Goal: Ask a question: Seek information or help from site administrators or community

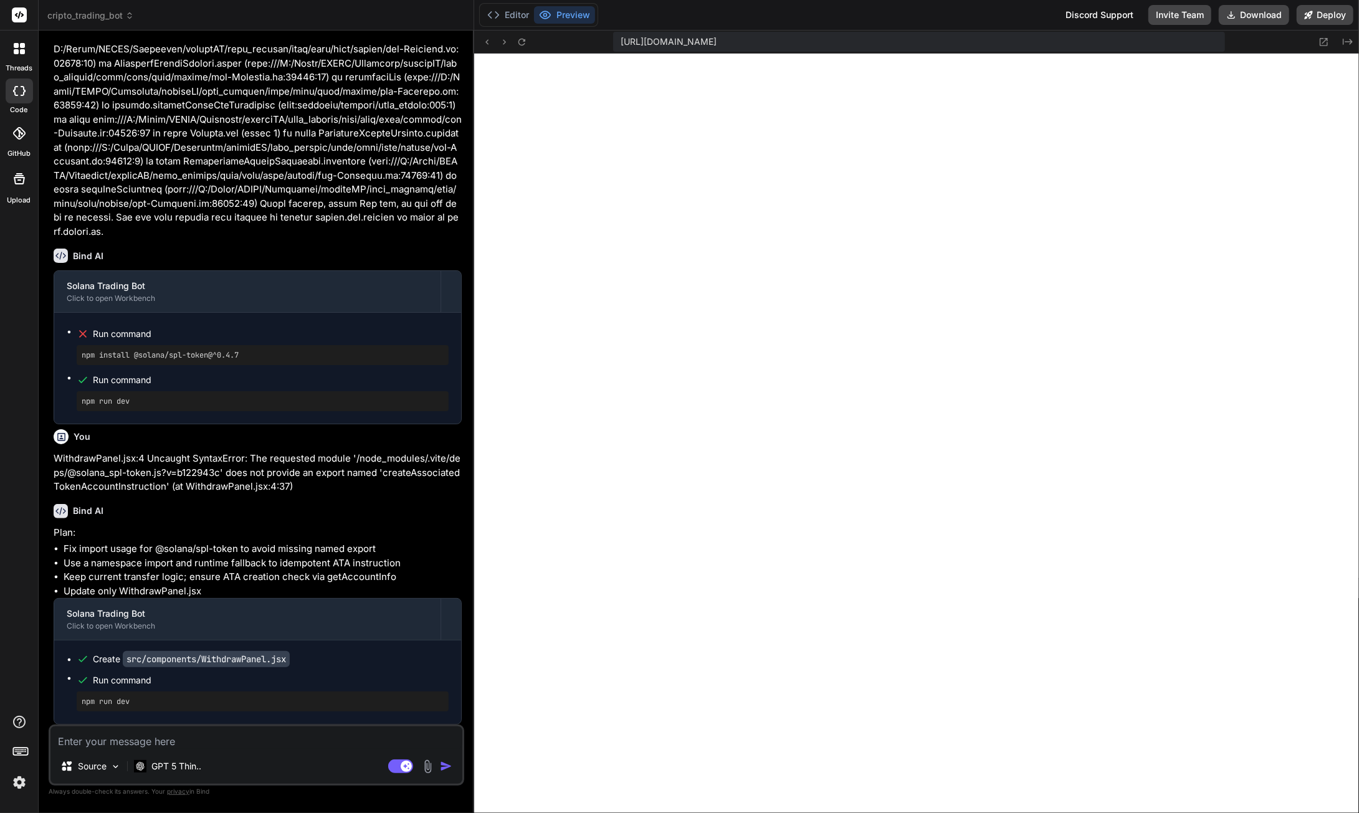
scroll to position [86516, 0]
click at [1267, 14] on button "Download" at bounding box center [1254, 15] width 70 height 20
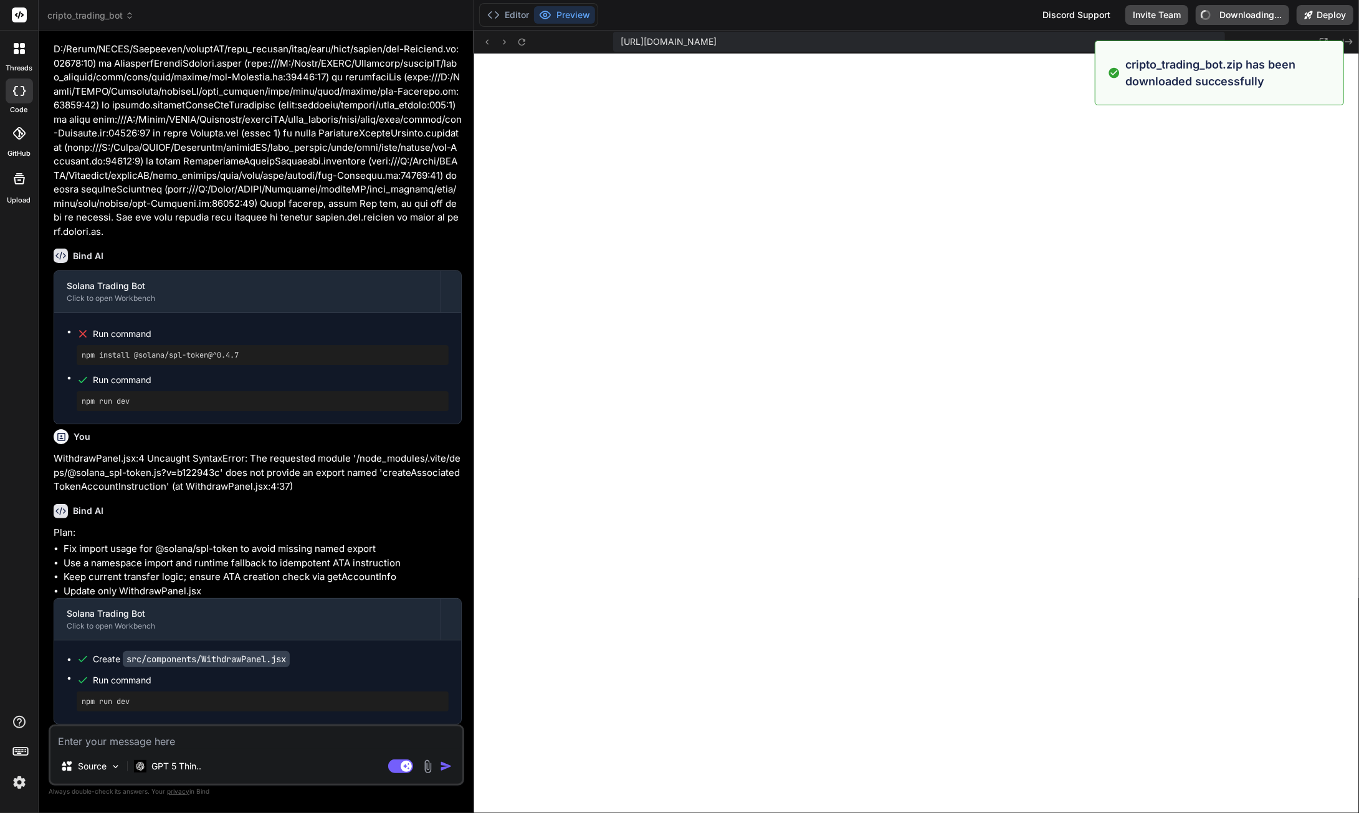
type textarea "x"
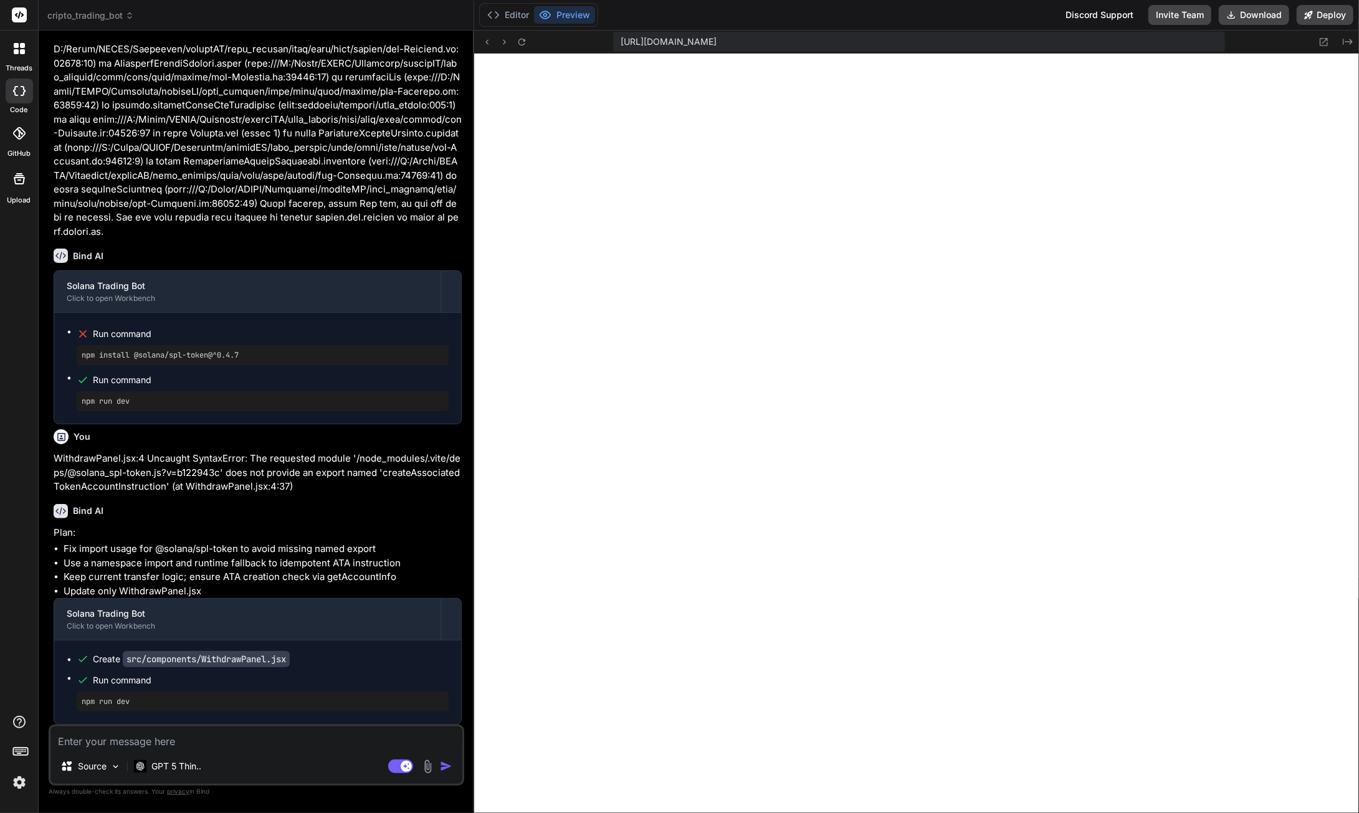
click at [184, 741] on textarea at bounding box center [256, 737] width 412 height 22
type textarea "f"
type textarea "x"
type textarea "fe"
type textarea "x"
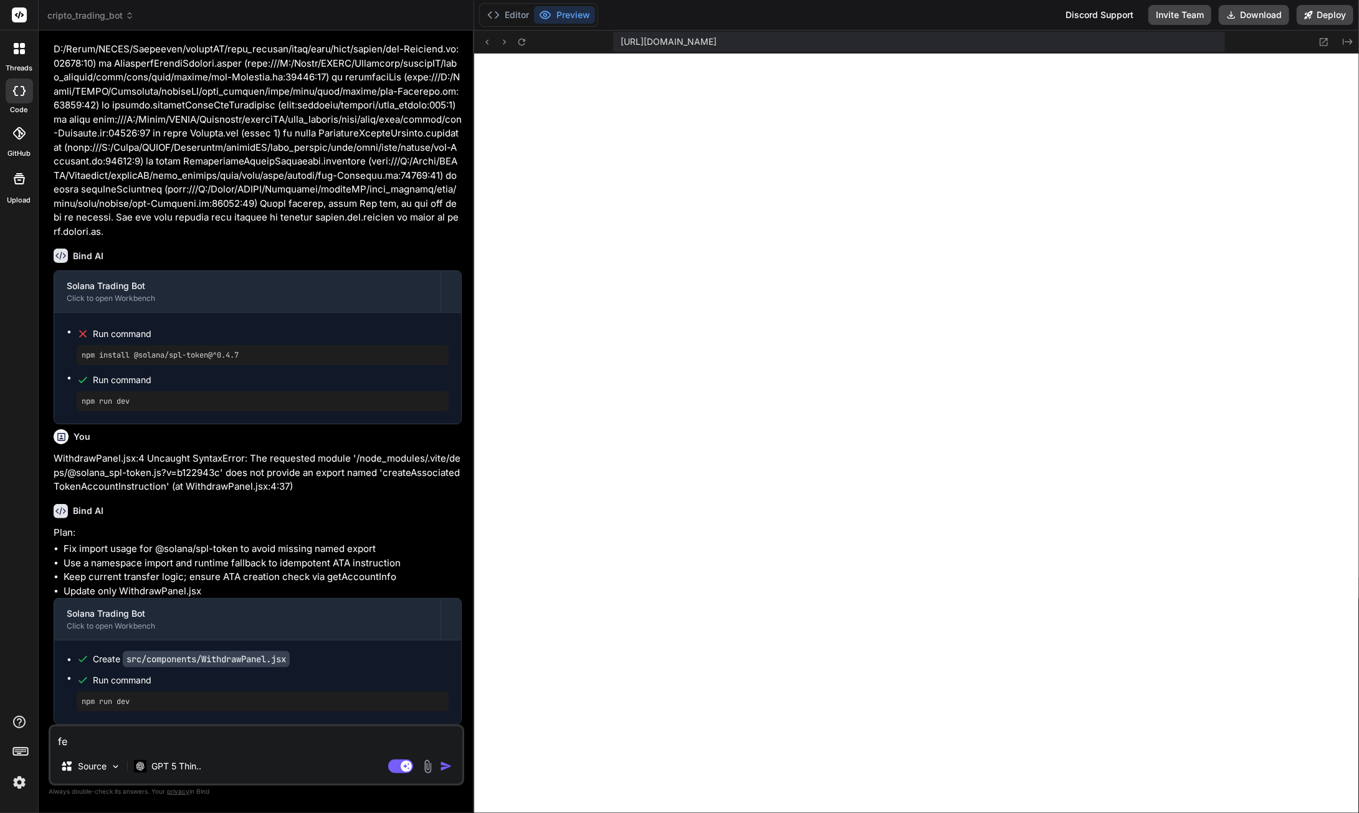
type textarea "fet"
type textarea "x"
type textarea "fetc"
type textarea "x"
type textarea "fetch"
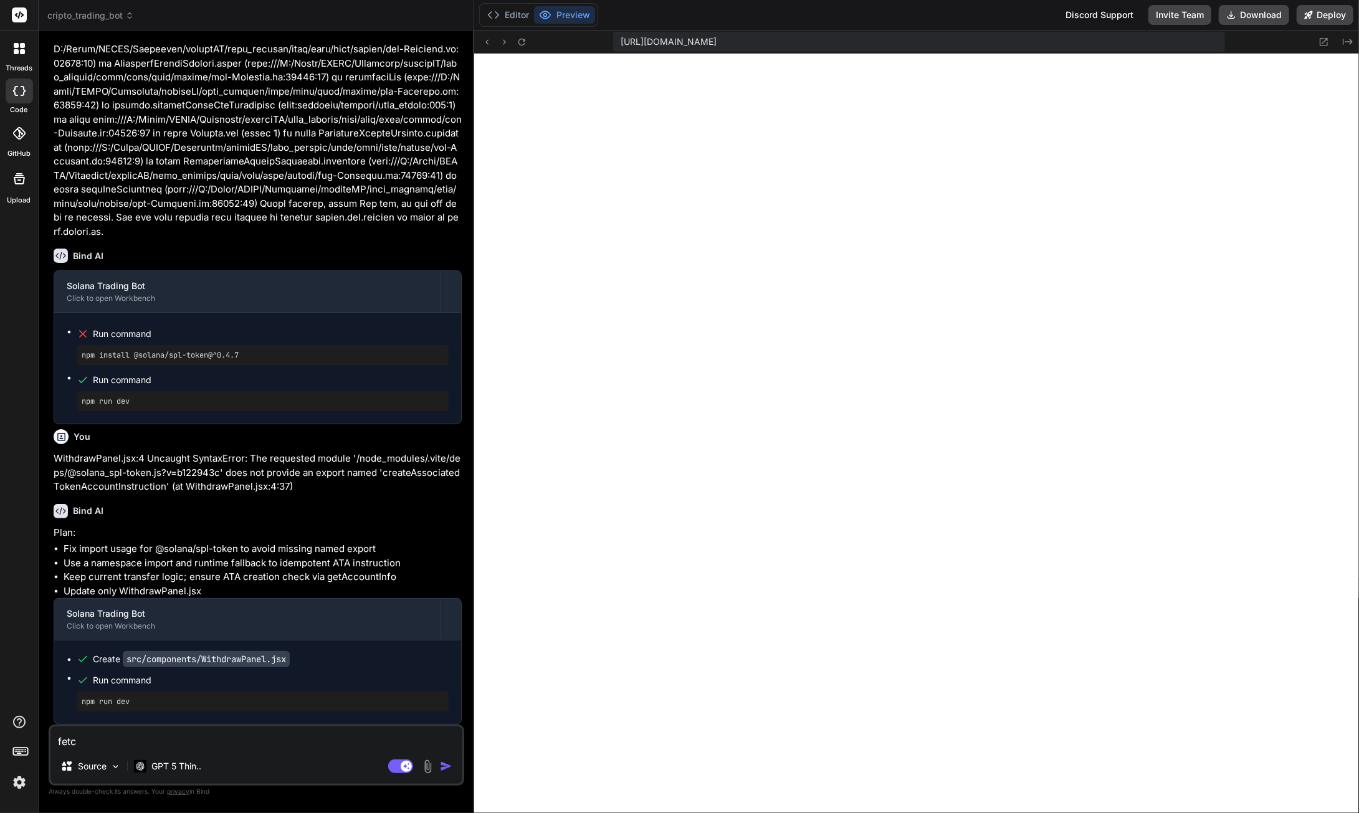
type textarea "x"
type textarea "fetchi"
type textarea "x"
type textarea "fetchin"
type textarea "x"
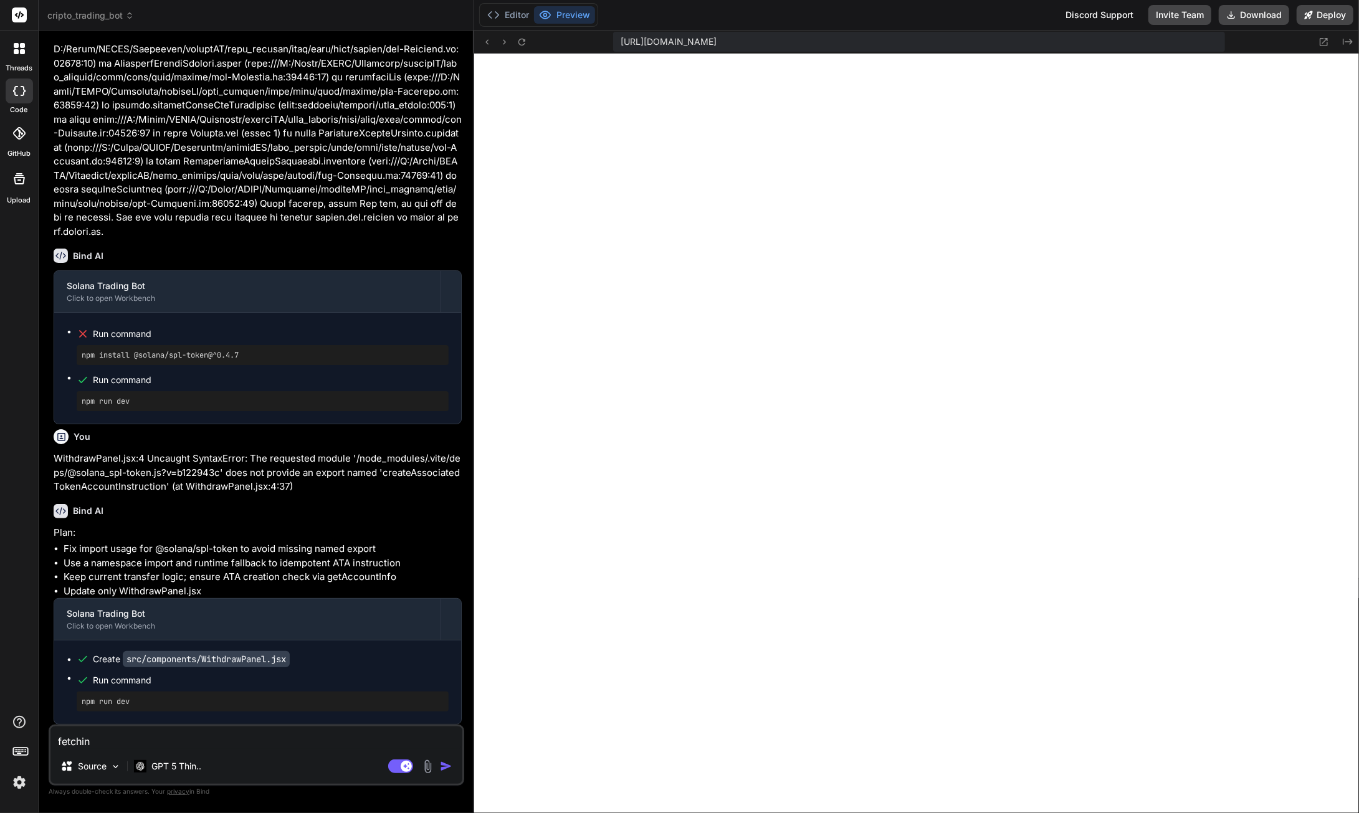
type textarea "fetching"
type textarea "x"
type textarea "fetching"
type textarea "x"
type textarea "fetching b"
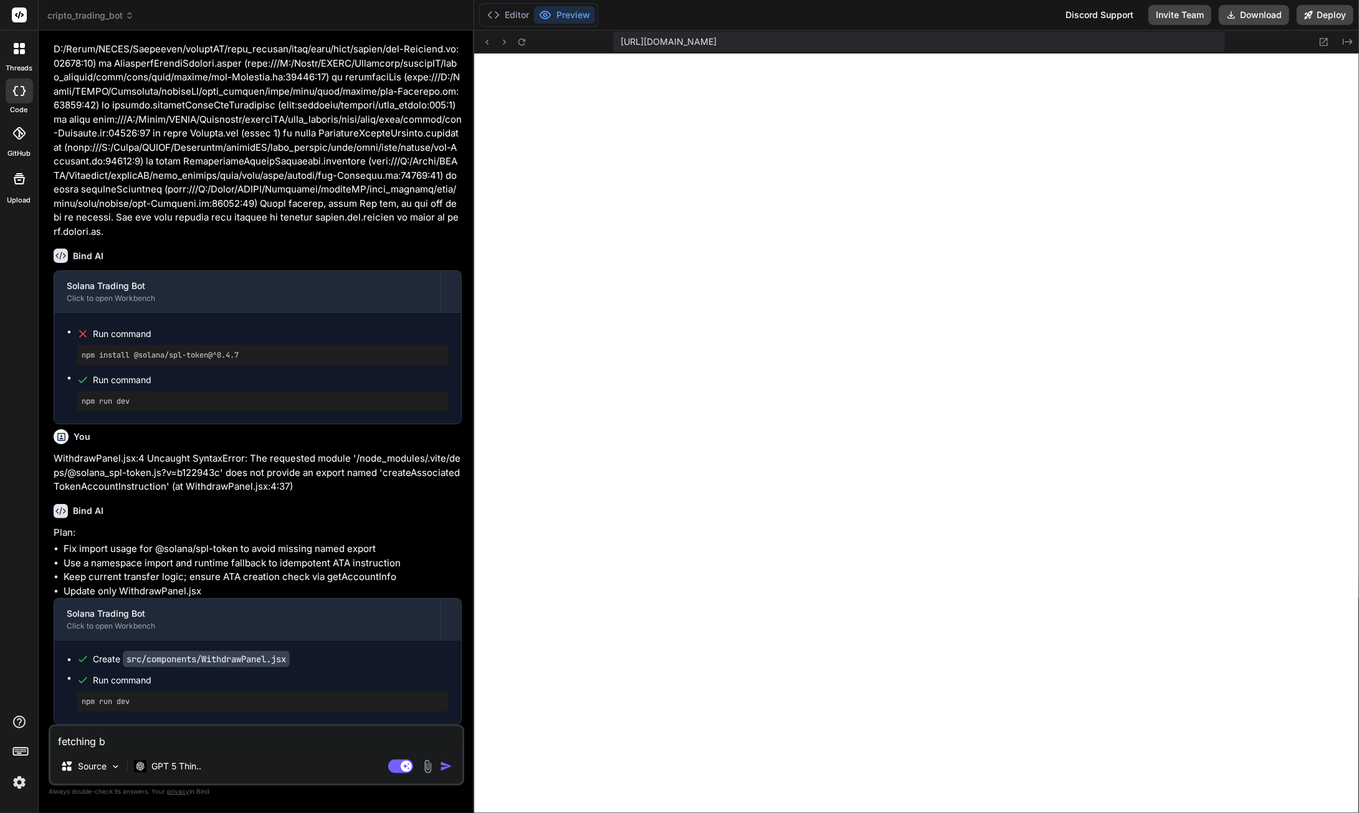
type textarea "x"
type textarea "fetching ba"
type textarea "x"
type textarea "fetching bac"
type textarea "x"
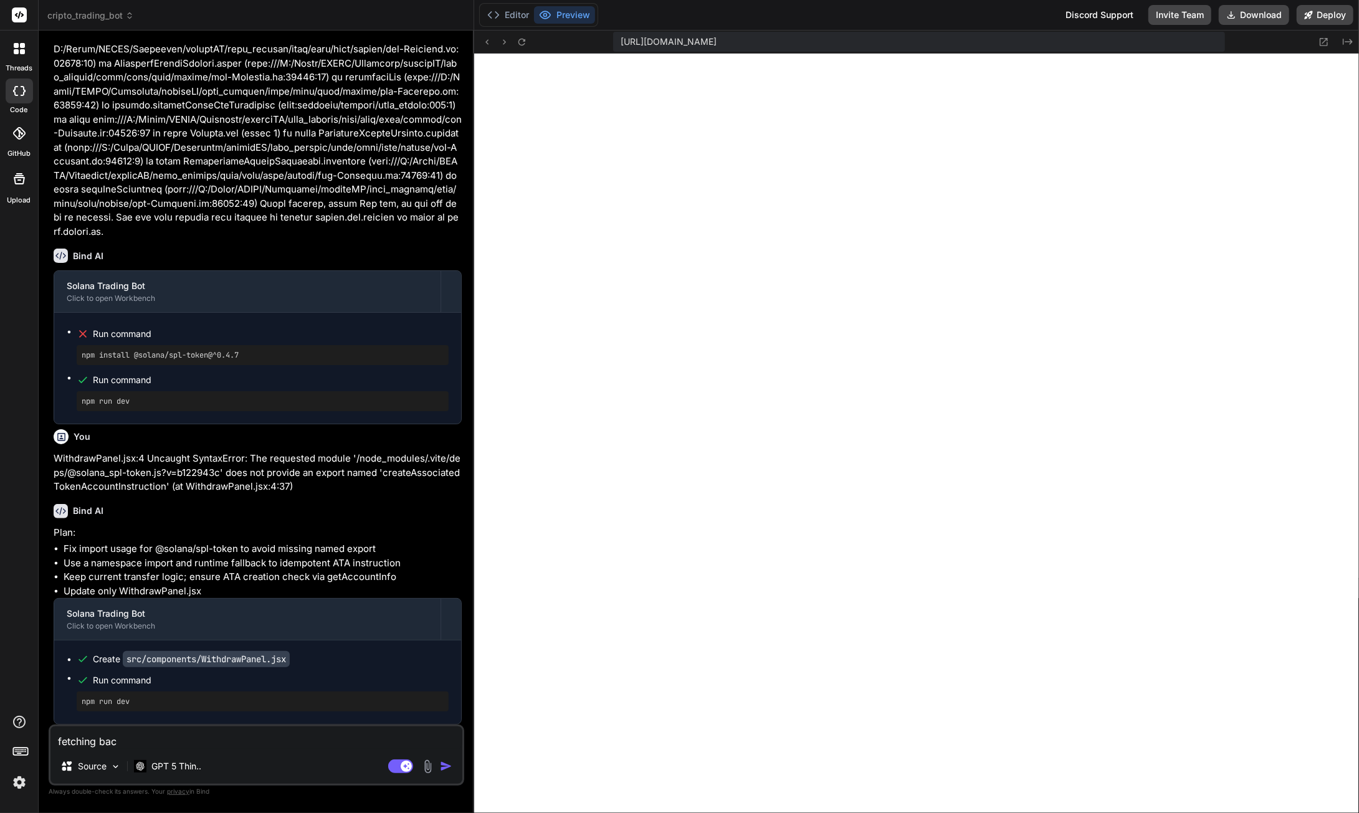
type textarea "fetching back"
type textarea "x"
type textarea "fetching backt"
type textarea "x"
type textarea "fetching backte"
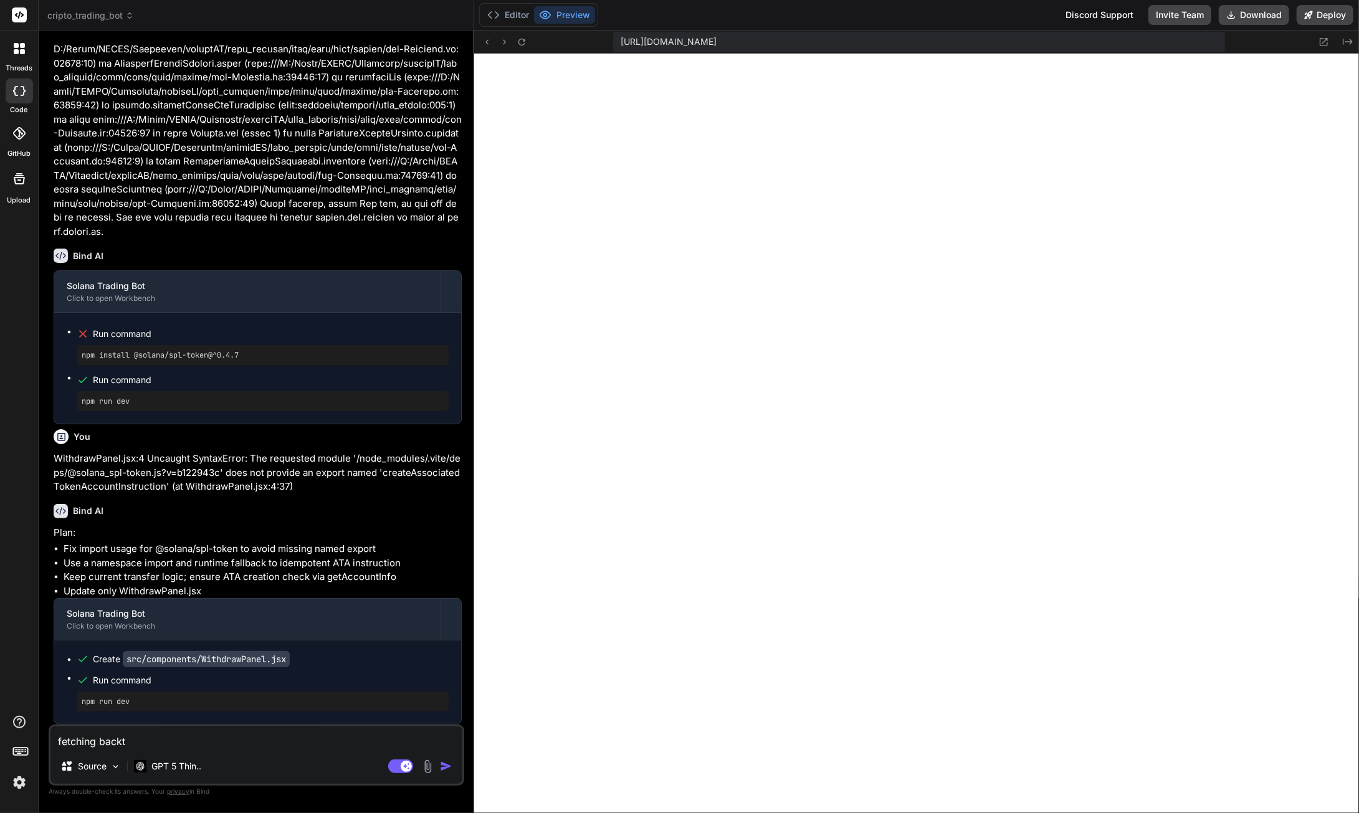
type textarea "x"
type textarea "fetching backtes"
type textarea "x"
type textarea "fetching backtest"
type textarea "x"
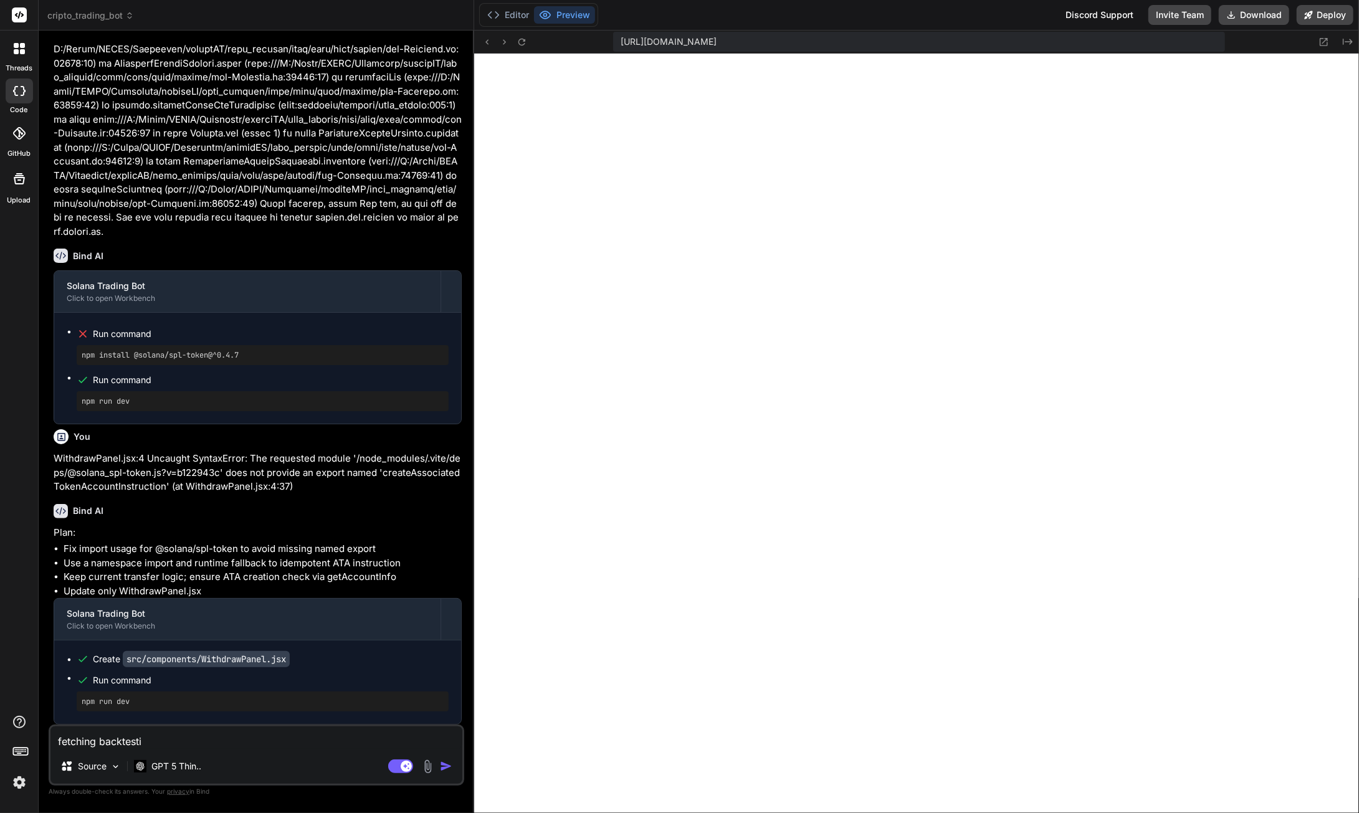
type textarea "fetching backtestin"
type textarea "x"
type textarea "fetching backtesting"
type textarea "x"
type textarea "fetching backtesting"
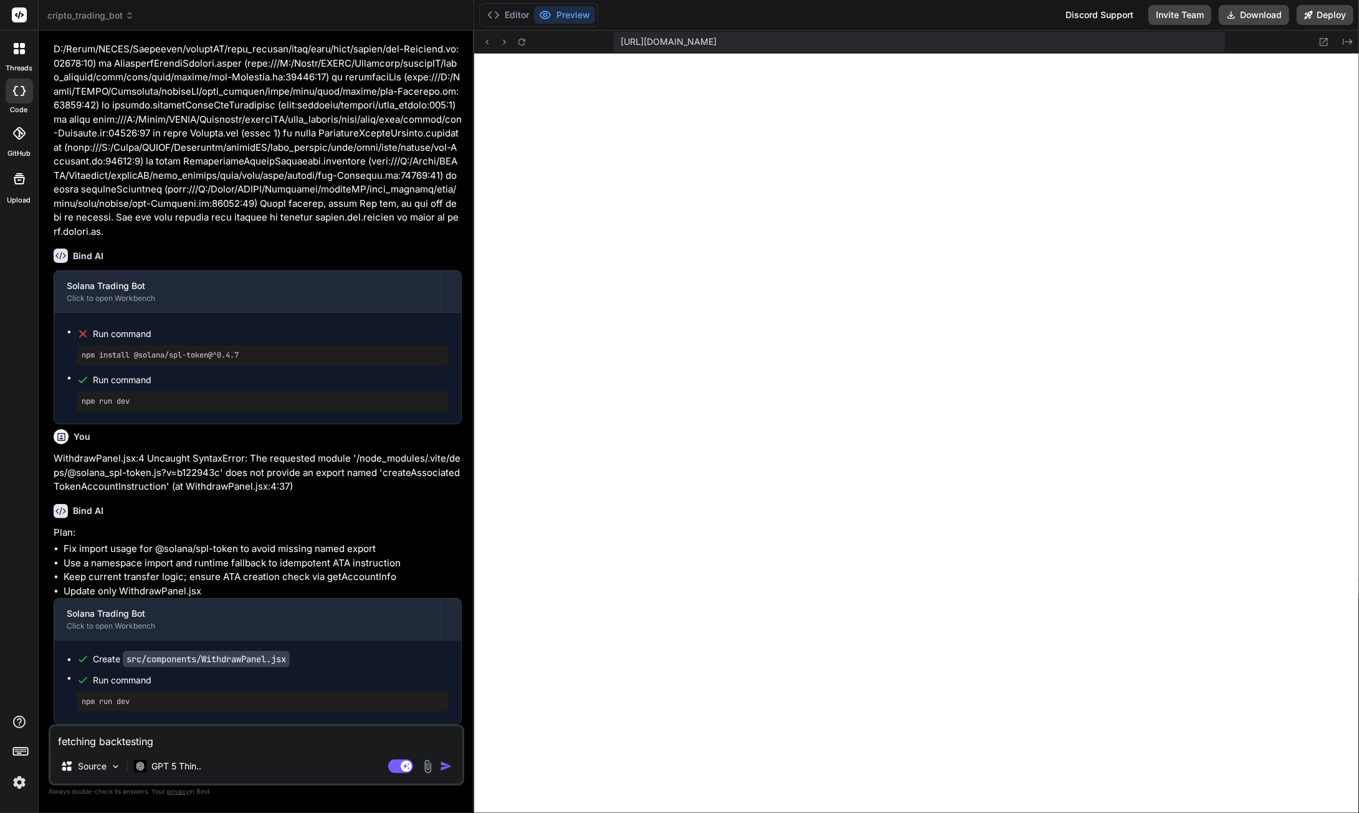
type textarea "x"
type textarea "fetching backtesting d"
type textarea "x"
type textarea "fetching backtesting da"
type textarea "x"
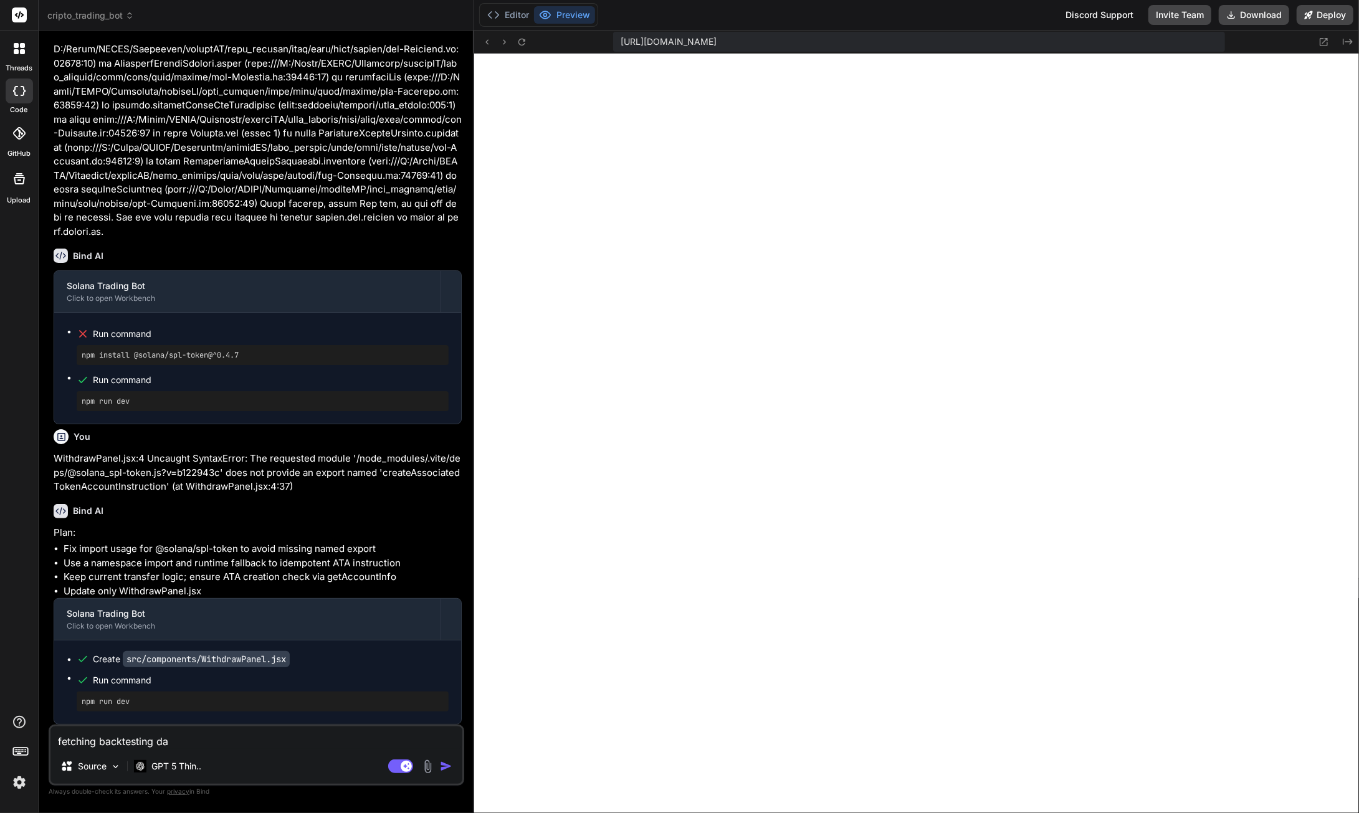
type textarea "fetching backtesting dat"
type textarea "x"
type textarea "fetching backtesting data"
type textarea "x"
type textarea "fetching backtesting data"
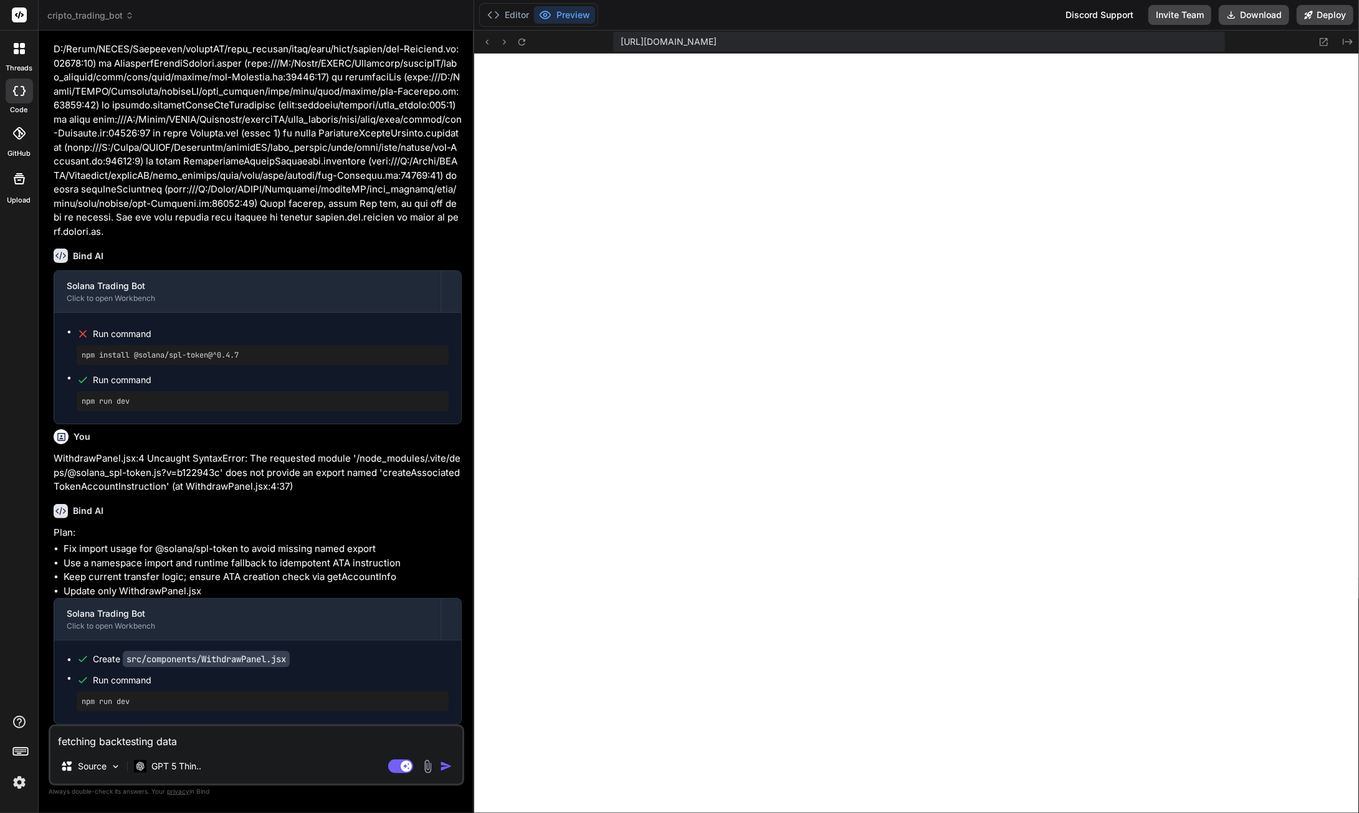
type textarea "x"
type textarea "fetching backtesting data s"
type textarea "x"
type textarea "fetching backtesting data st"
type textarea "x"
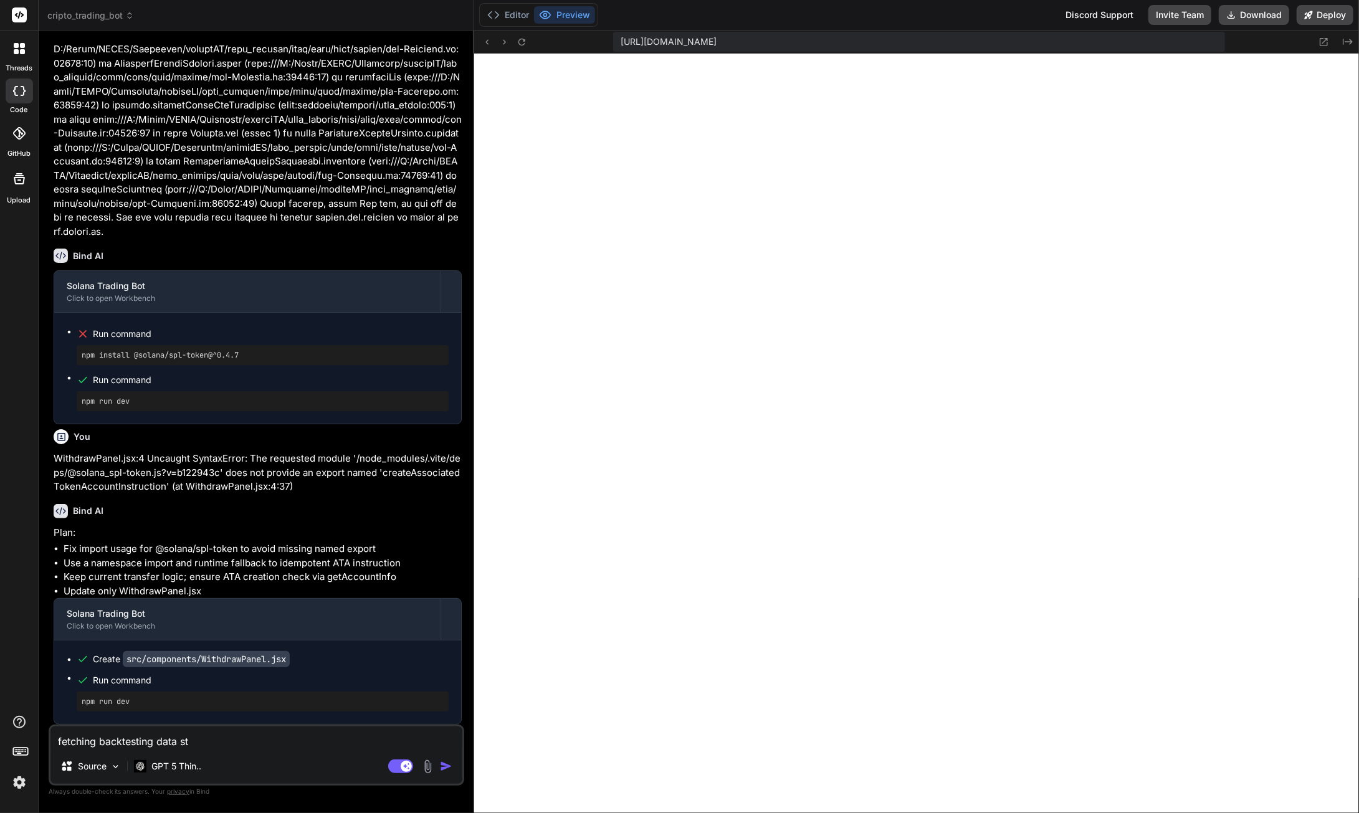
type textarea "fetching backtesting data sti"
type textarea "x"
type textarea "fetching backtesting data stil"
type textarea "x"
type textarea "fetching backtesting data still"
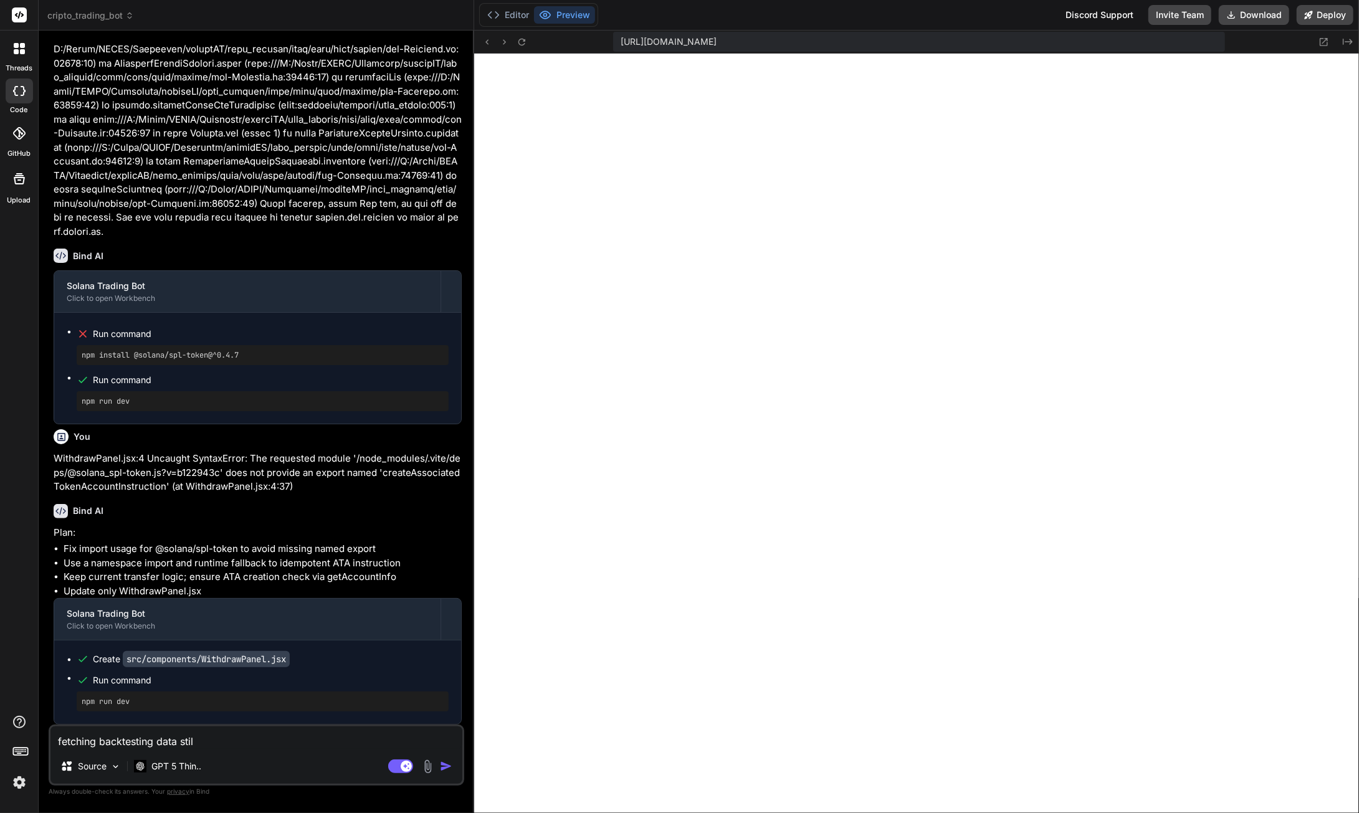
type textarea "x"
type textarea "fetching backtesting data still"
type textarea "x"
type textarea "fetching backtesting data still n"
type textarea "x"
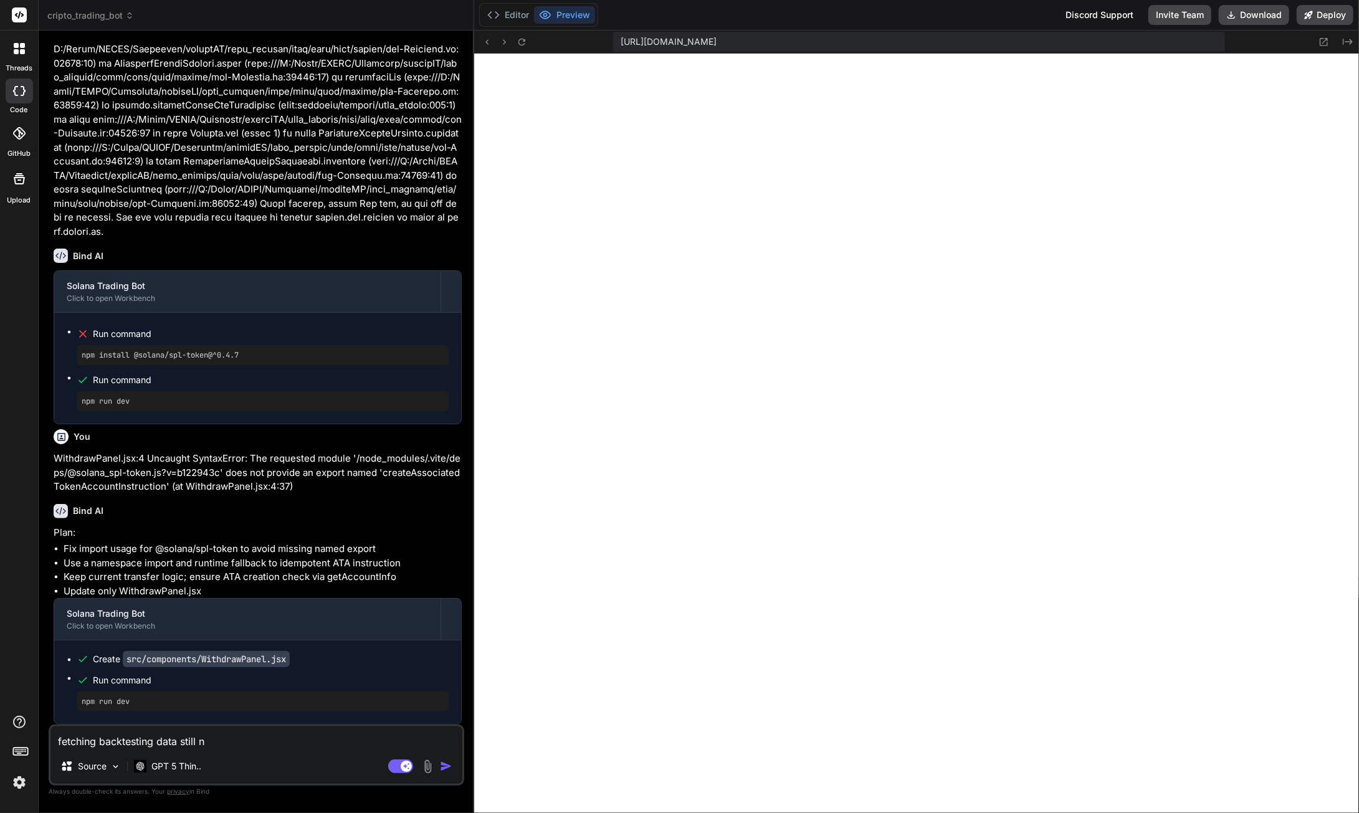
type textarea "fetching backtesting data still no"
type textarea "x"
type textarea "fetching backtesting data still not"
type textarea "x"
type textarea "fetching backtesting data still not"
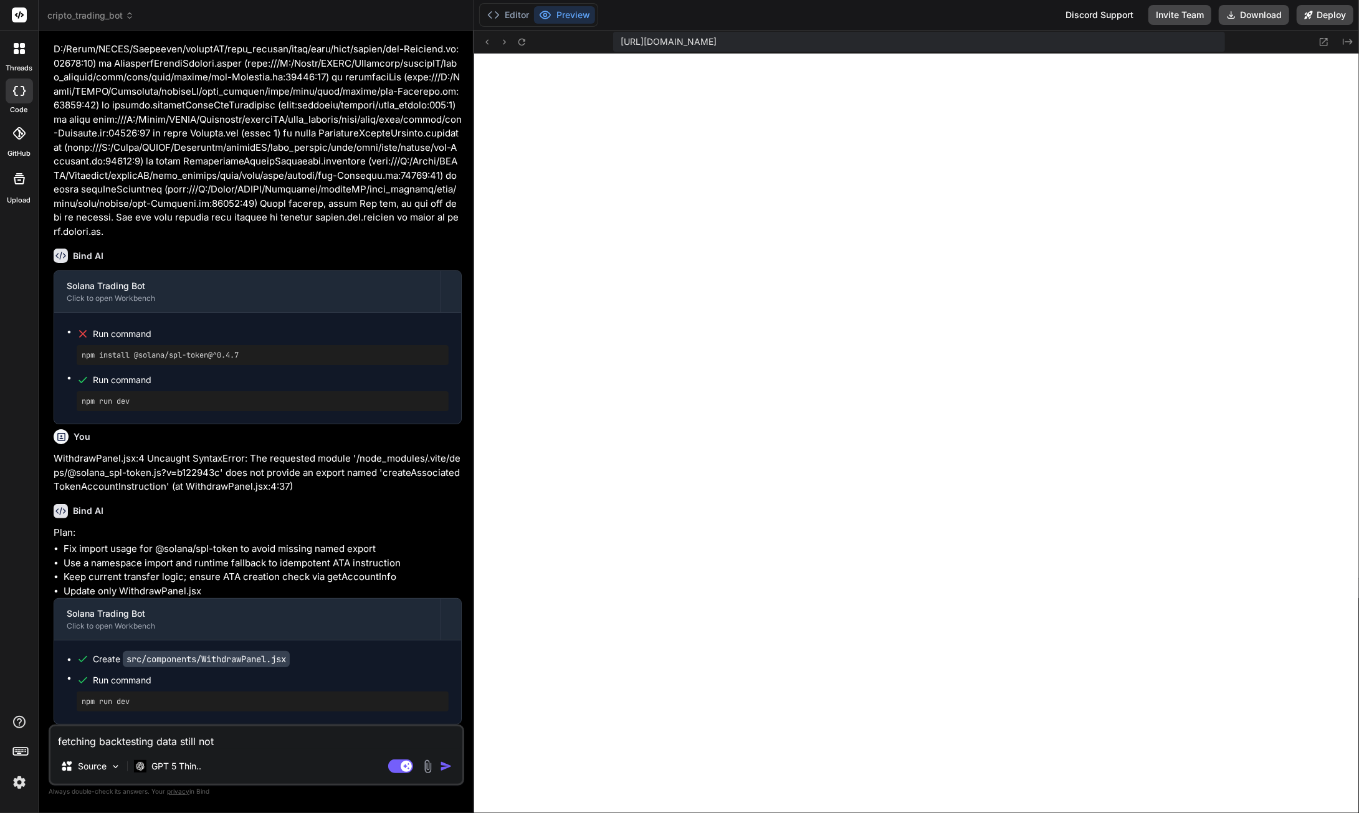
type textarea "x"
type textarea "fetching backtesting data still not w"
type textarea "x"
type textarea "fetching backtesting data still not wo"
type textarea "x"
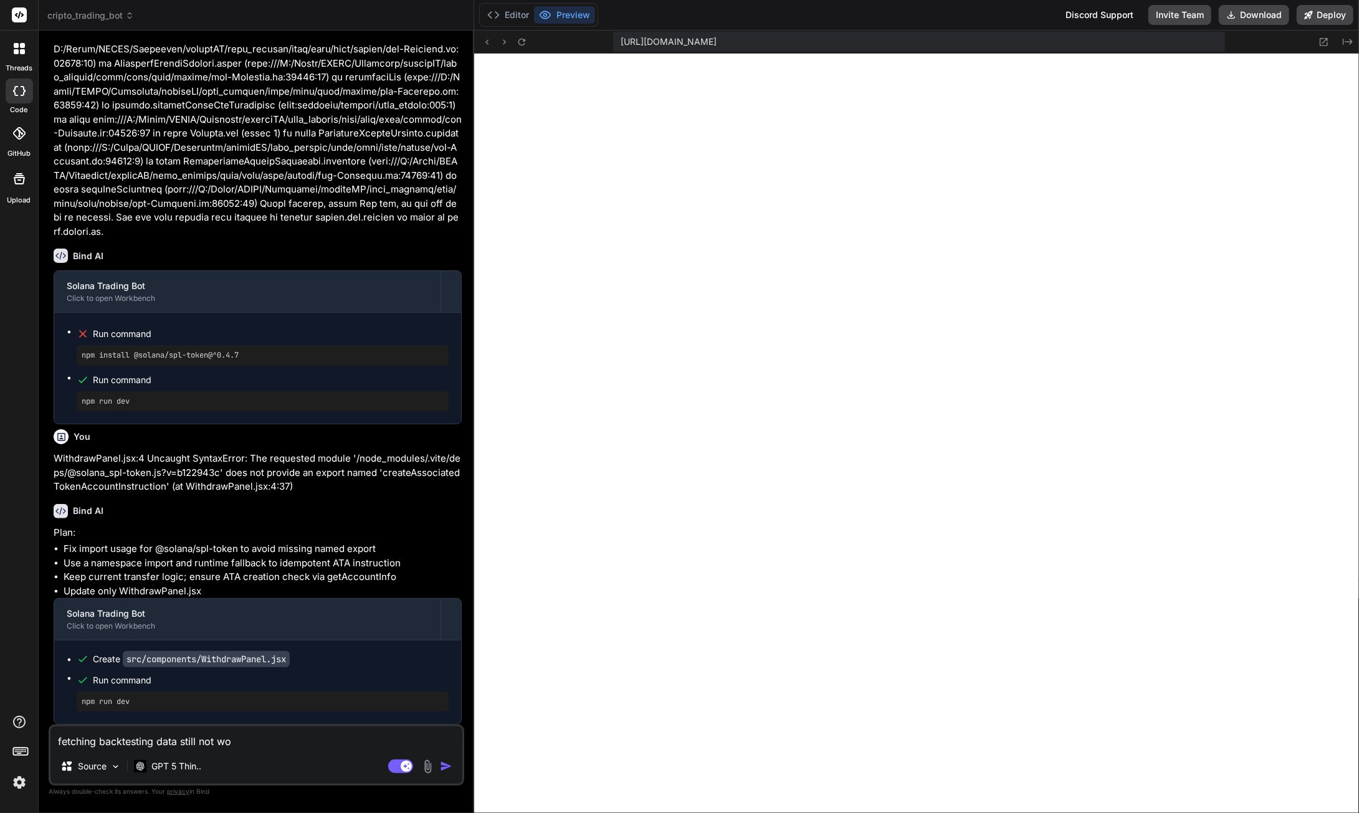
type textarea "fetching backtesting data still not wor"
type textarea "x"
type textarea "fetching backtesting data still not work"
type textarea "x"
type textarea "fetching backtesting data still not worki"
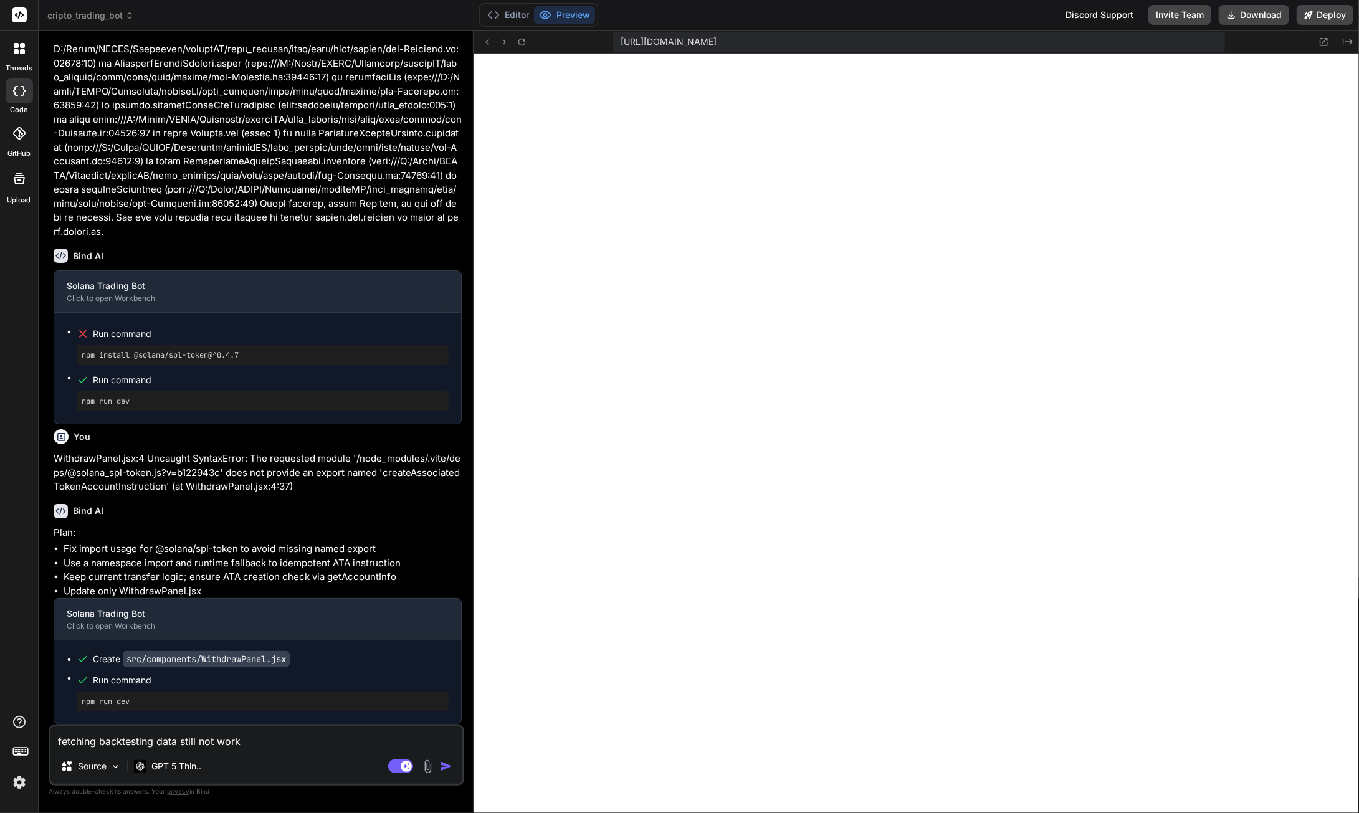
type textarea "x"
type textarea "fetching backtesting data still not workin"
type textarea "x"
type textarea "fetching backtesting data still not working"
type textarea "x"
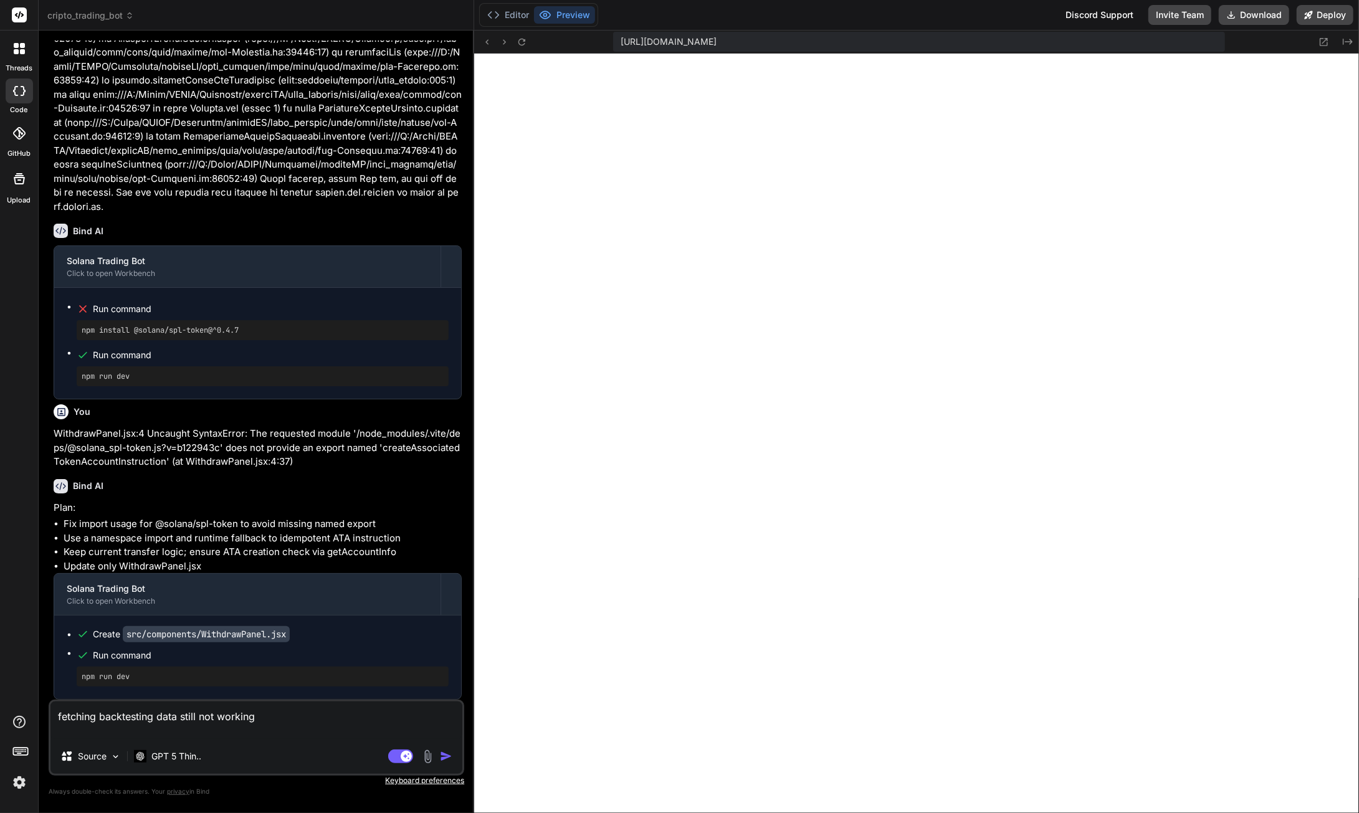
paste textarea "historicalData.js:42 GET [URL][DOMAIN_NAME] 401 (Unauthorized) fetchWithTimeout…"
type textarea "fetching backtesting data still not working historicalData.js:42 GET [URL][DOMA…"
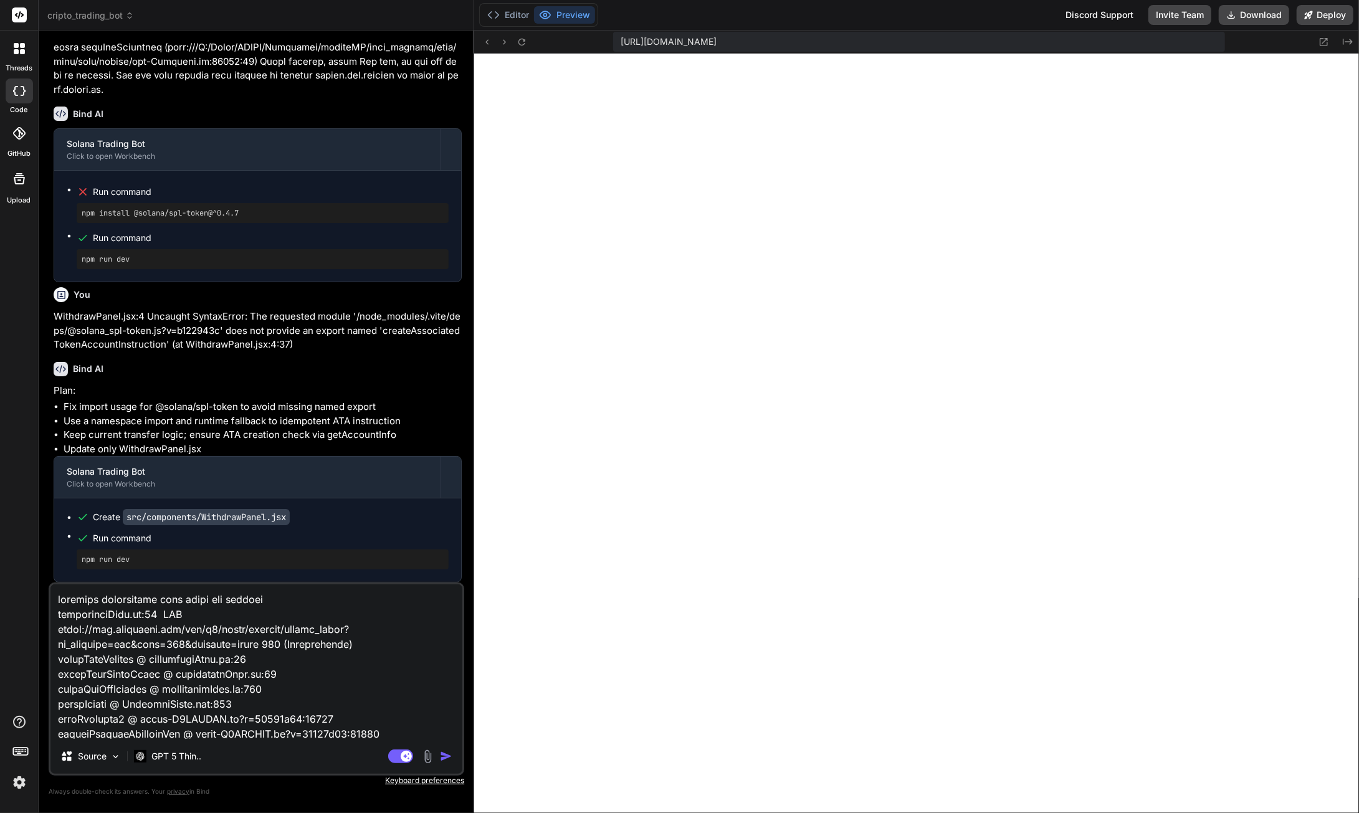
scroll to position [359, 0]
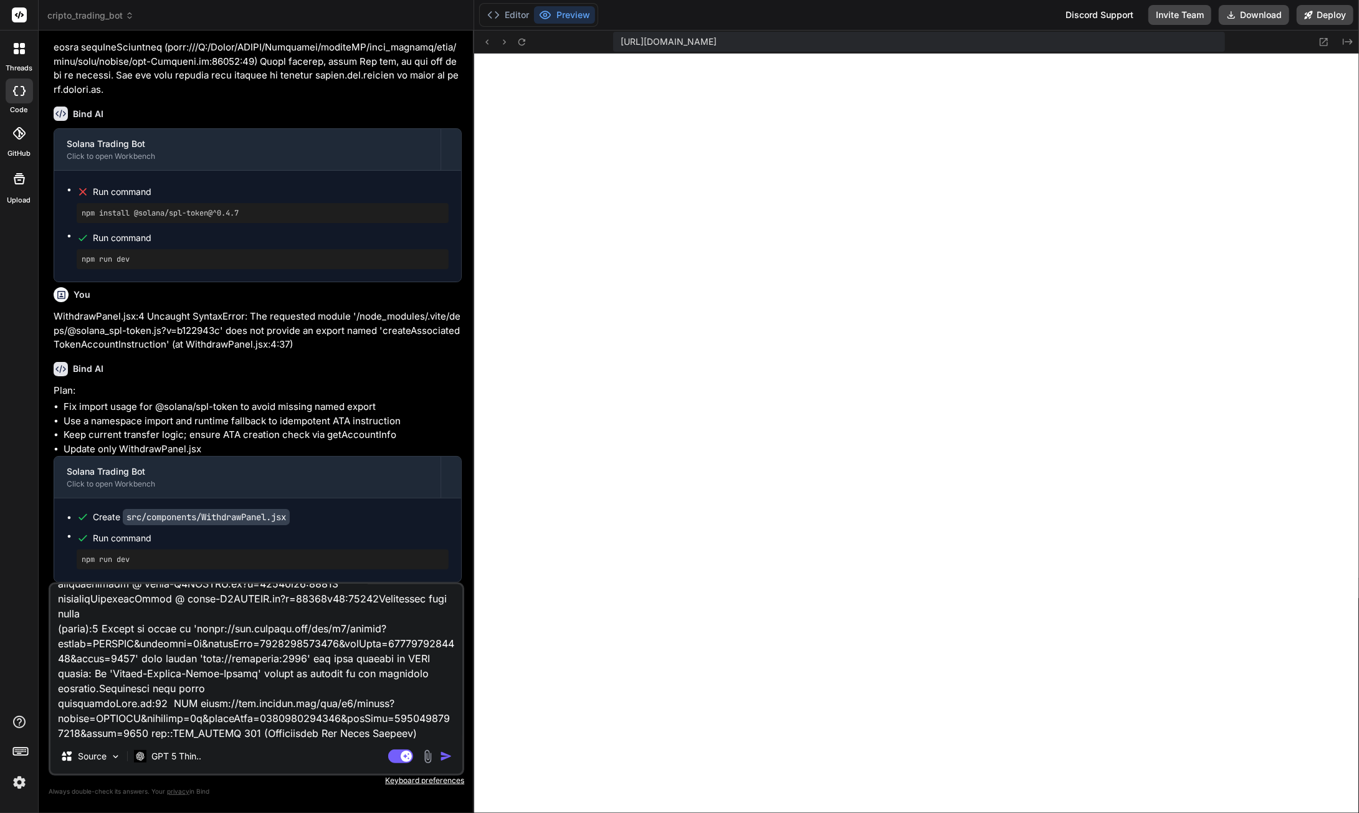
type textarea "x"
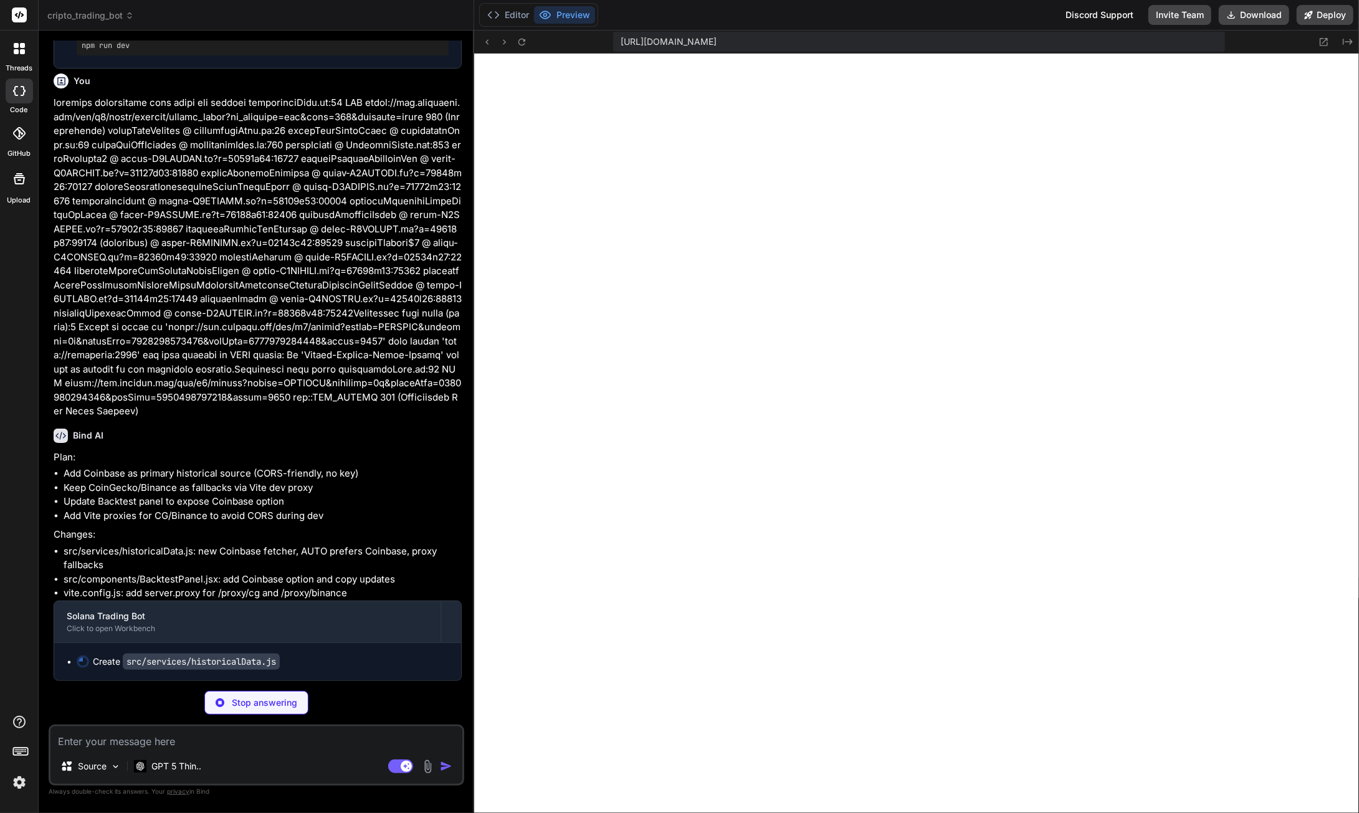
scroll to position [87157, 0]
type textarea "x"
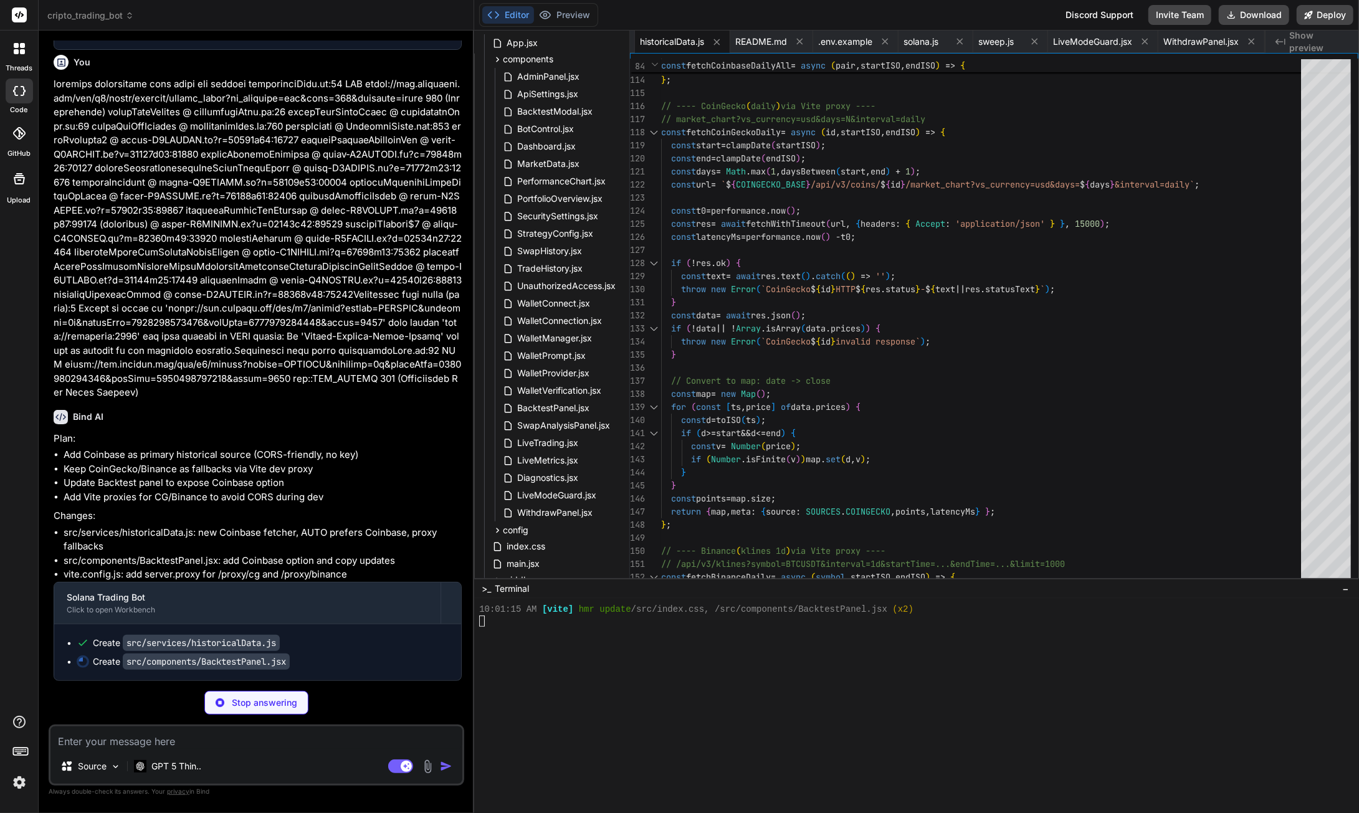
scroll to position [87176, 0]
click at [161, 743] on textarea at bounding box center [256, 737] width 412 height 22
type textarea "x"
type textarea "H"
type textarea "x"
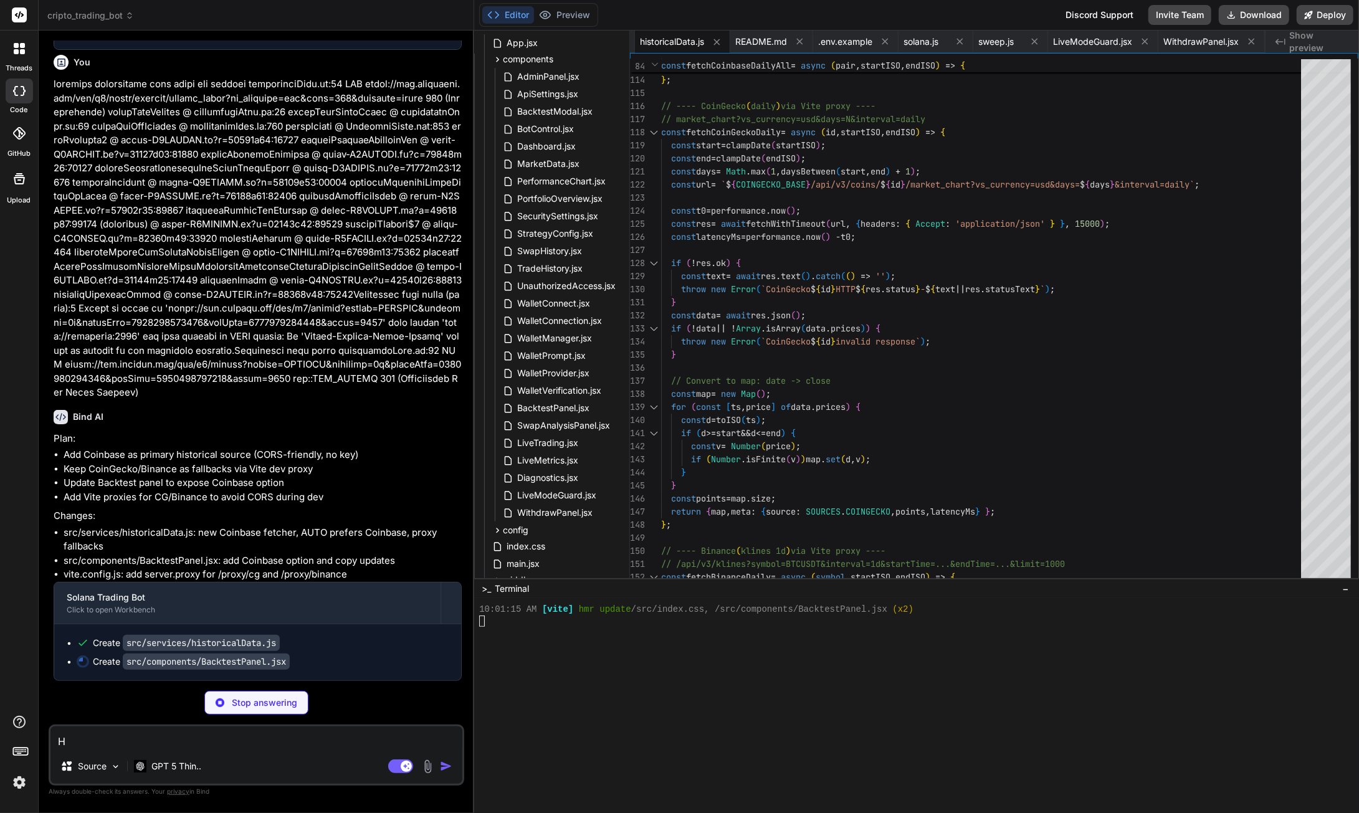
type textarea "Ho"
type textarea "x"
type textarea "How"
type textarea "x"
type textarea "How"
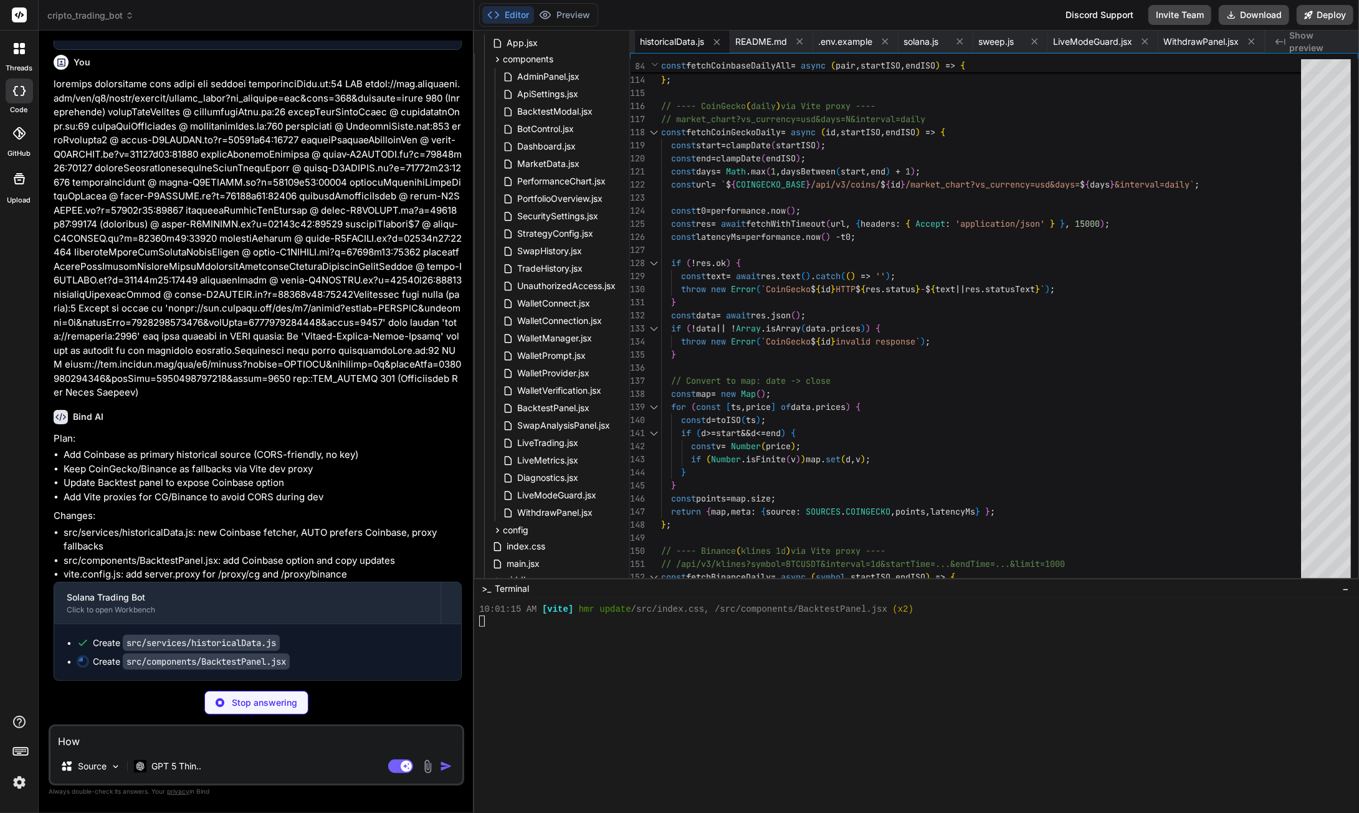
type textarea "x"
type textarea "How l"
type textarea "x"
type textarea "How lo"
type textarea "x"
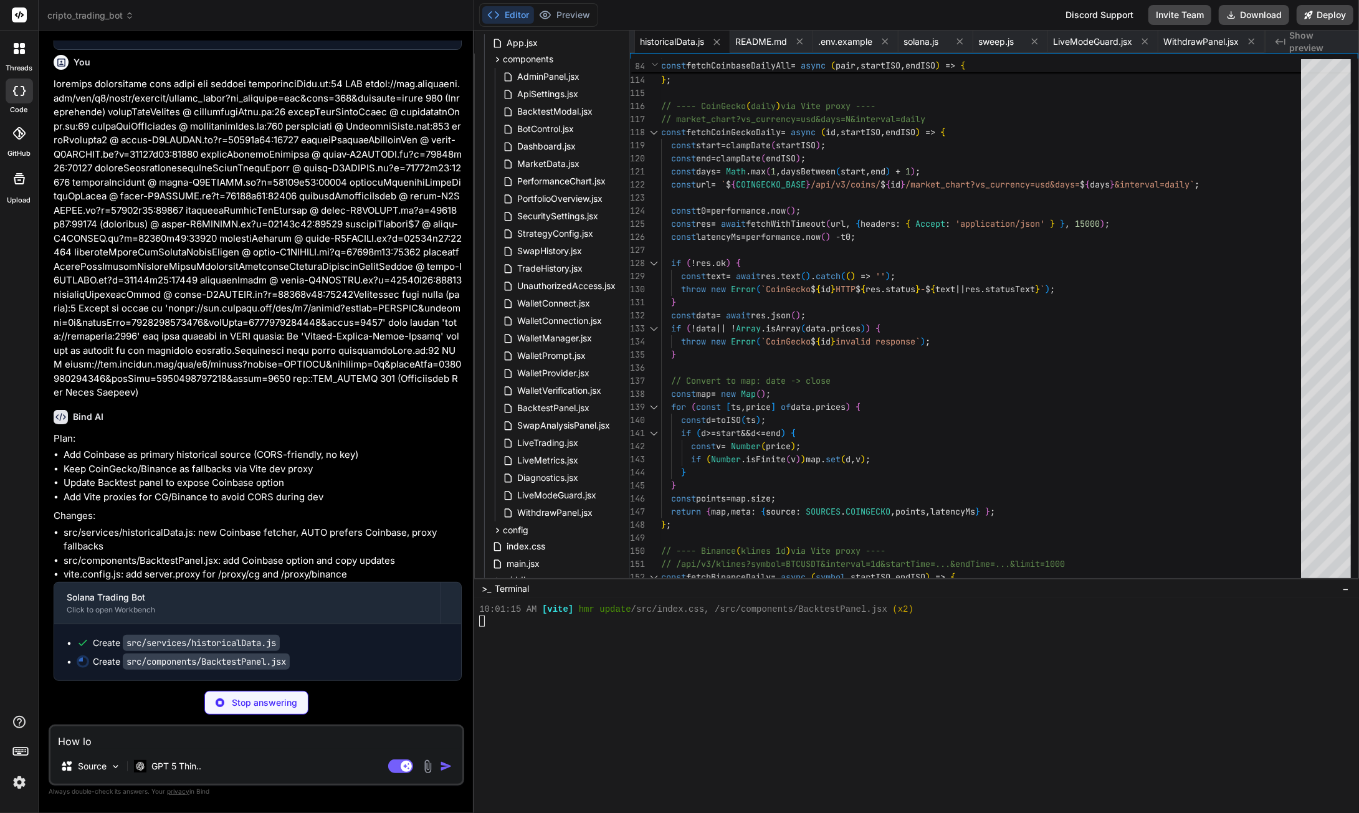
type textarea "How [PERSON_NAME]"
type textarea "x"
type textarea "How long"
type textarea "x"
type textarea "How long"
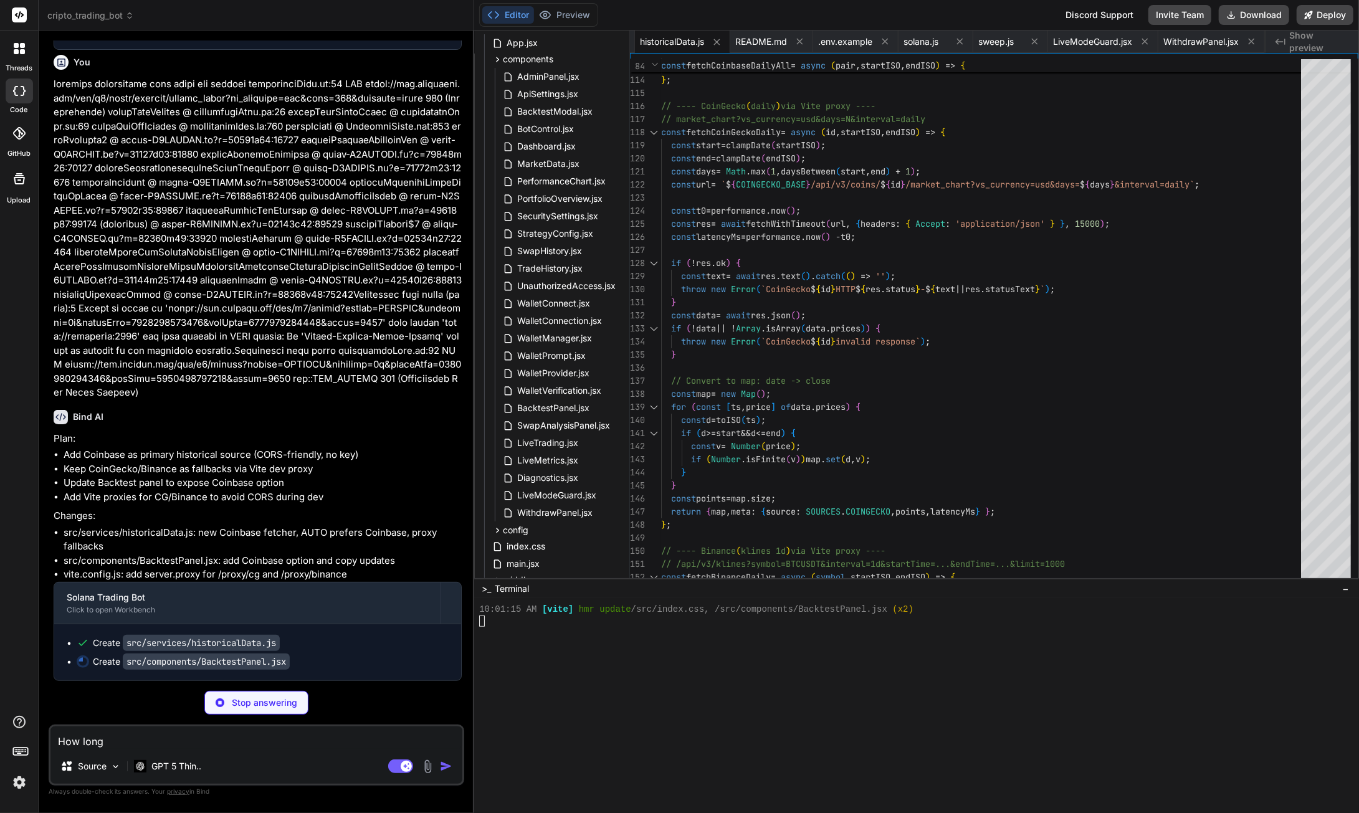
type textarea "x"
type textarea "How long s"
type textarea "x"
type textarea "How long sh"
type textarea "x"
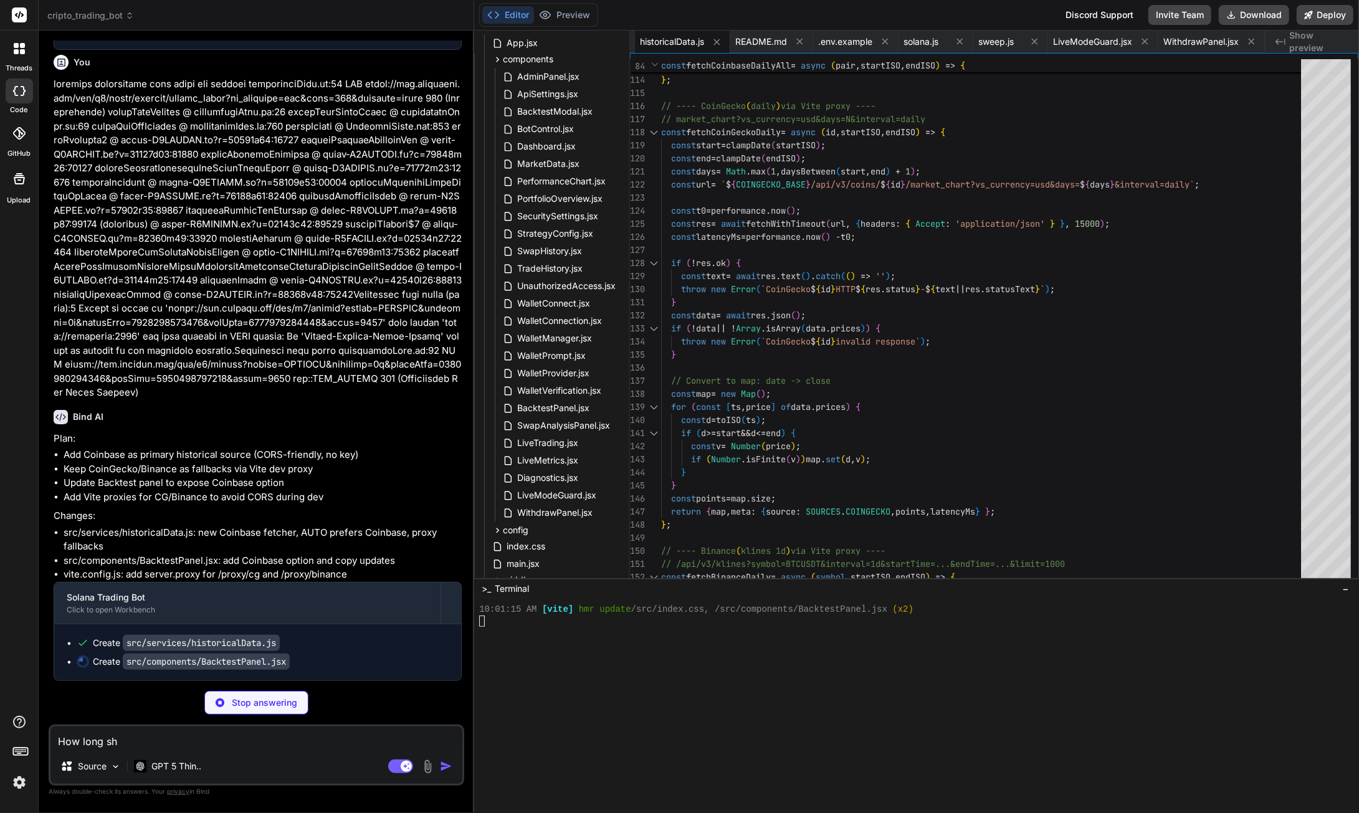
type textarea "How long sho"
type textarea "x"
type textarea "How long shou"
type textarea "x"
type textarea "How long shoul"
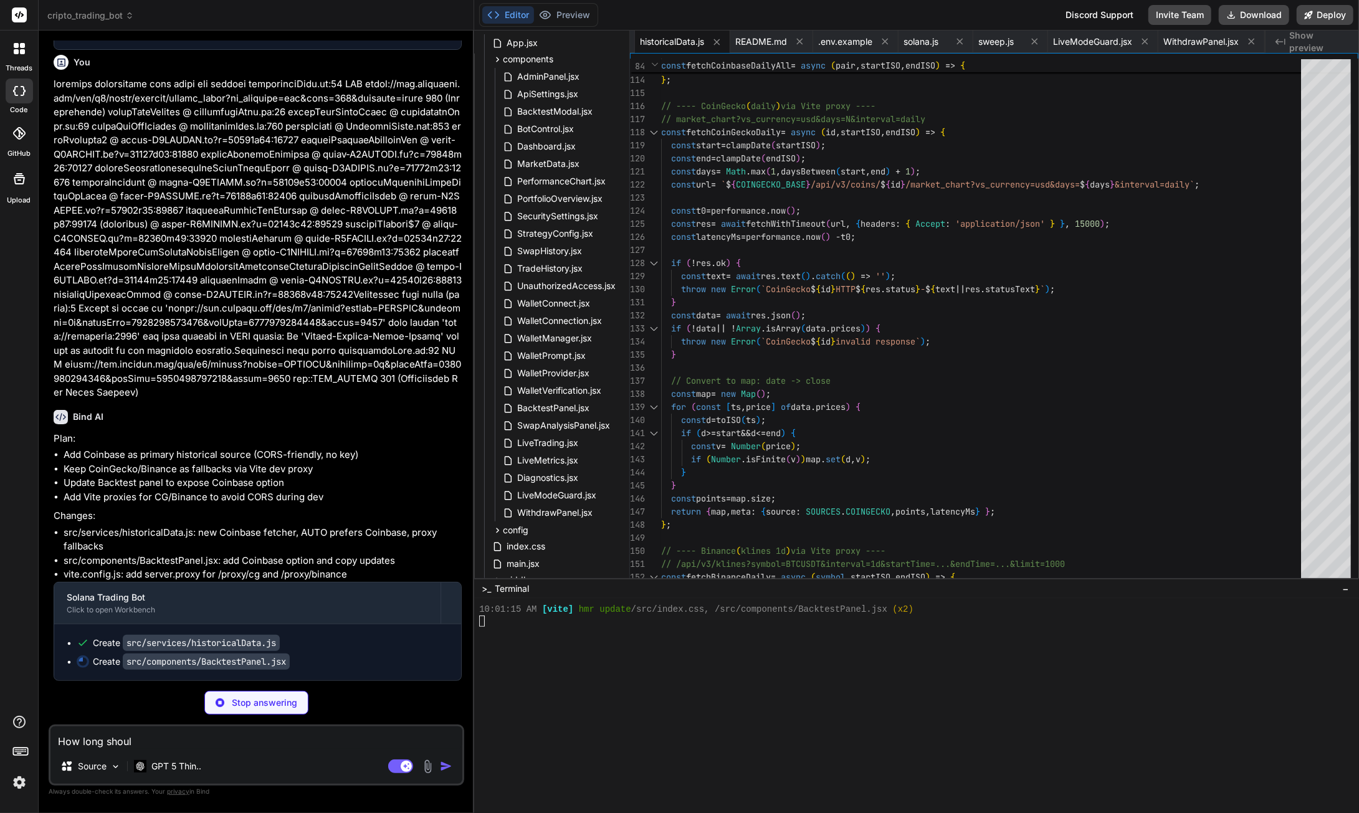
type textarea "x"
type textarea "How long should"
type textarea "x"
type textarea "How long should"
type textarea "x"
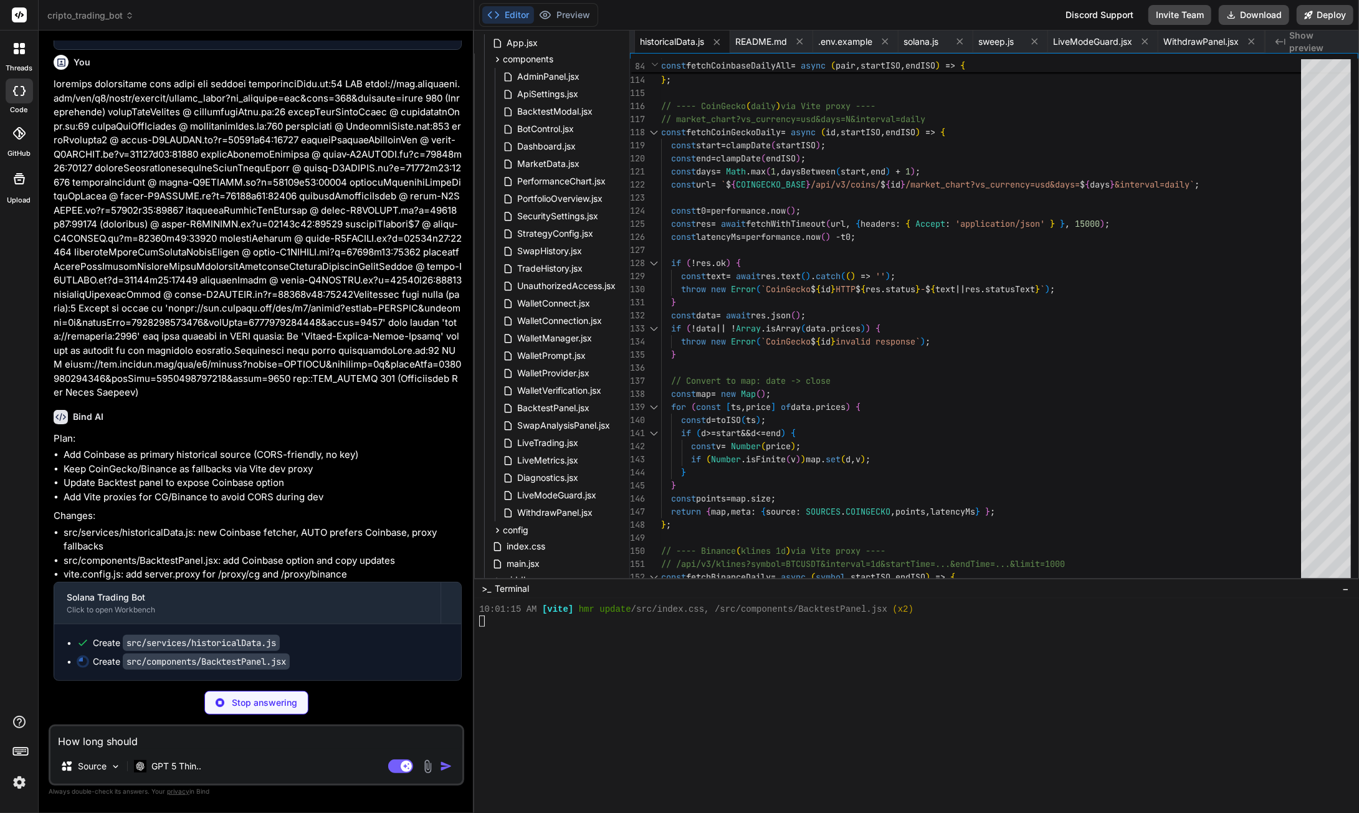
type textarea "How long should i"
type textarea "x"
type textarea "How long should i"
type textarea "x"
type textarea "How long should i r"
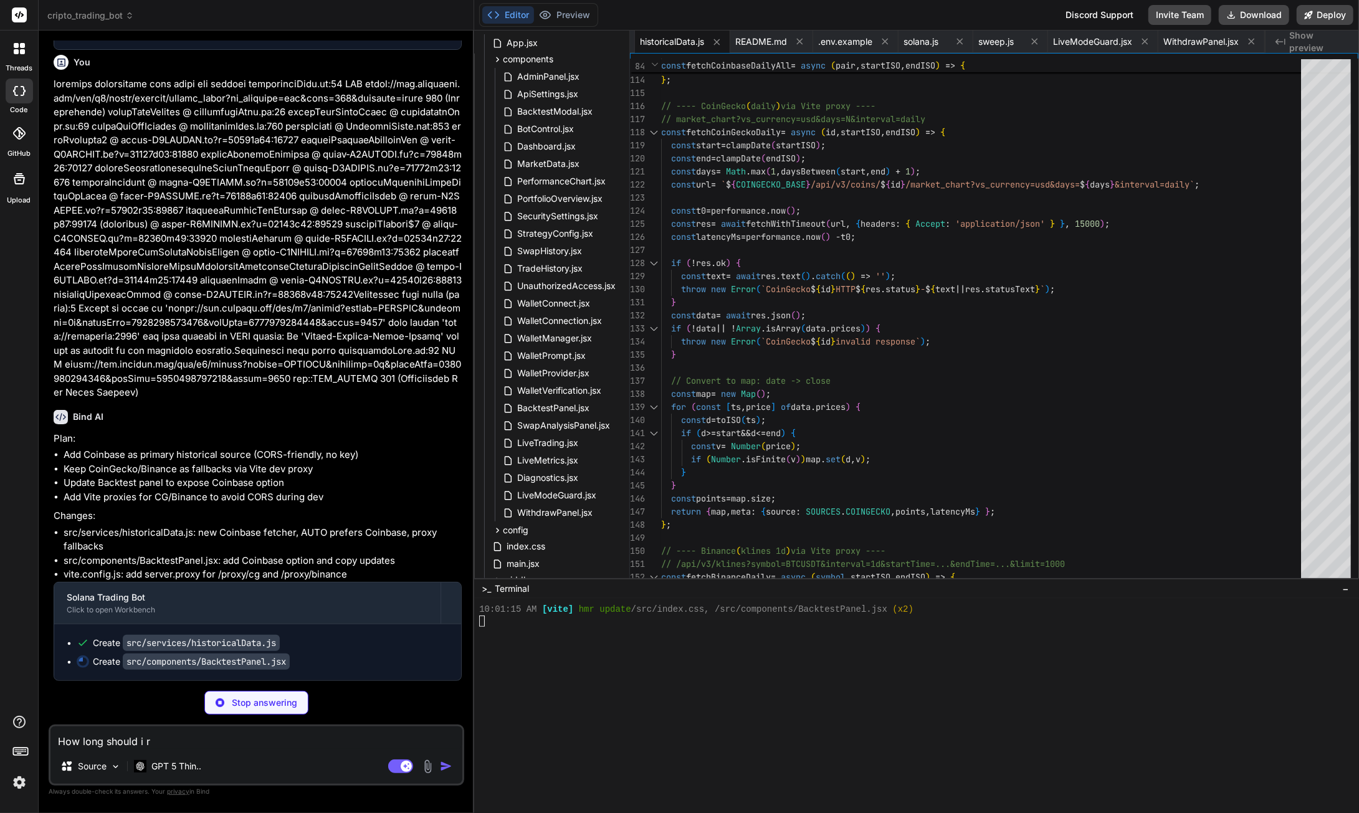
type textarea "x"
type textarea "How long should i ru"
type textarea "x"
type textarea "How long should i run"
type textarea "x"
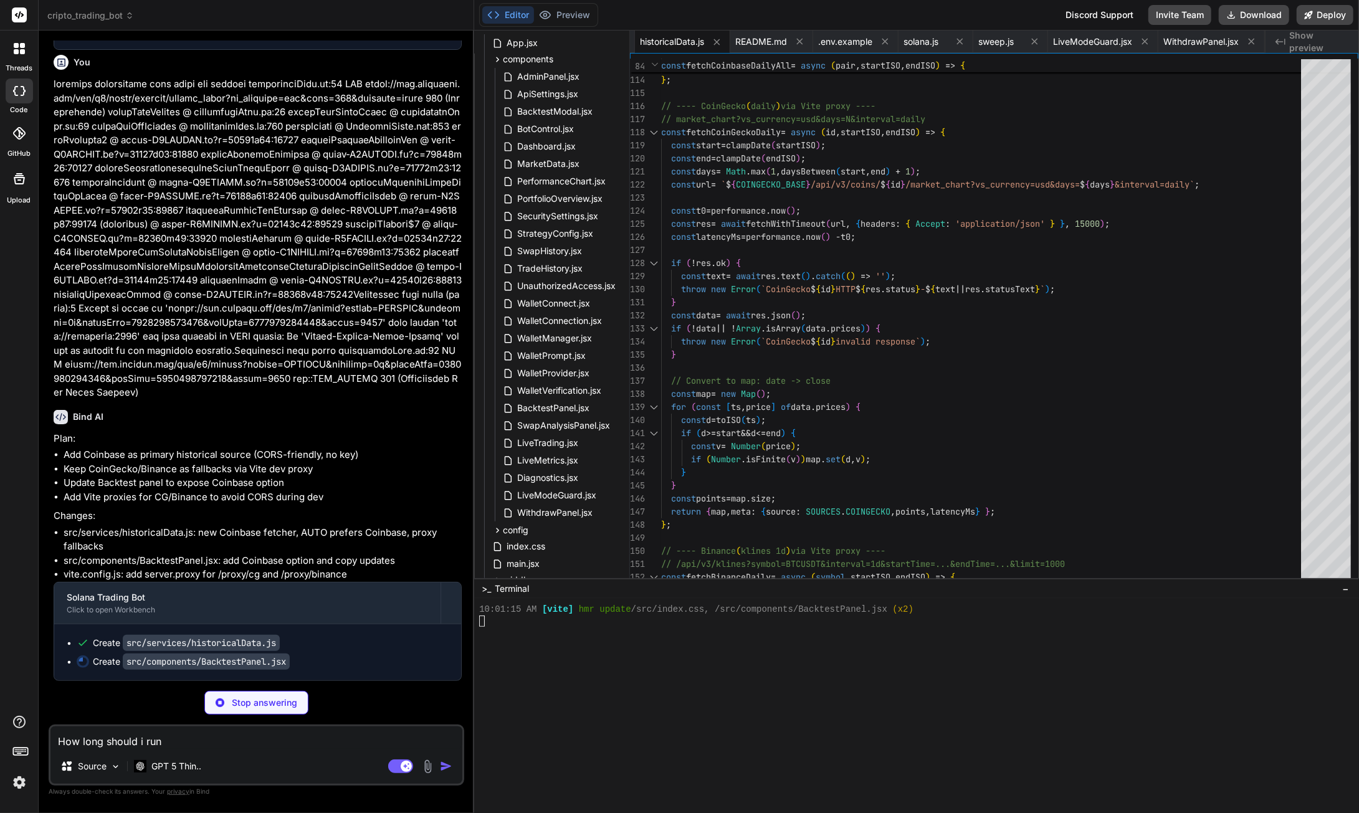
type textarea "How long should i run"
type textarea "x"
type textarea "How long should i run i"
type textarea "x"
type textarea "How long should i run in"
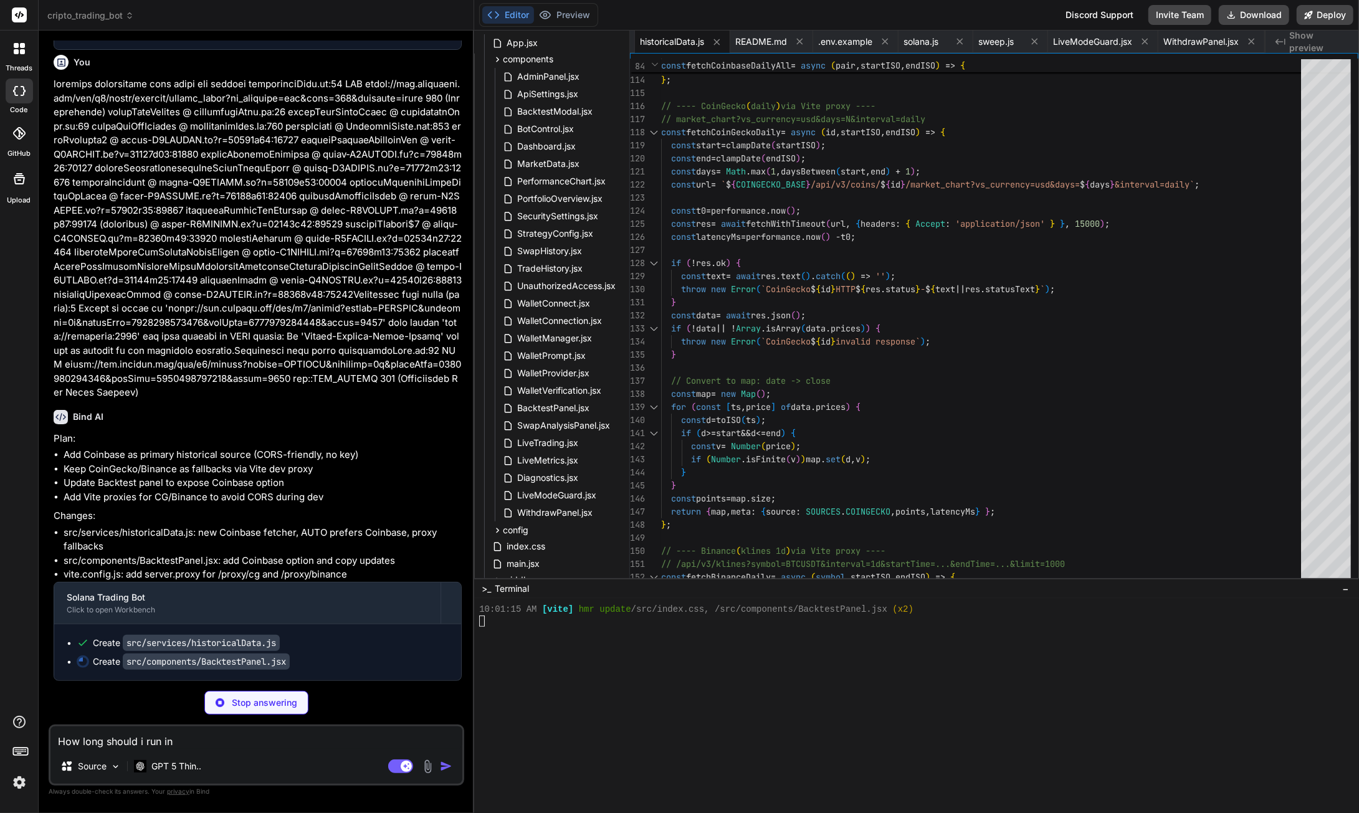
type textarea "x"
type textarea "How long should i run in"
type textarea "x"
type textarea "How long should i run in d"
type textarea "x"
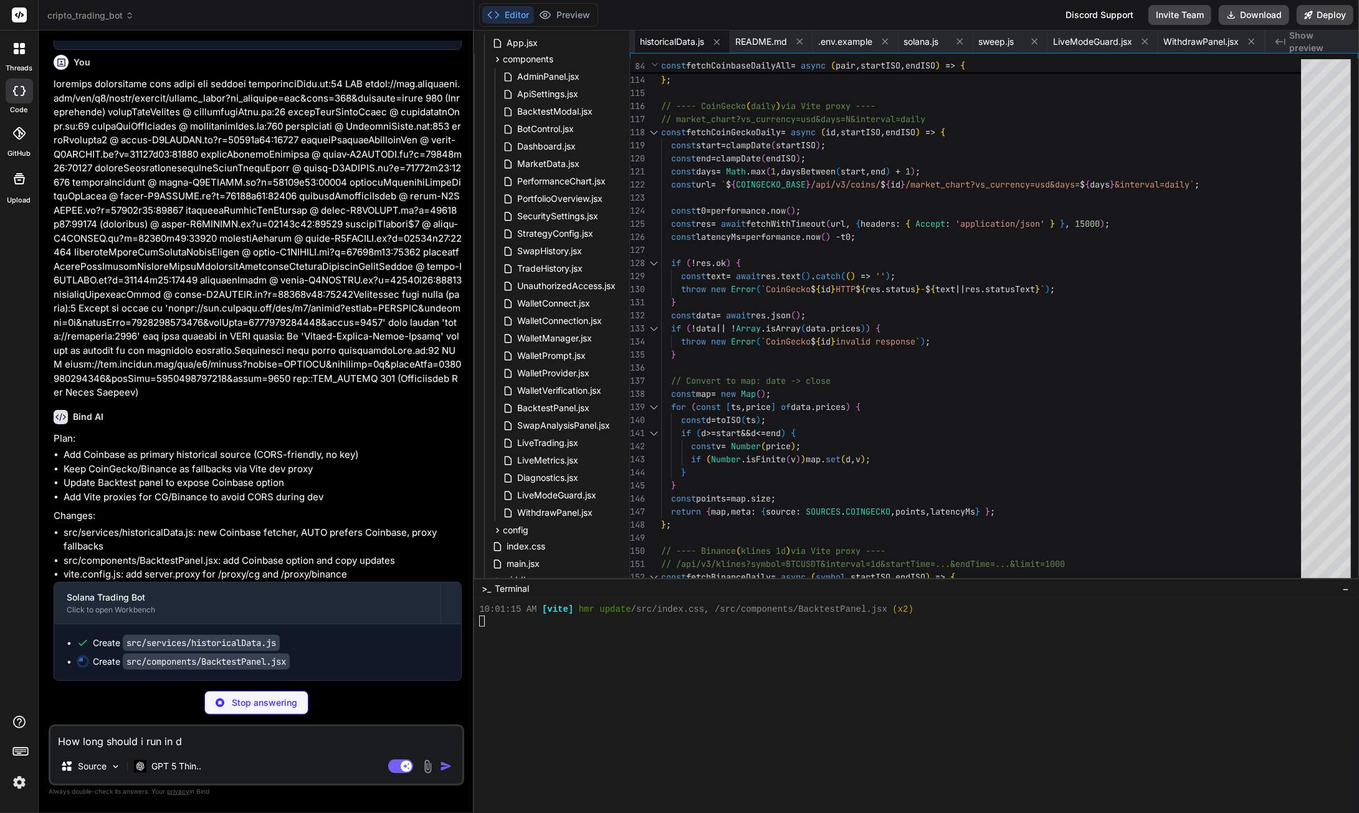
type textarea "How long should i run in dr"
type textarea "x"
type textarea "How long should i run in dry"
type textarea "x"
type textarea "How long should i run in dry"
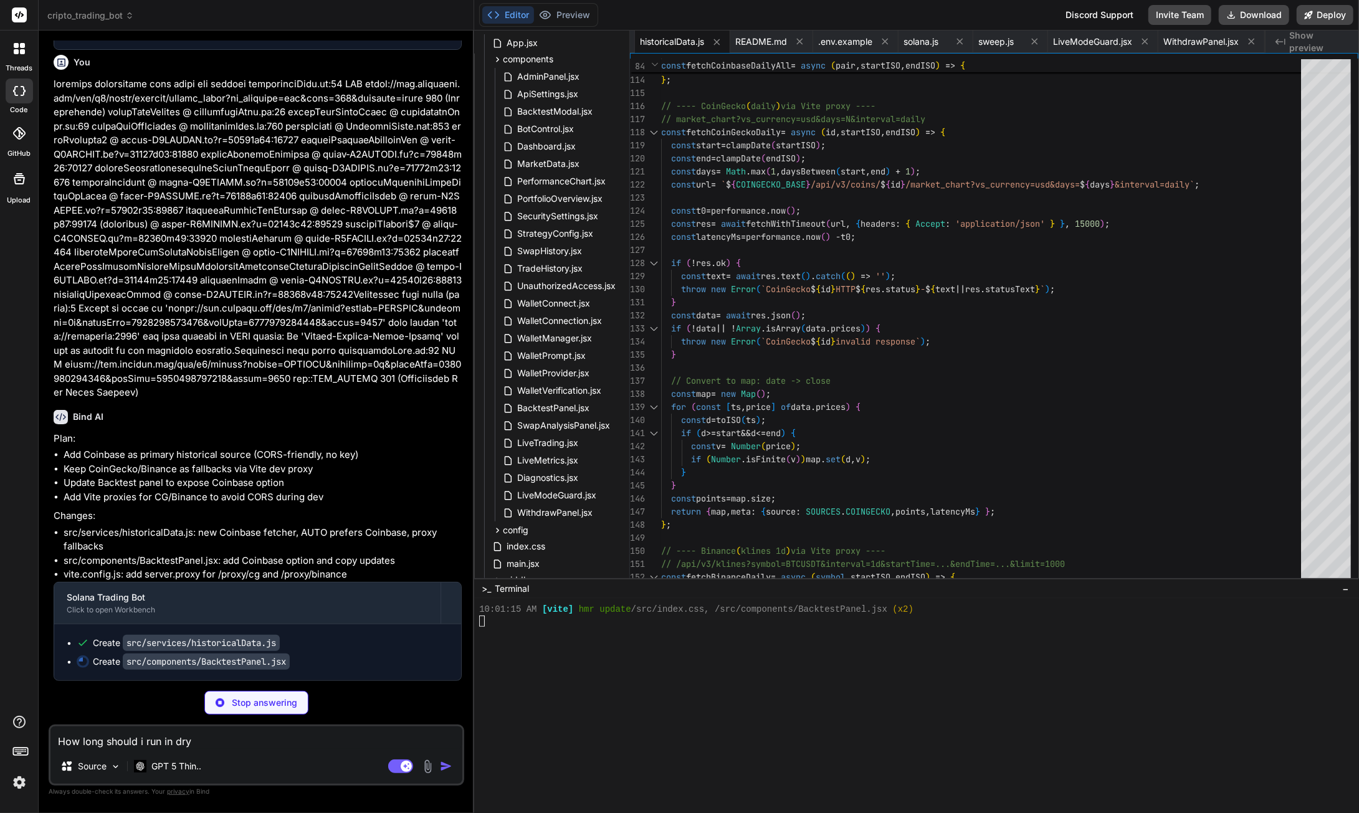
type textarea "x"
type textarea "How long should i run in dry r"
type textarea "x"
type textarea "How long should i run in dry ru"
type textarea "x"
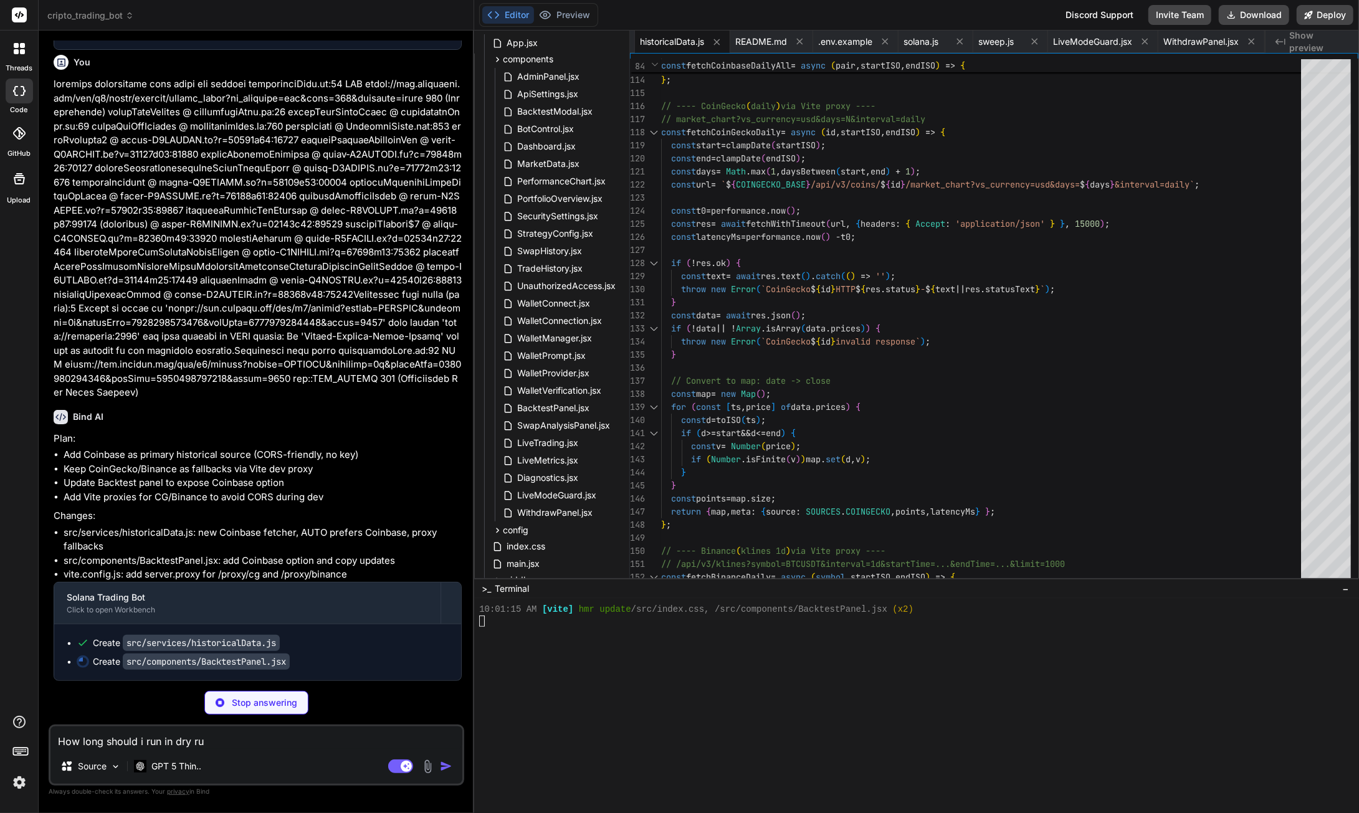
type textarea "How long should i run in dry run"
type textarea "x"
type textarea "How long should i run in dry run"
type textarea "x"
type textarea "How long should i run in dry run m"
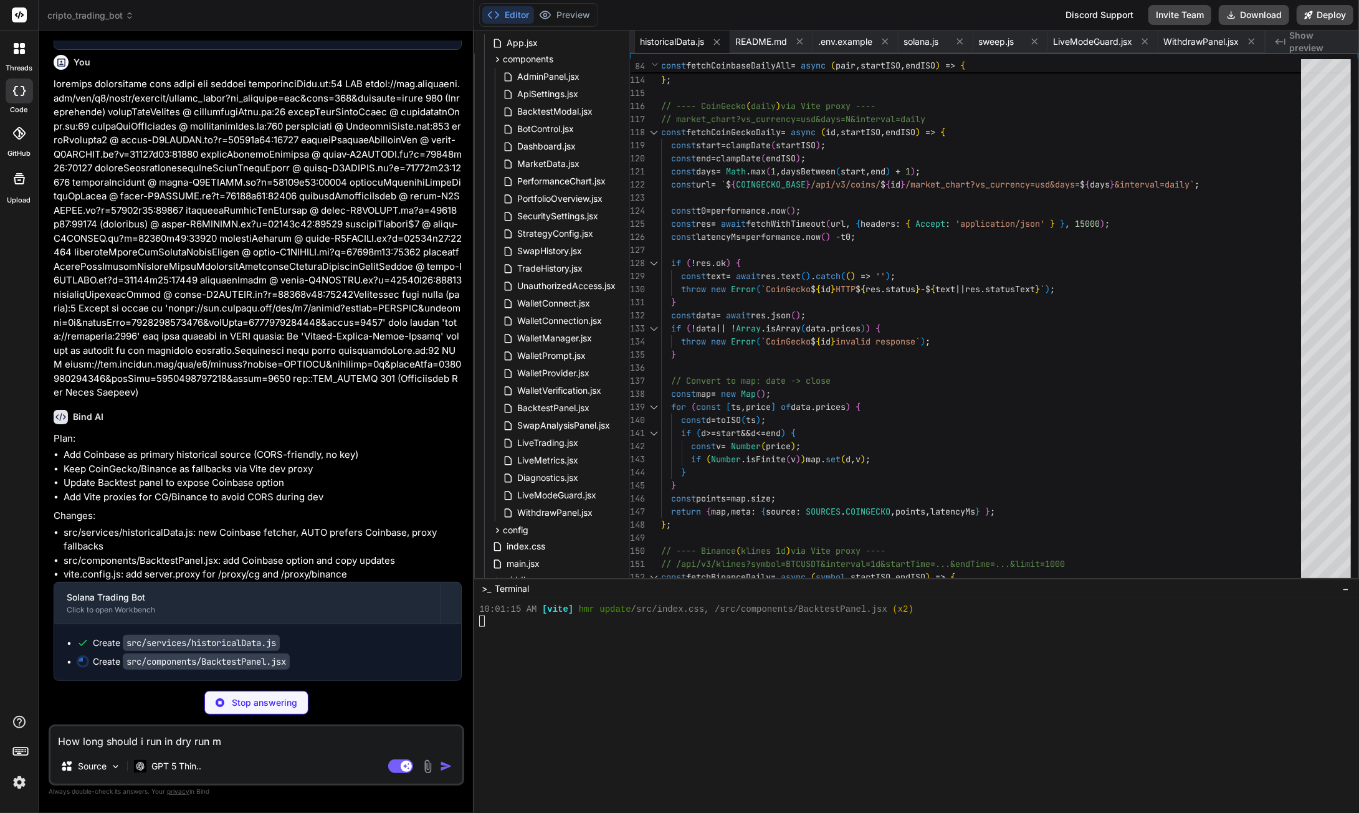
type textarea "x"
type textarea "How long should i run in dry run mo"
type textarea "x"
type textarea "How long should i run in dry run mod"
type textarea "x"
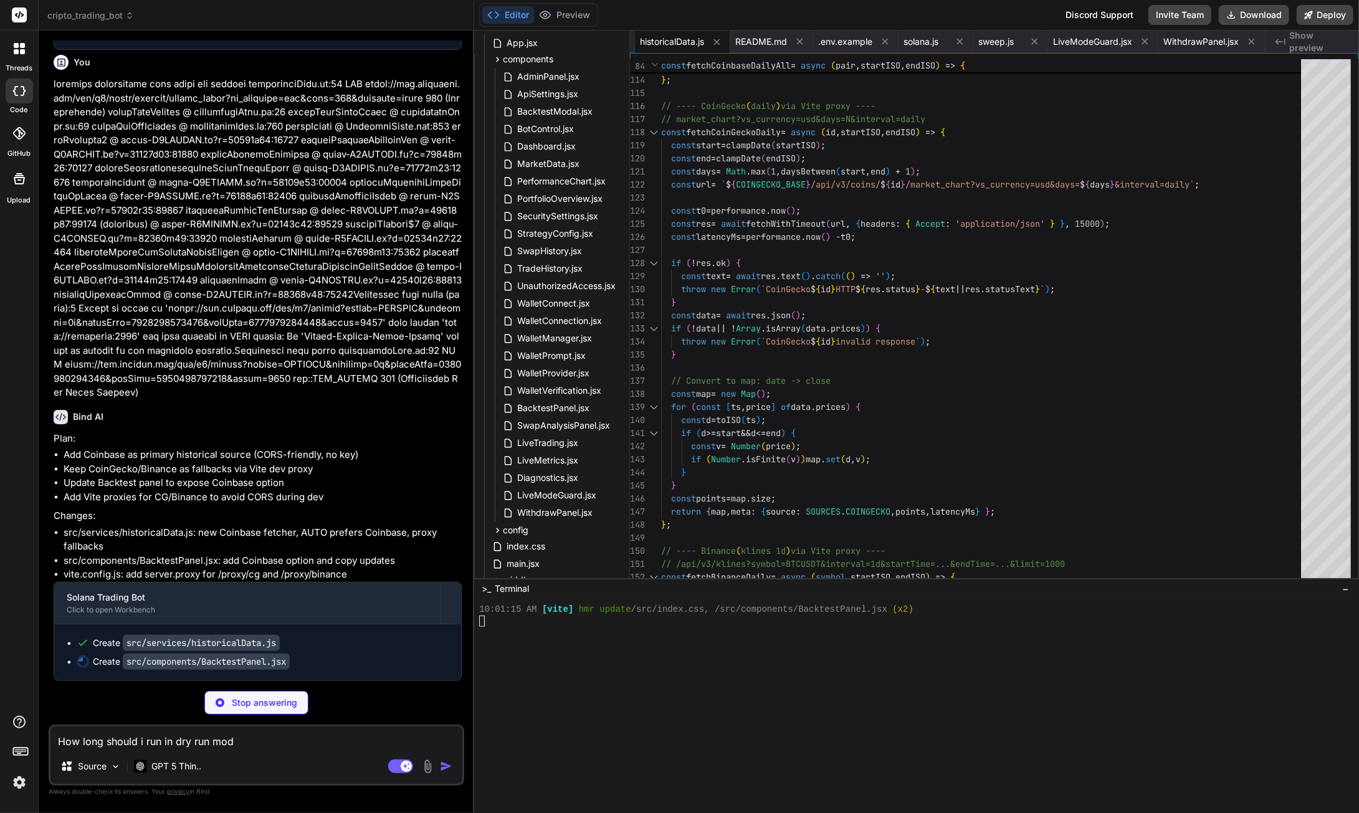
type textarea "How long should i run in dry run mod?"
type textarea "x"
type textarea "How long should i run in dry run mod"
type textarea "x"
type textarea "How long should i run in dry run mode"
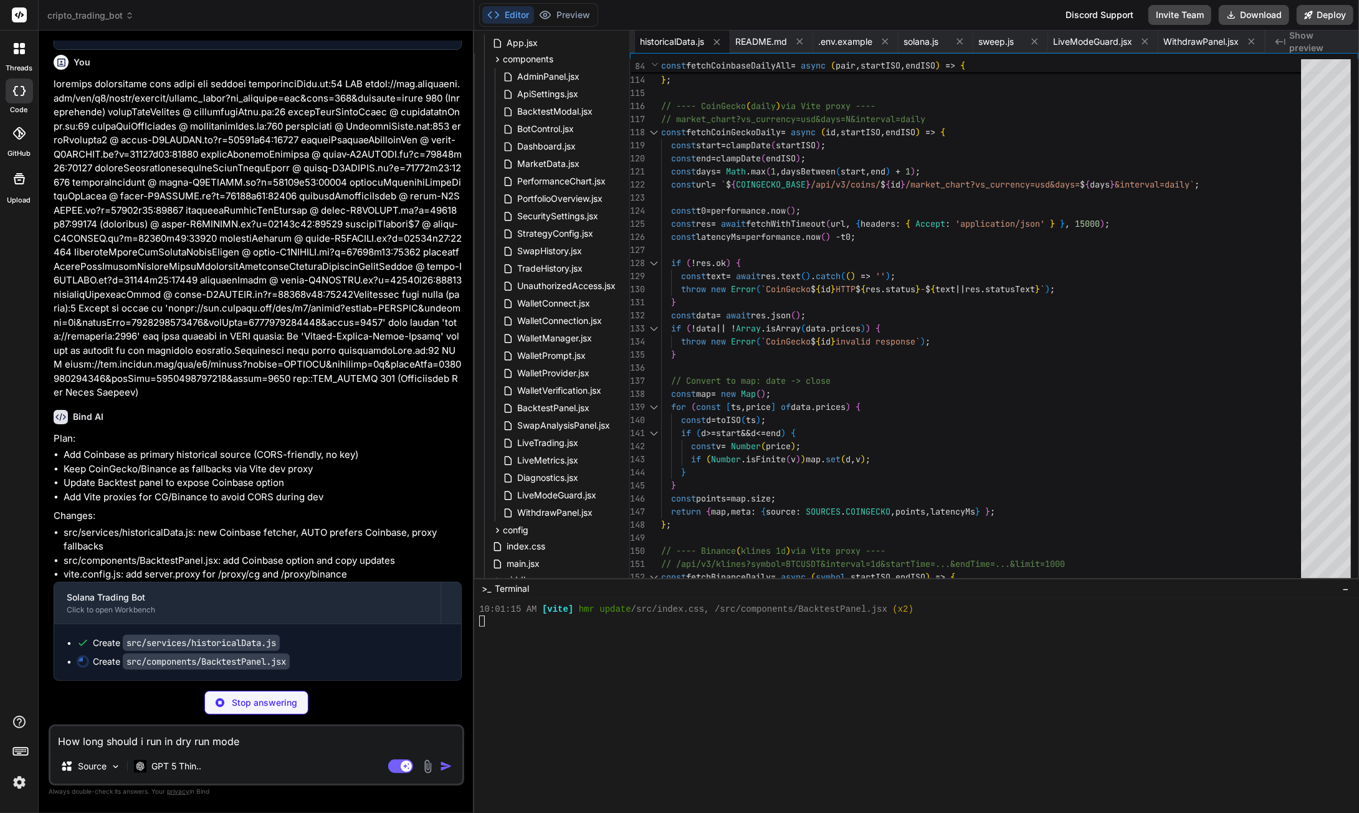
type textarea "x"
type textarea "How long should i run in dry run mode?"
type textarea "x"
type textarea "How long should i run in dry run mode?"
type textarea "x"
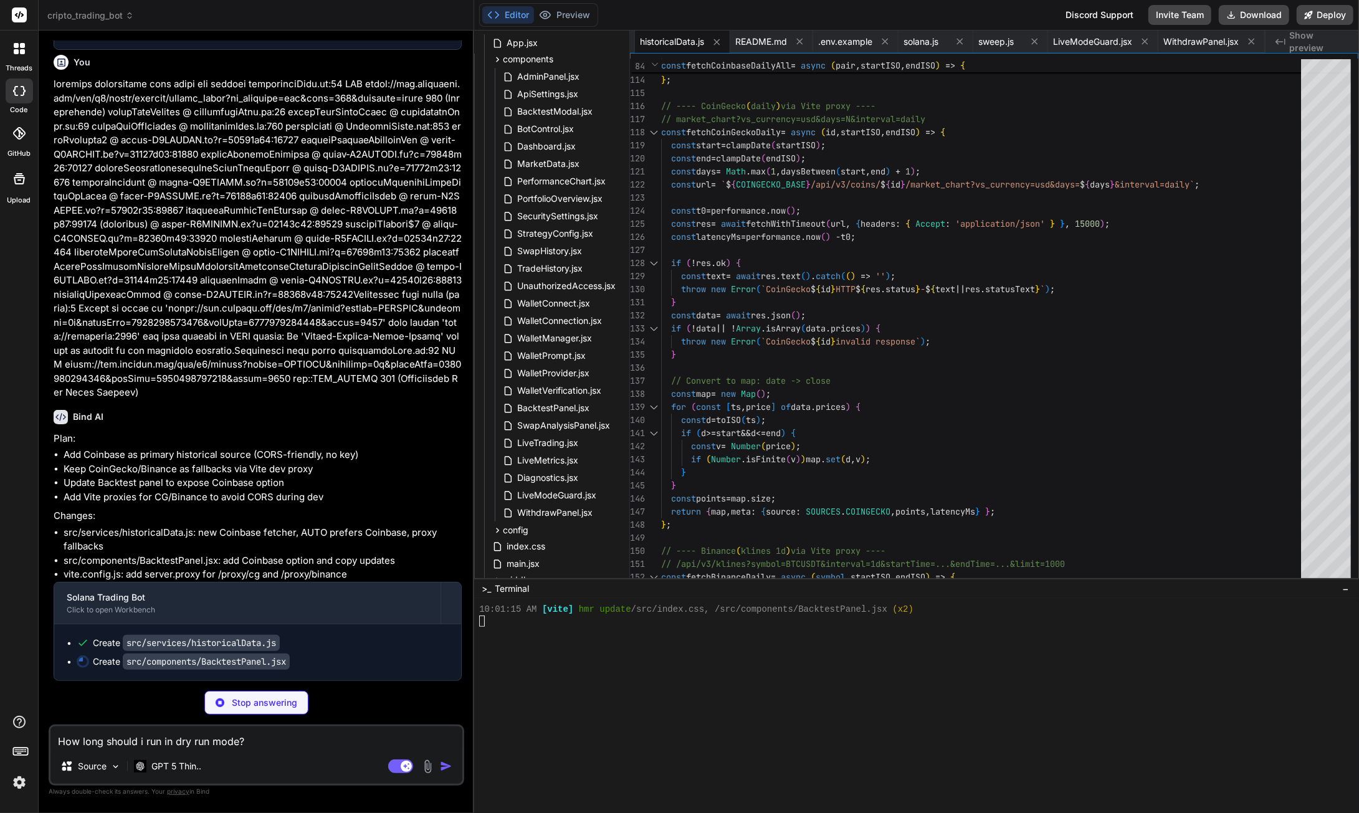
type textarea "How long should i run in dry run mode? a"
type textarea "x"
type textarea "How long should i run in dry run mode? al"
type textarea "x"
type textarea "How long should i run in dry run mode? als"
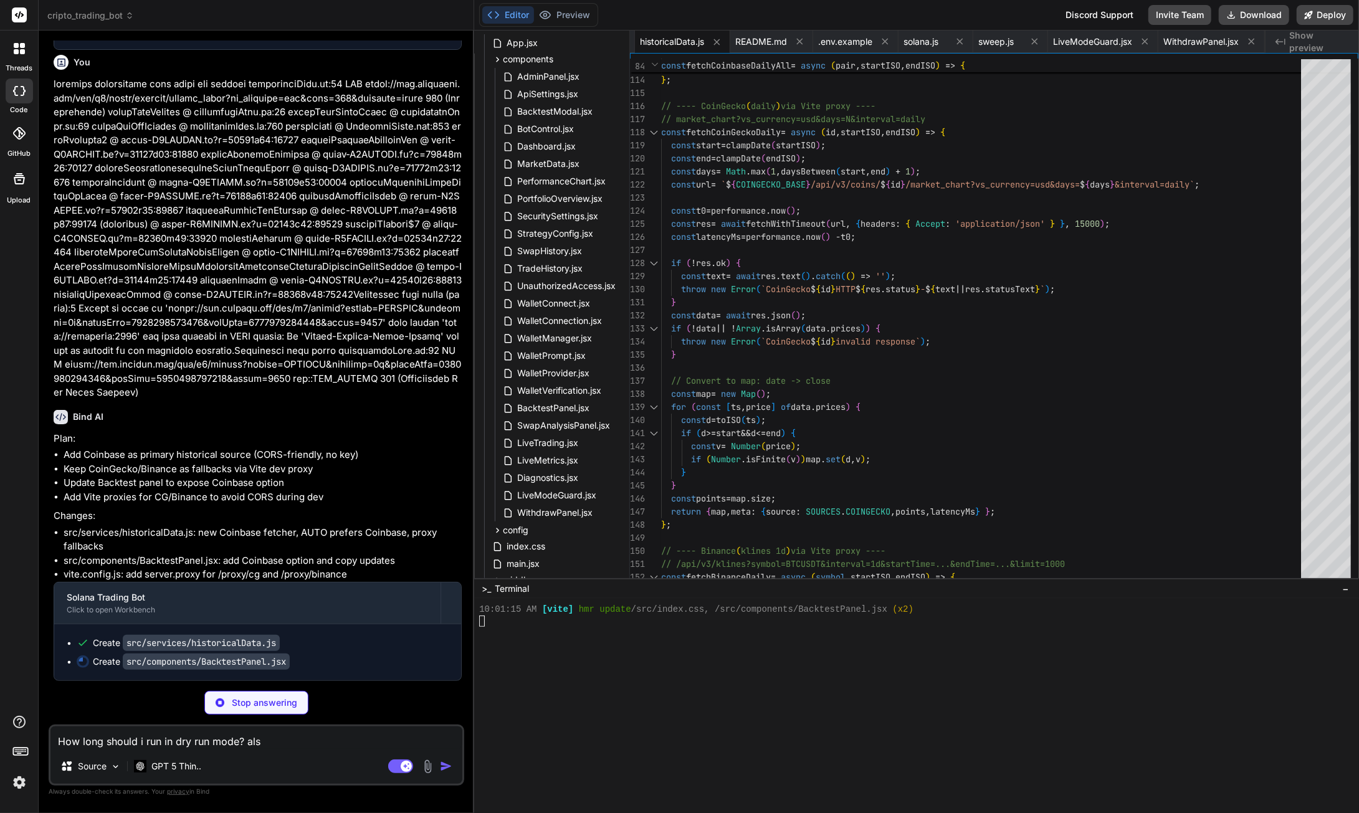
type textarea "x"
type textarea "How long should i run in dry run mode? also"
type textarea "x"
type textarea "How long should i run in dry run mode? also"
type textarea "x"
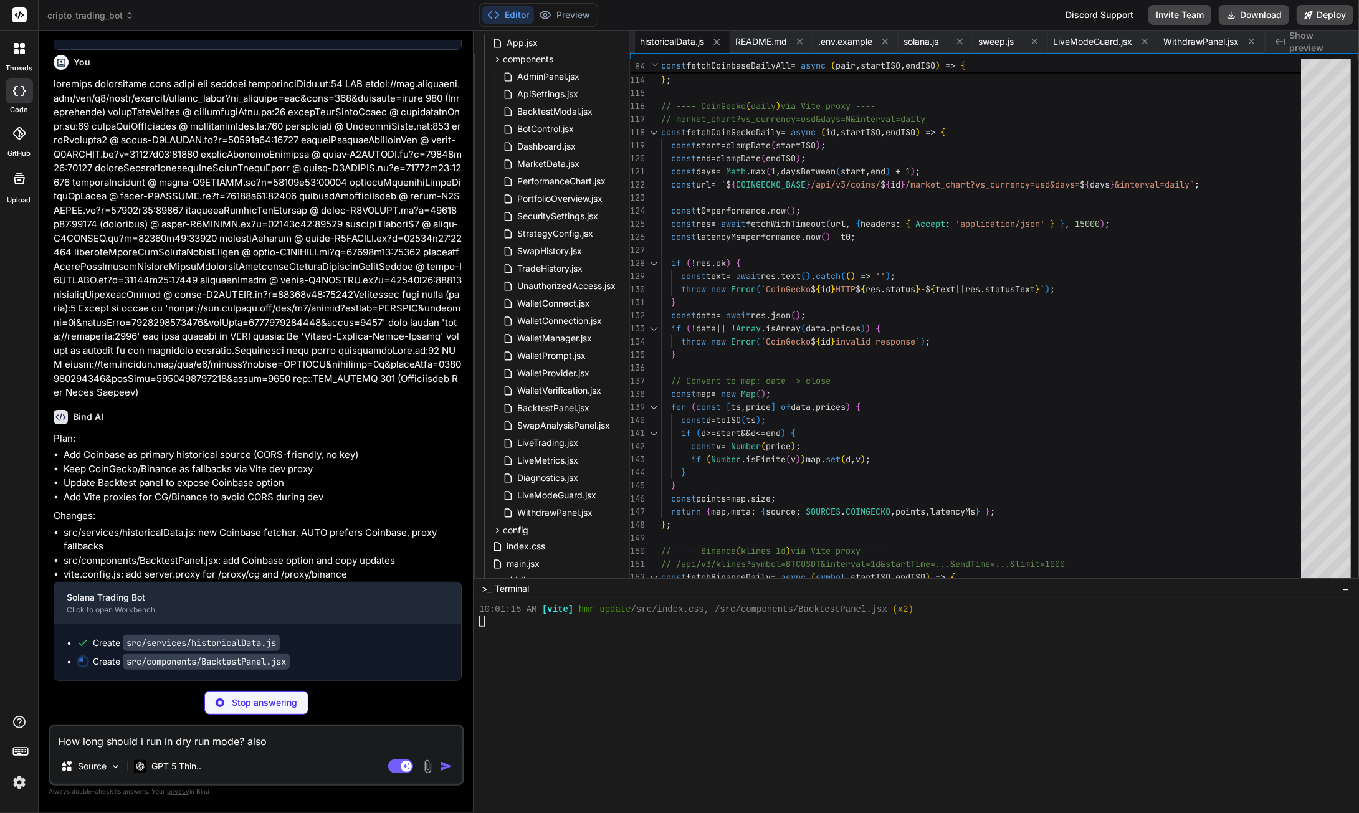
paste textarea "Status No signal"
type textarea "How long should i run in dry run mode? also Status No signal"
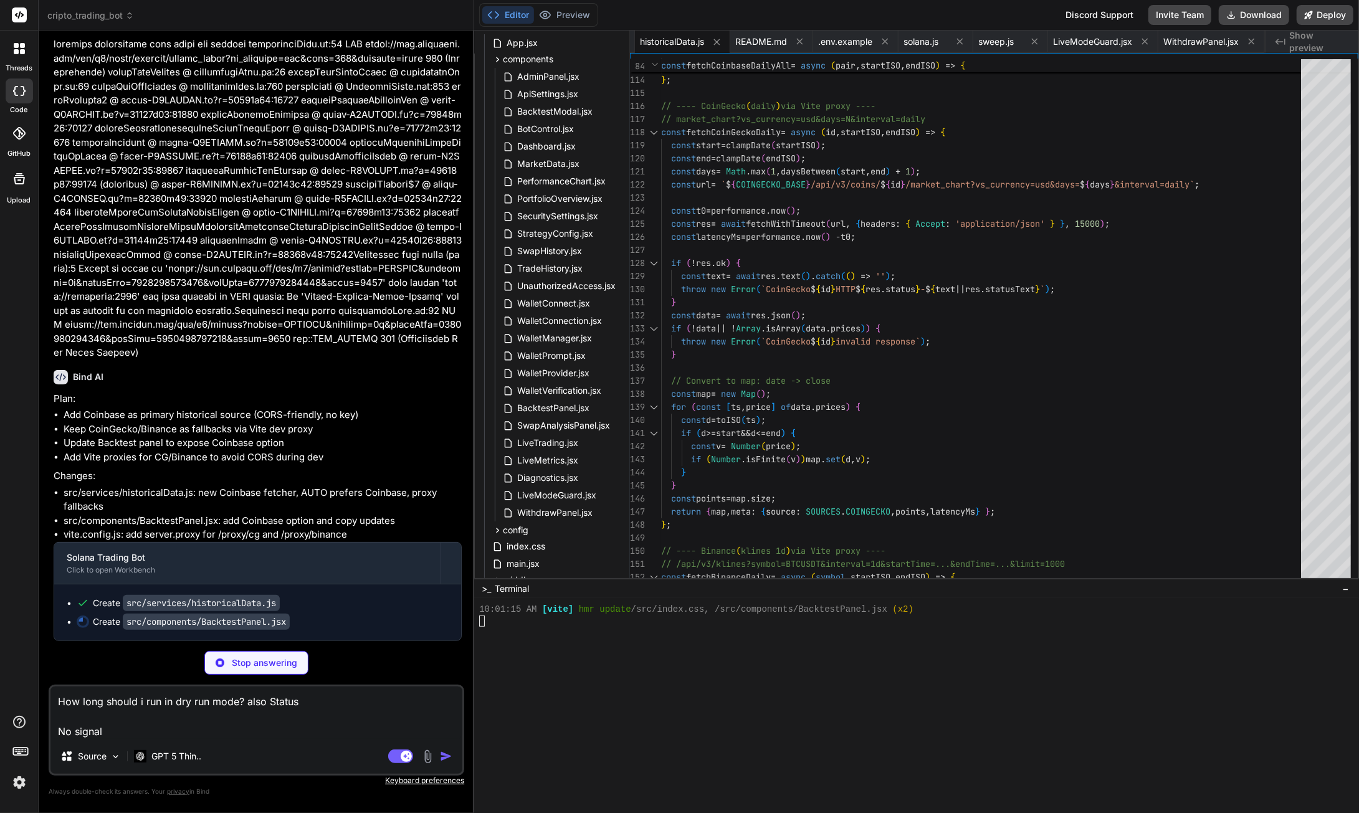
click at [242, 701] on textarea "How long should i run in dry run mode? also Status No signal" at bounding box center [256, 713] width 412 height 52
type textarea "x"
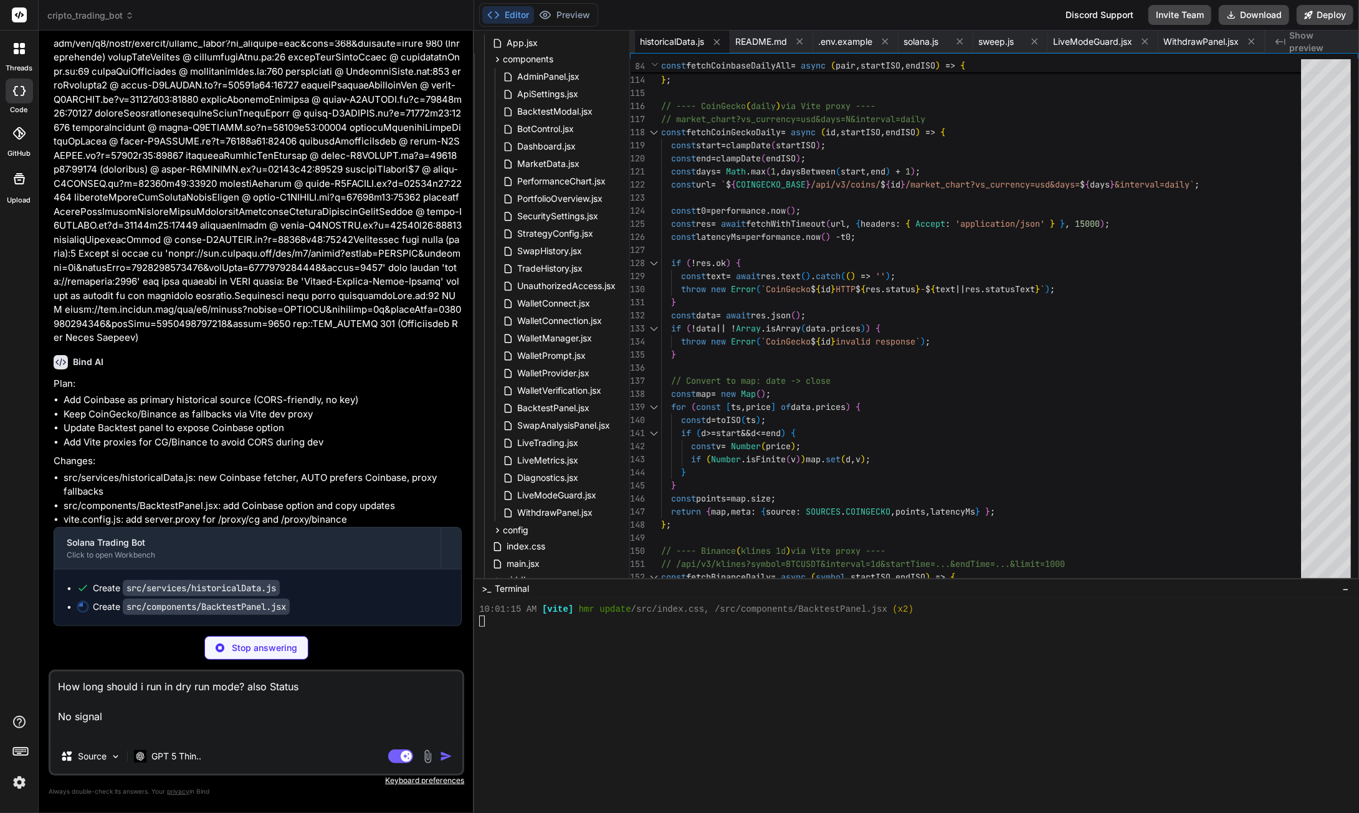
type textarea "How long should i run in dry run mode? also Status No signal"
click at [106, 712] on textarea "How long should i run in dry run mode? also Status No signal" at bounding box center [256, 705] width 412 height 67
type textarea "x"
type textarea "How long should i run in dry run mode? also Status No signal"
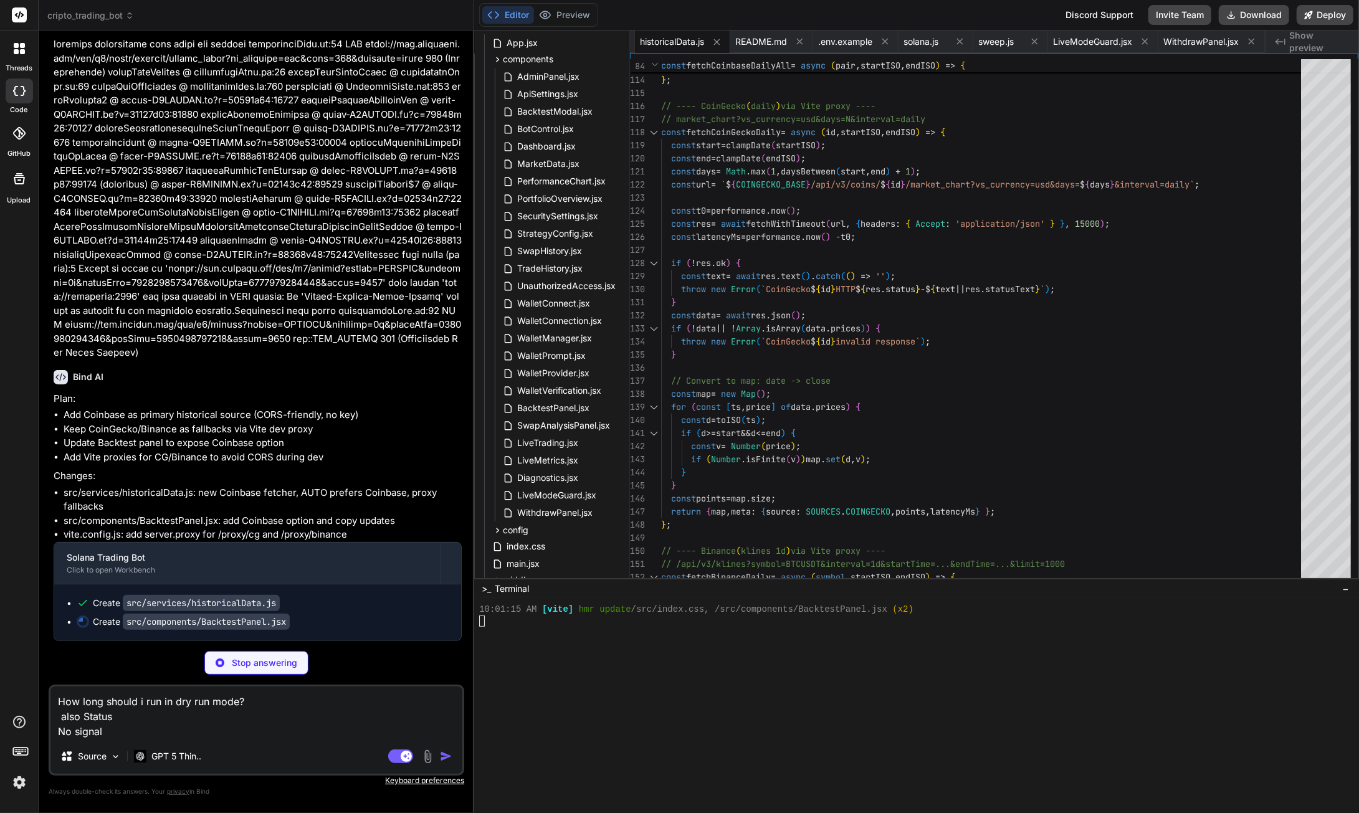
click at [260, 703] on textarea "How long should i run in dry run mode? also Status No signal" at bounding box center [256, 713] width 412 height 52
type textarea "x"
type textarea "How long should i run in dry run mode? also Status No signal"
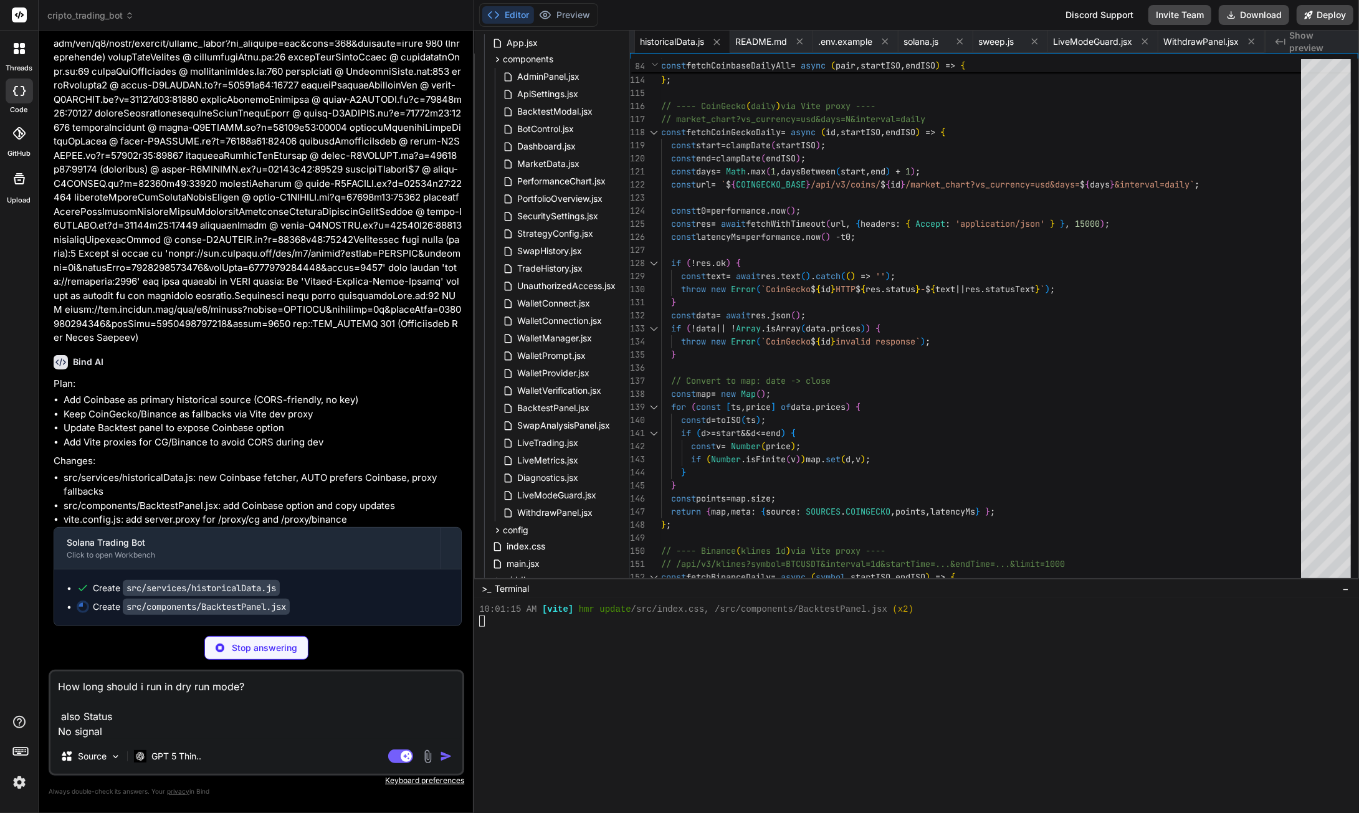
type textarea "x"
type textarea "How long should i run in dry run mode? m also Status No signal"
type textarea "x"
type textarea "How long should i run in dry run mode? my also Status No signal"
type textarea "x"
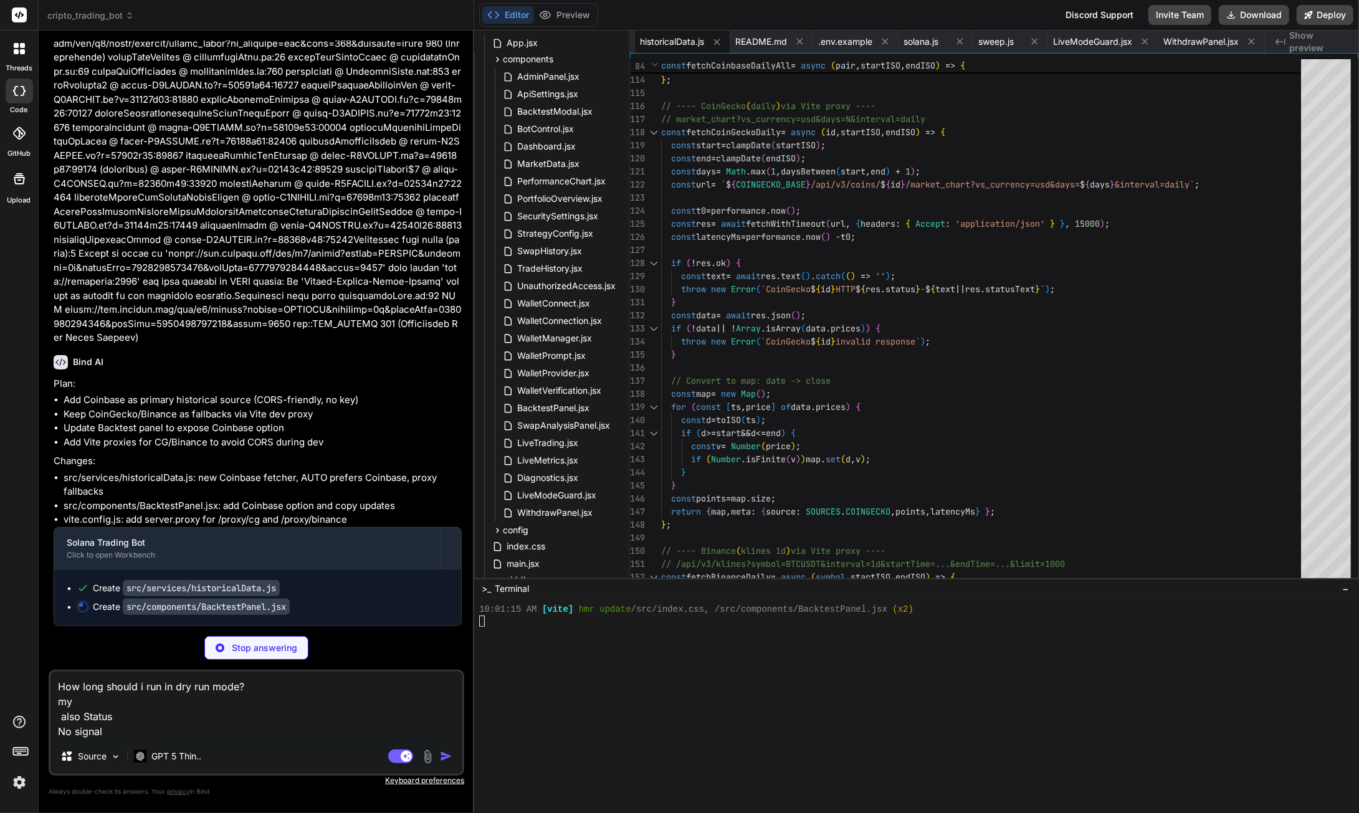
type textarea "How long should i run in dry run mode? my also Status No signal"
type textarea "x"
type textarea "How long should i run in dry run mode? my n also Status No signal"
type textarea "x"
type textarea "How long should i run in dry run mode? my no also Status No signal"
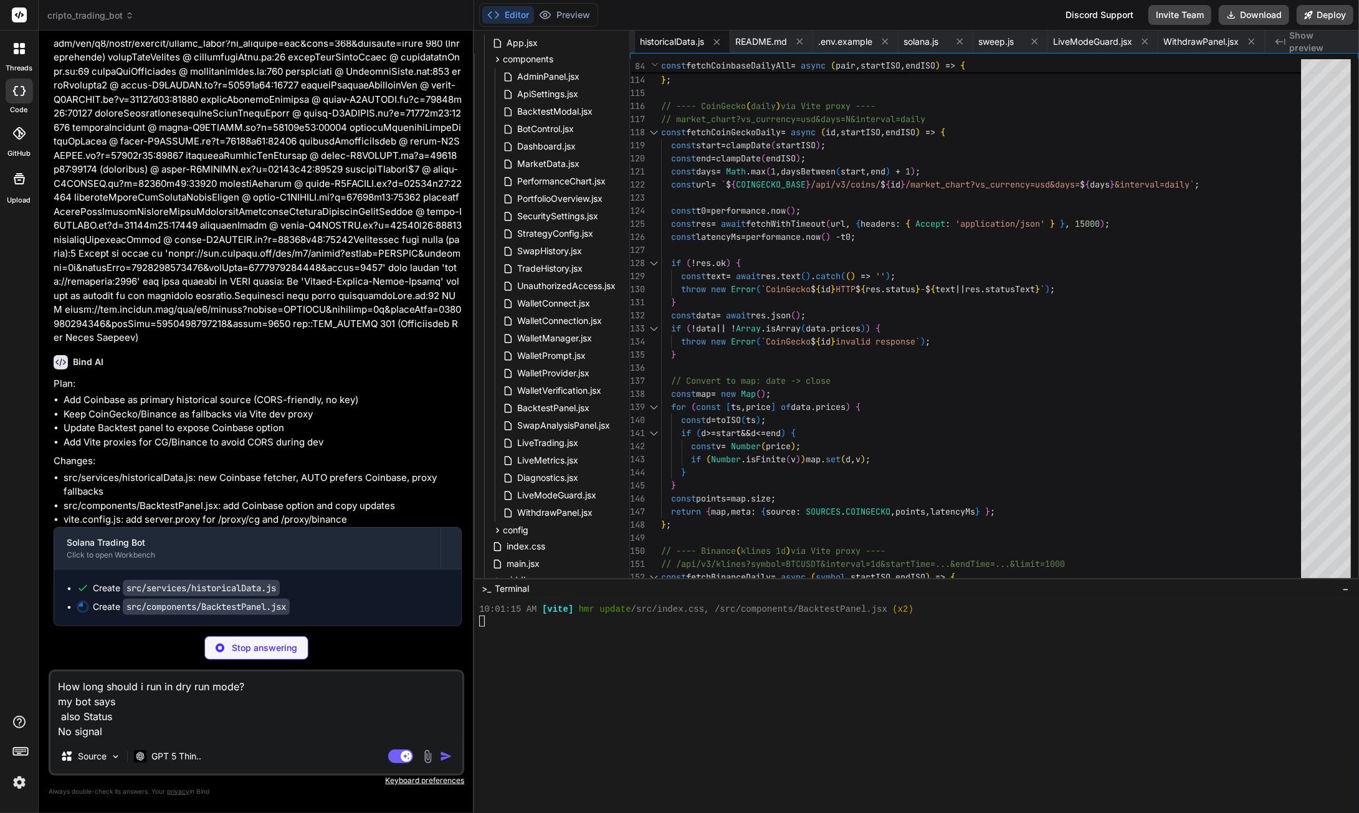
click at [214, 732] on textarea "How long should i run in dry run mode? my bot says also Status No signal" at bounding box center [256, 705] width 412 height 67
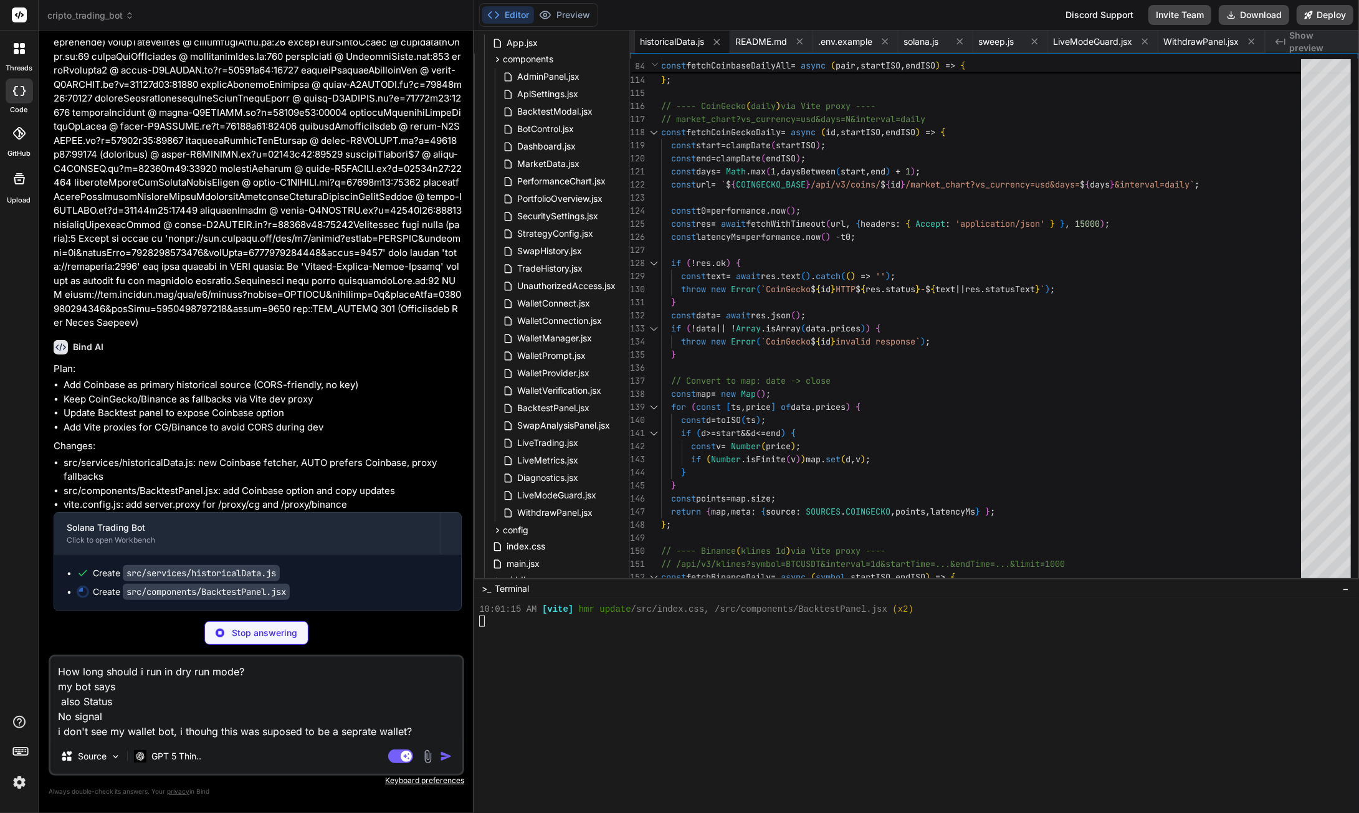
scroll to position [87245, 0]
click at [425, 730] on textarea "How long should i run in dry run mode? my bot says also Status No signal i don'…" at bounding box center [256, 698] width 412 height 82
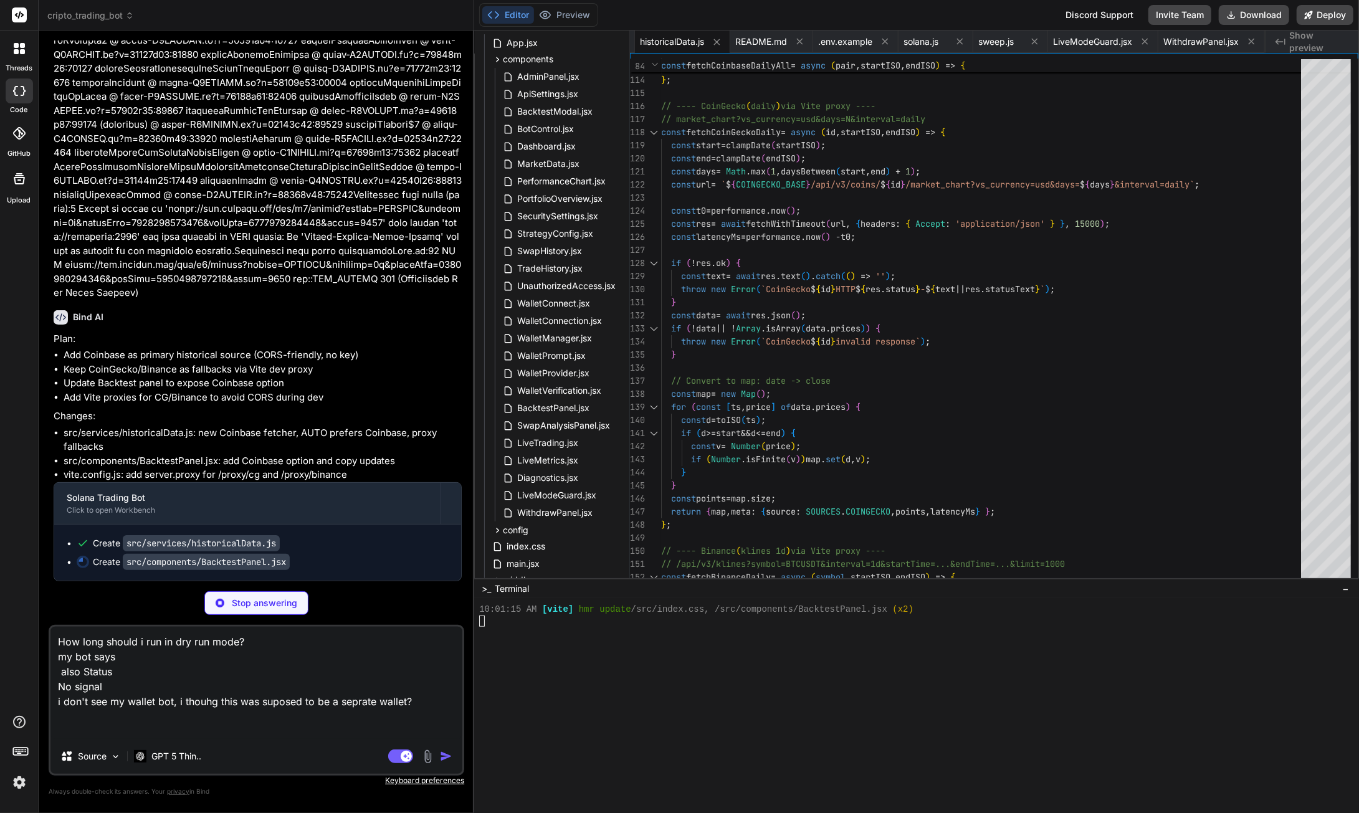
paste textarea "10:03:12 AMPrices: BTC $122,179.16 | SOL $227.47 | Drop=0.00% Rise=0.03% 10:02:…"
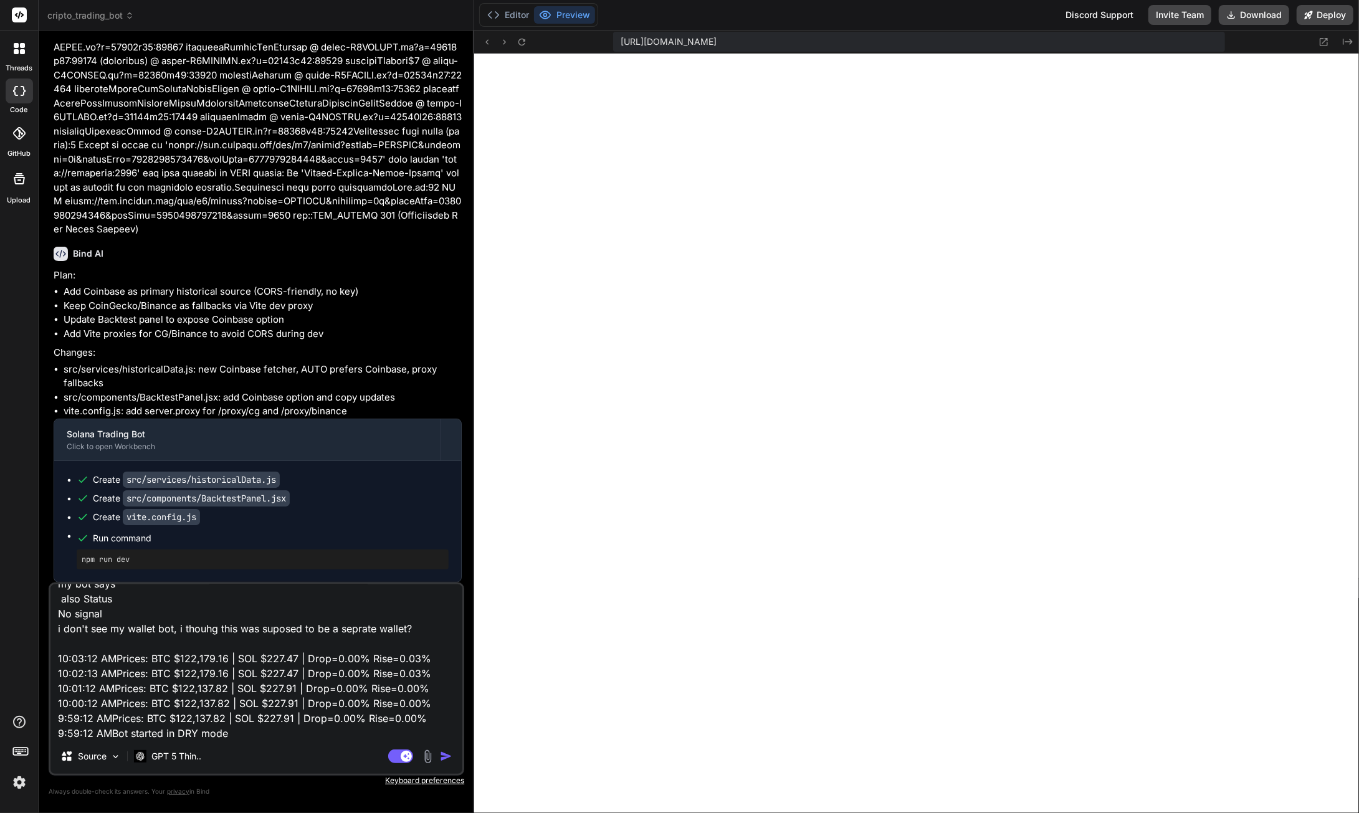
scroll to position [0, 0]
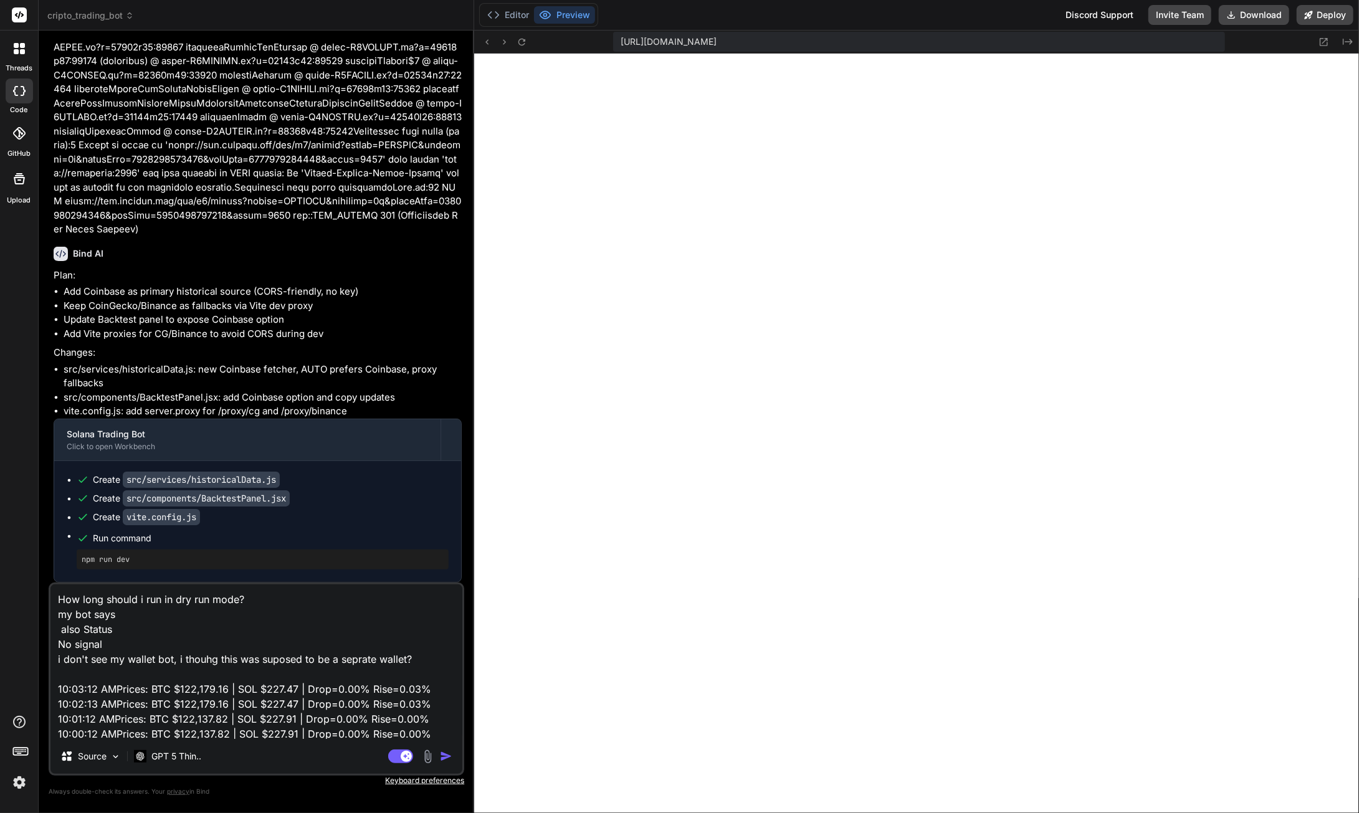
click at [259, 602] on textarea "How long should i run in dry run mode? my bot says also Status No signal i don'…" at bounding box center [256, 661] width 412 height 155
click at [60, 602] on textarea "How long should i run in dry run mode? my bot says also Status No signal i don'…" at bounding box center [256, 661] width 412 height 155
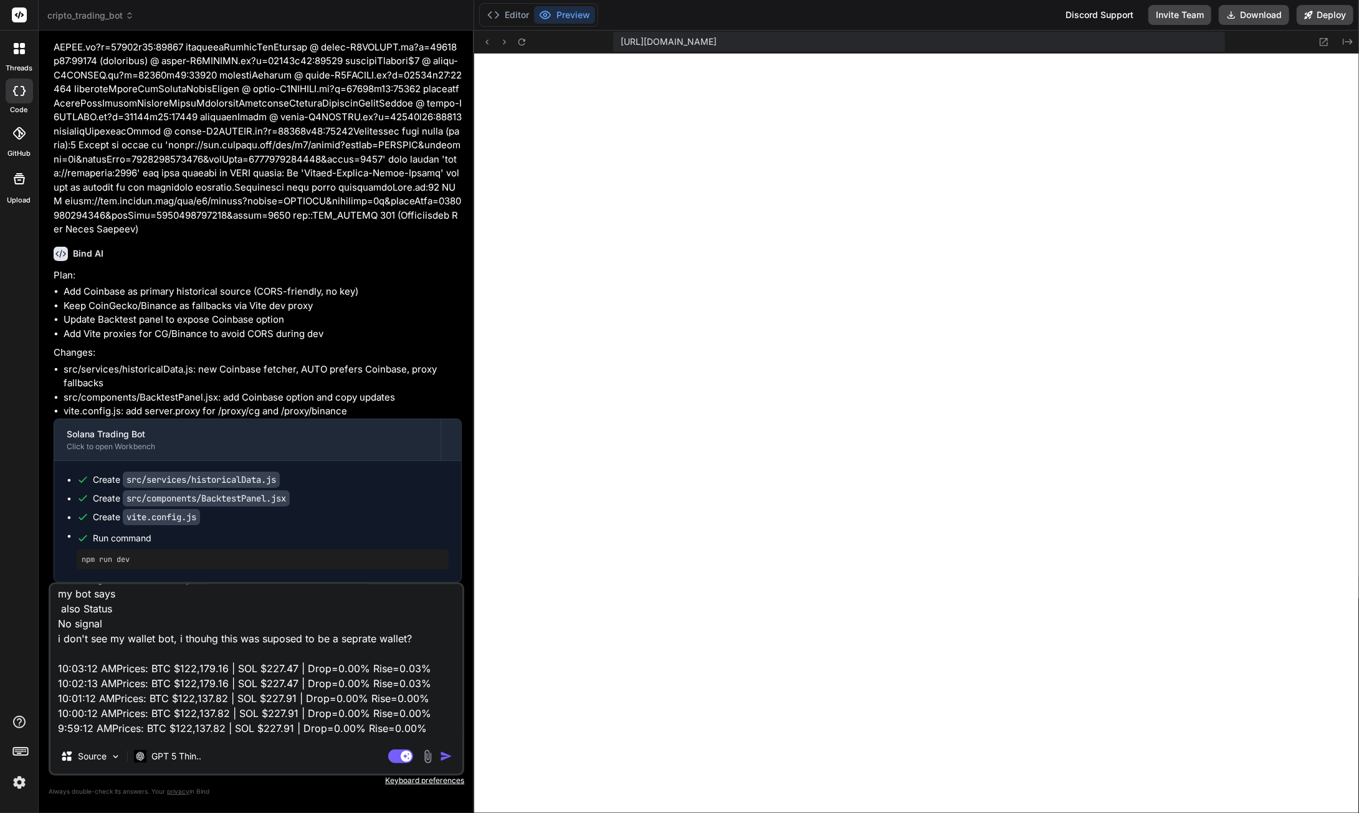
scroll to position [62, 0]
click at [444, 755] on img "button" at bounding box center [446, 756] width 12 height 12
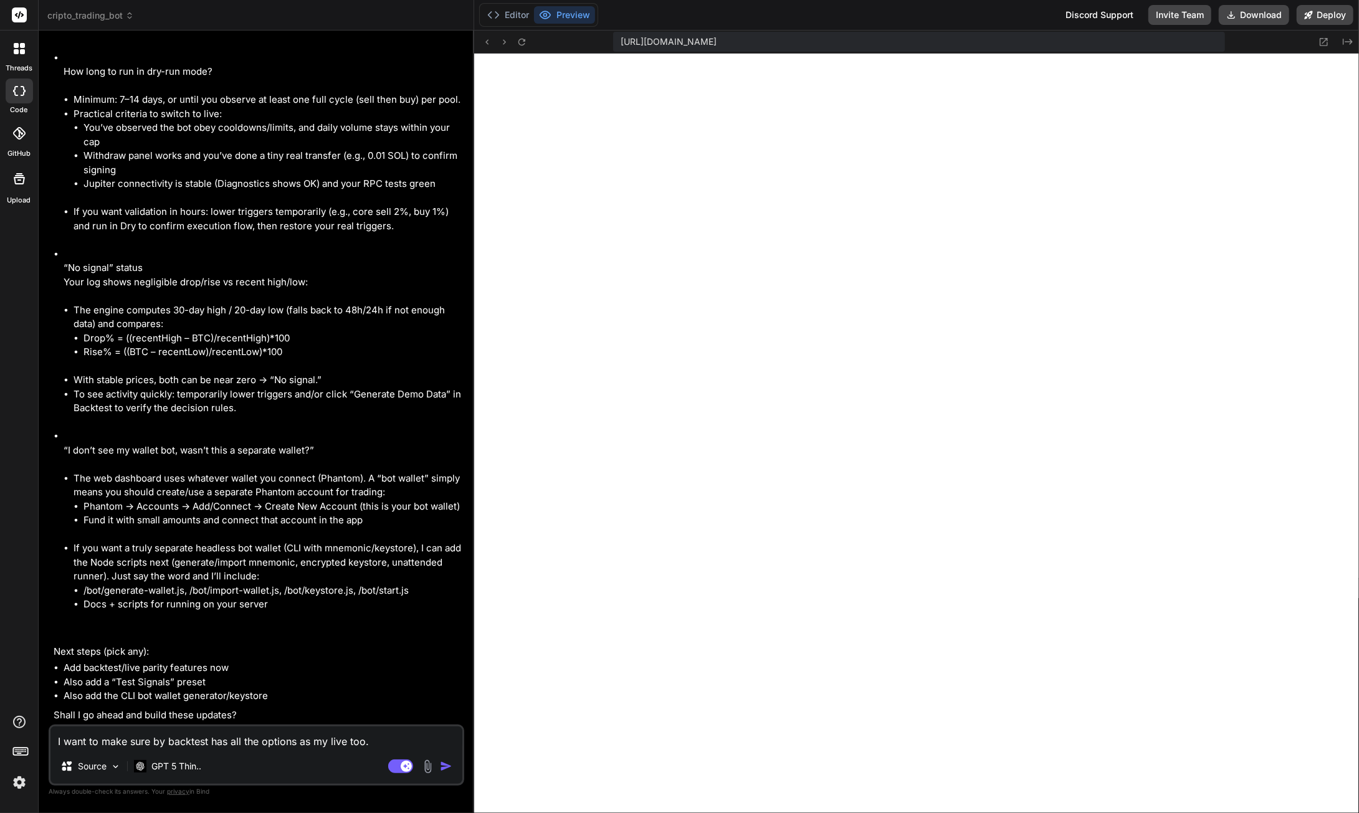
scroll to position [88470, 0]
click at [118, 739] on textarea "I want to make sure by backtest has all the options as my live too. How long sh…" at bounding box center [256, 737] width 412 height 22
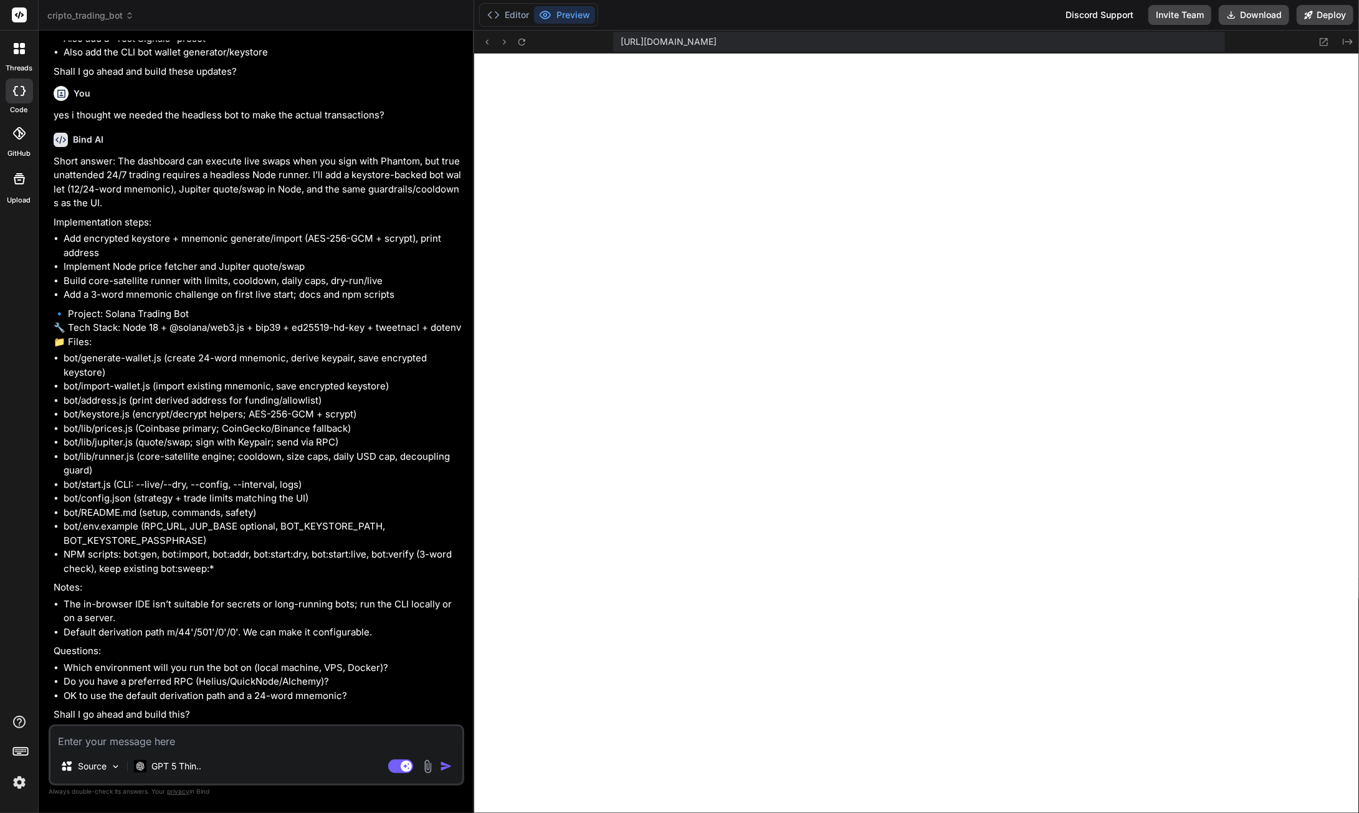
scroll to position [88751, 0]
click at [143, 744] on textarea at bounding box center [256, 737] width 412 height 22
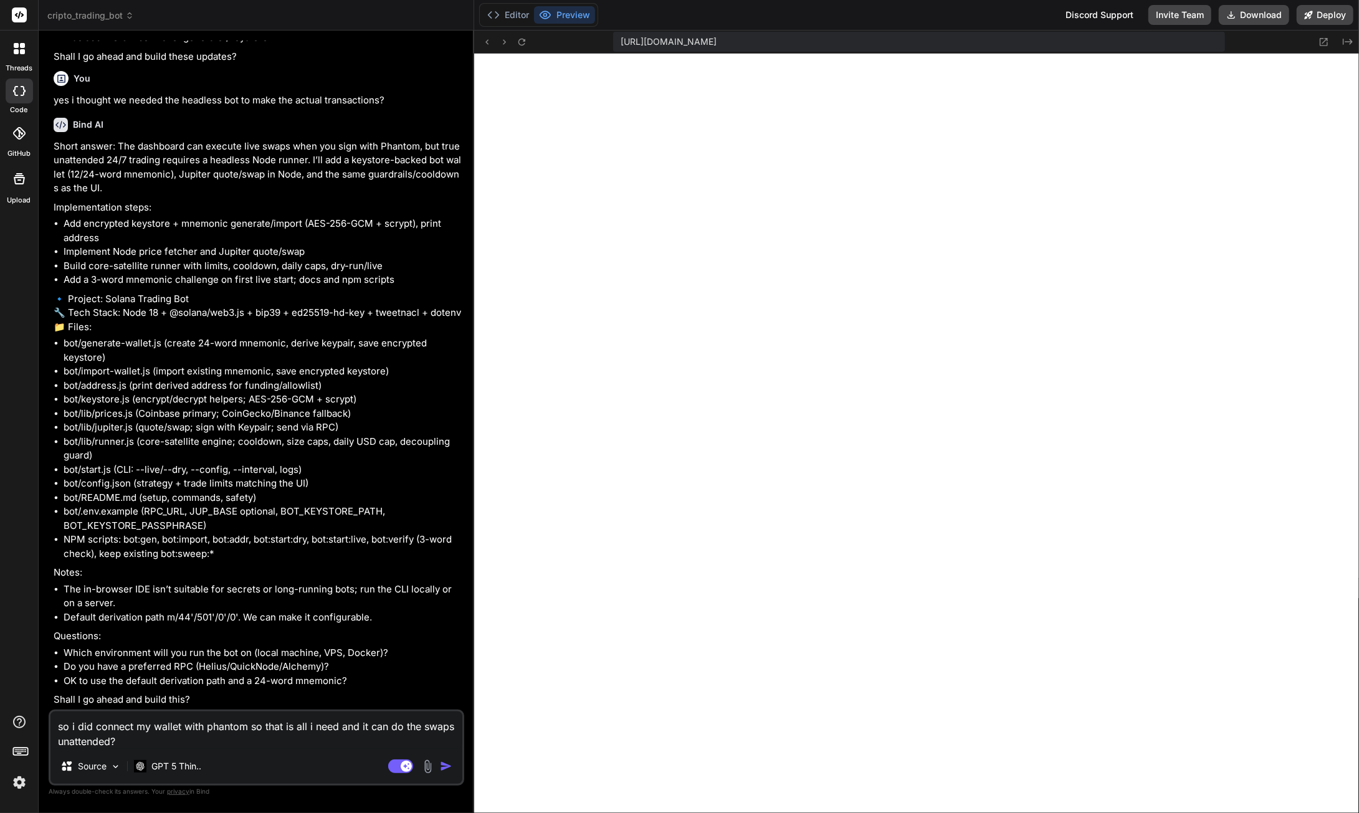
scroll to position [89197, 0]
click at [451, 766] on img "button" at bounding box center [446, 766] width 12 height 12
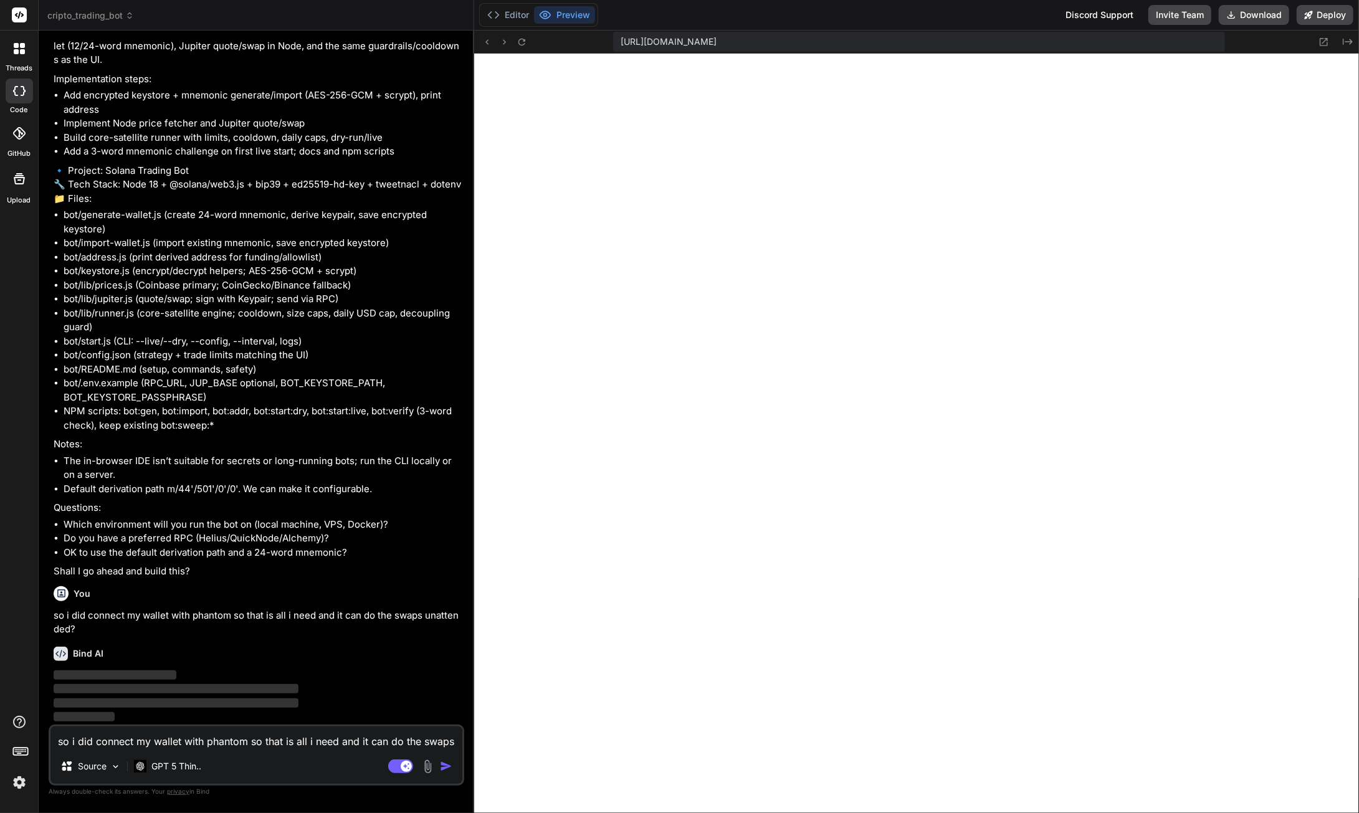
scroll to position [89326, 0]
click at [267, 741] on textarea "so i did connect my wallet with phantom so that is all i need and it can do the…" at bounding box center [256, 737] width 412 height 22
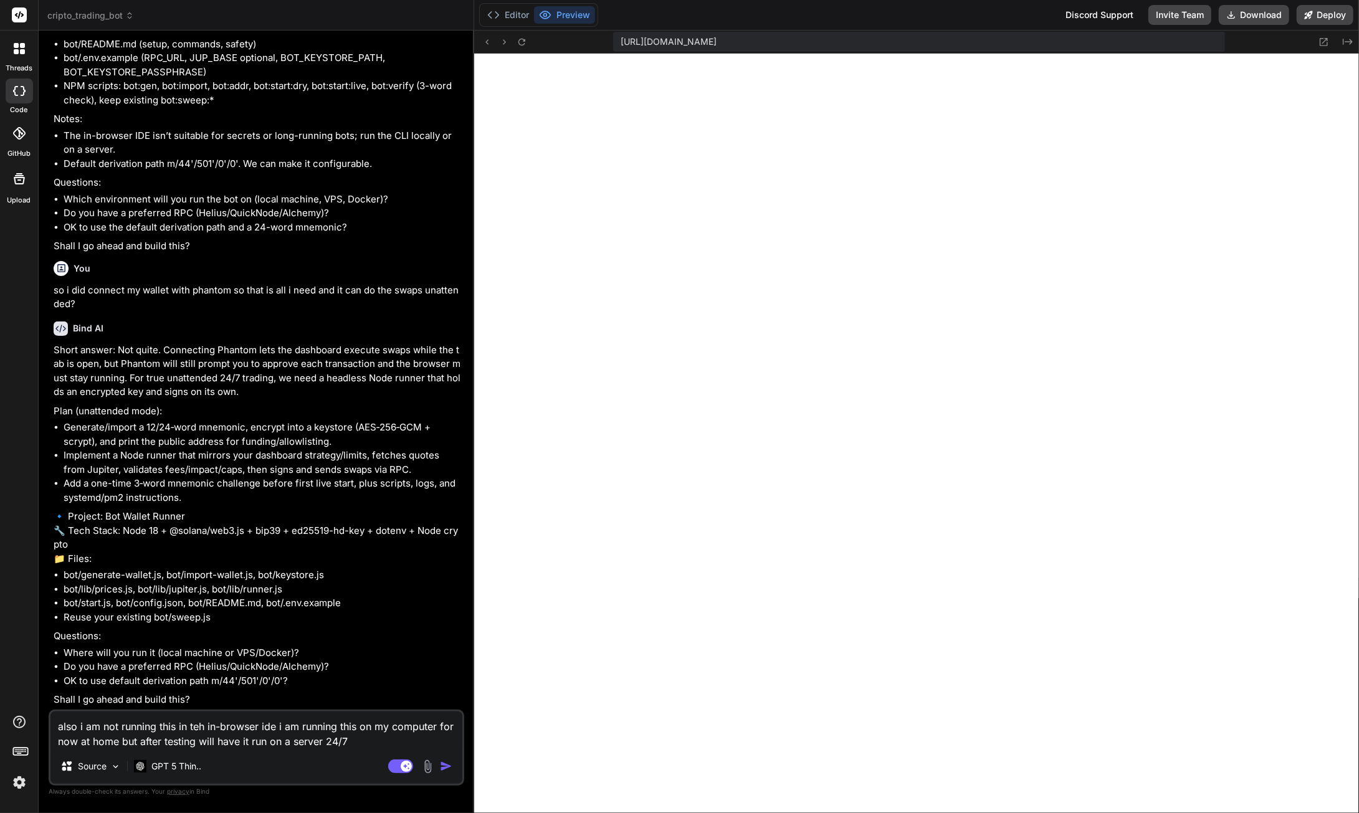
scroll to position [89679, 0]
click at [199, 730] on textarea "also i am not running this in teh in-browser ide i am running this on my comput…" at bounding box center [256, 729] width 412 height 37
click at [435, 728] on textarea "also i am not running this in the in-browser ide i am running this on my comput…" at bounding box center [256, 729] width 412 height 37
click at [449, 765] on img "button" at bounding box center [446, 766] width 12 height 12
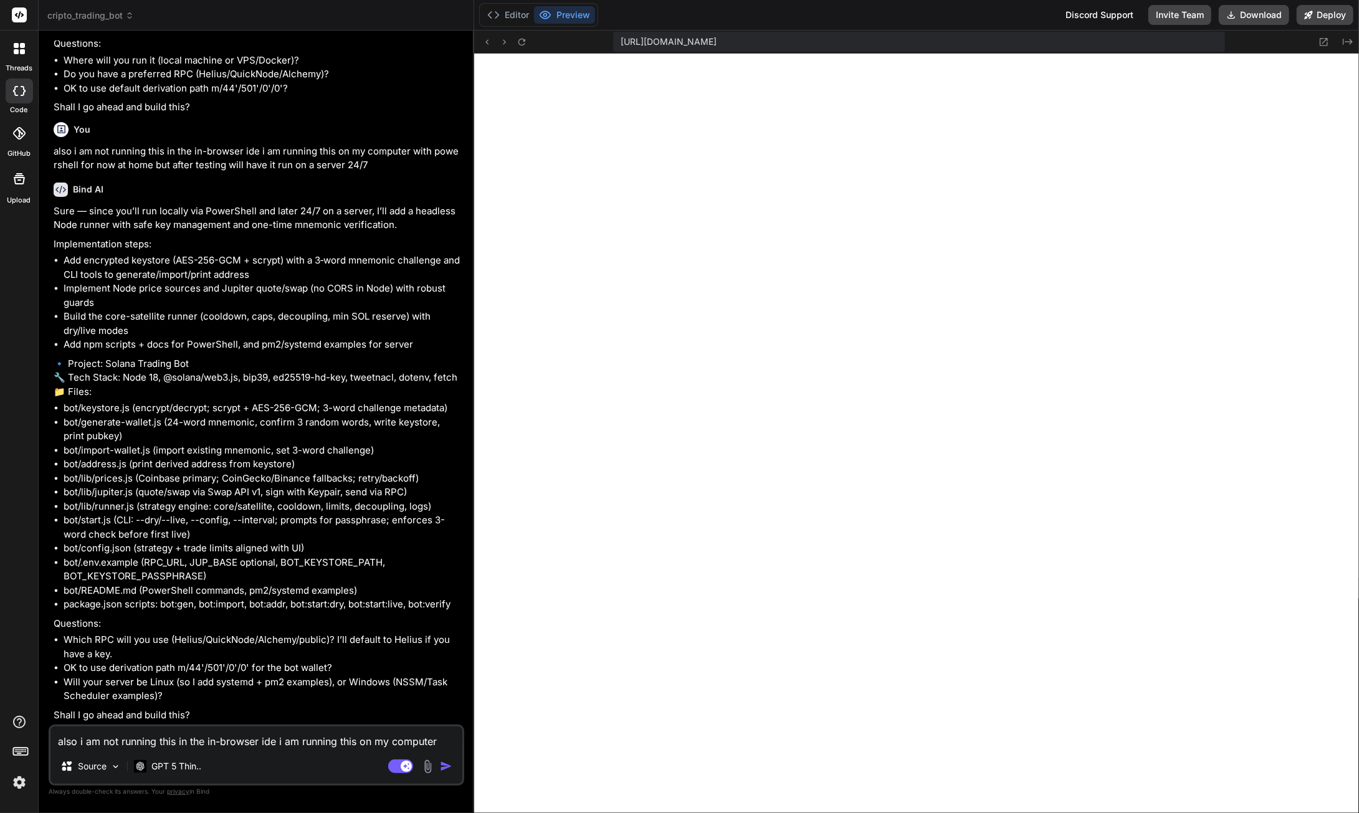
scroll to position [90300, 0]
drag, startPoint x: 205, startPoint y: 642, endPoint x: 252, endPoint y: 644, distance: 47.4
click at [253, 644] on li "Which RPC will you use (Helius/QuickNode/Alchemy/public)? I’ll default to Heliu…" at bounding box center [263, 647] width 398 height 28
copy li "QuickNode"
click at [171, 738] on textarea "also i am not running this in the in-browser ide i am running this on my comput…" at bounding box center [256, 737] width 412 height 22
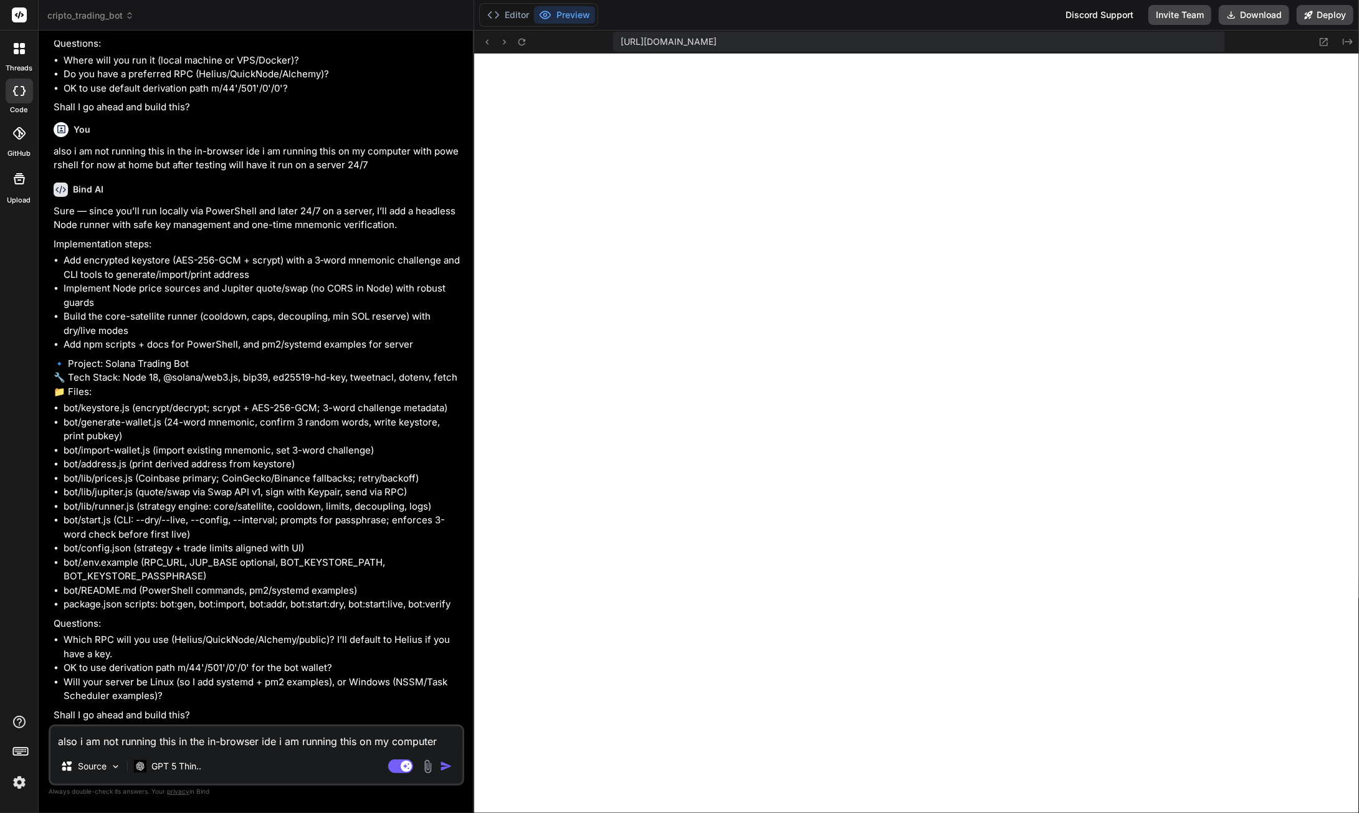
click at [159, 736] on textarea "also i am not running this in the in-browser ide i am running this on my comput…" at bounding box center [256, 737] width 412 height 22
paste textarea "QuickNode"
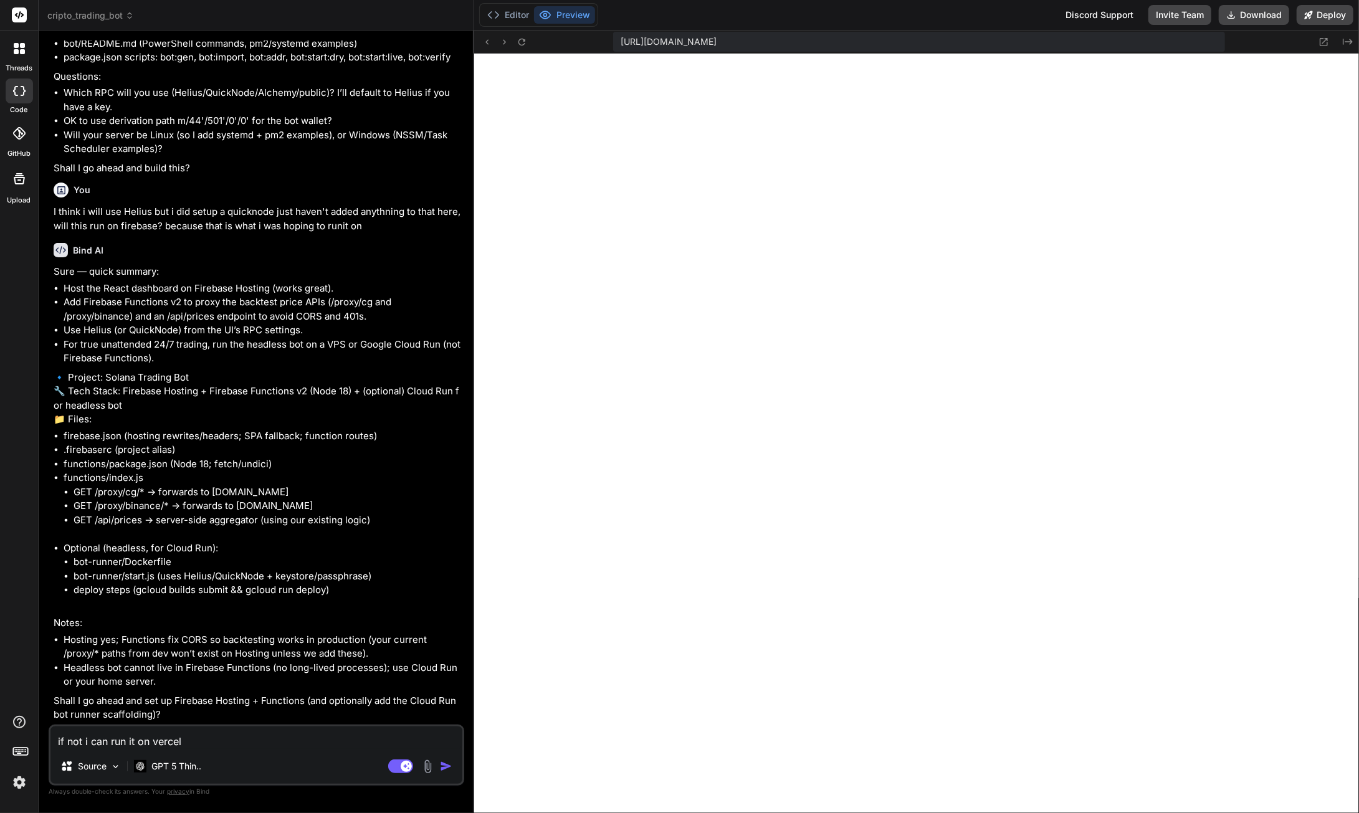
scroll to position [90874, 0]
click at [55, 741] on textarea "if not i can run it on vercel" at bounding box center [256, 737] width 412 height 22
click at [307, 742] on textarea "no lets not do firebase if there are easier ways, can run it on vercel" at bounding box center [256, 737] width 412 height 22
click at [450, 767] on img "button" at bounding box center [446, 766] width 12 height 12
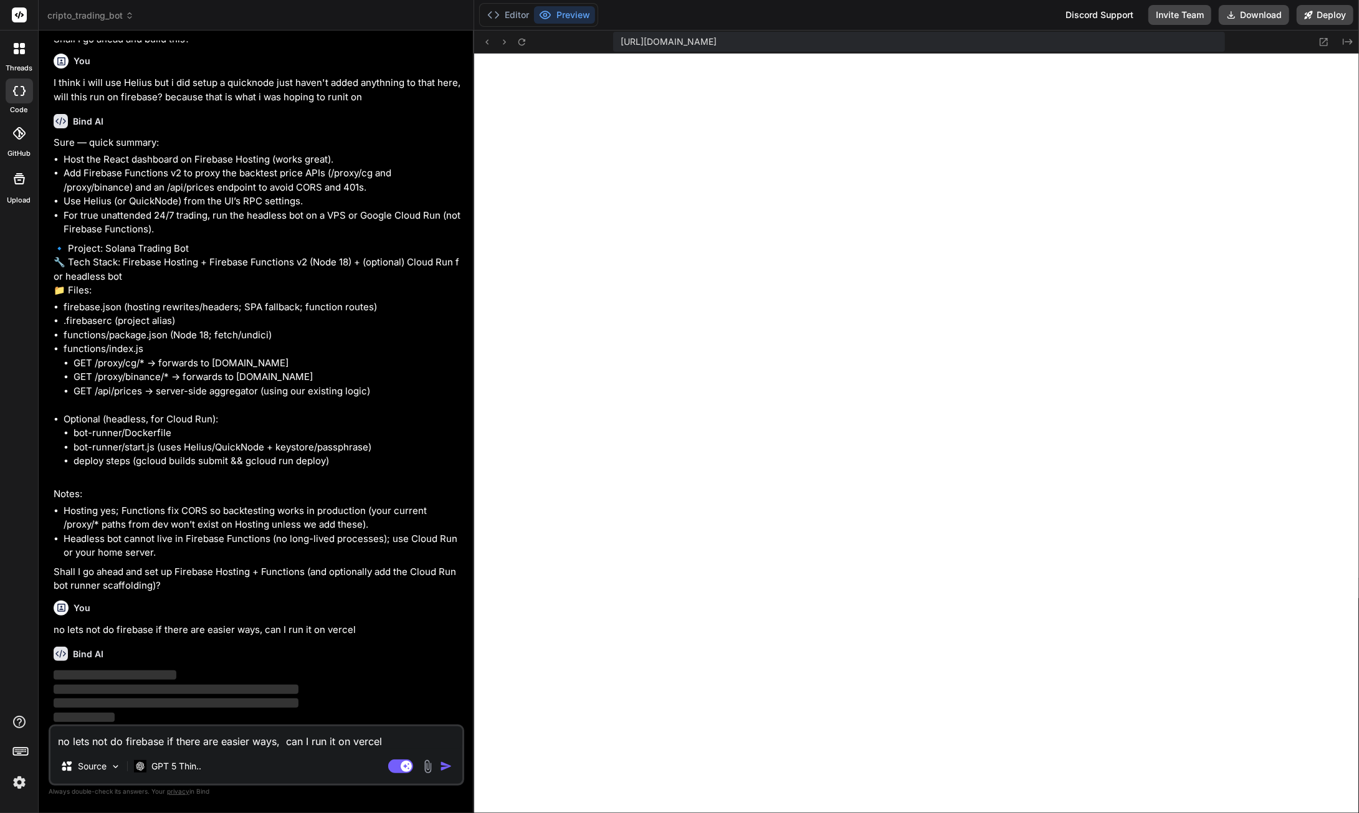
scroll to position [91004, 0]
click at [214, 749] on textarea "no lets not do firebase if there are easier ways, can I run it on vercel" at bounding box center [256, 737] width 412 height 22
